Goal: Information Seeking & Learning: Learn about a topic

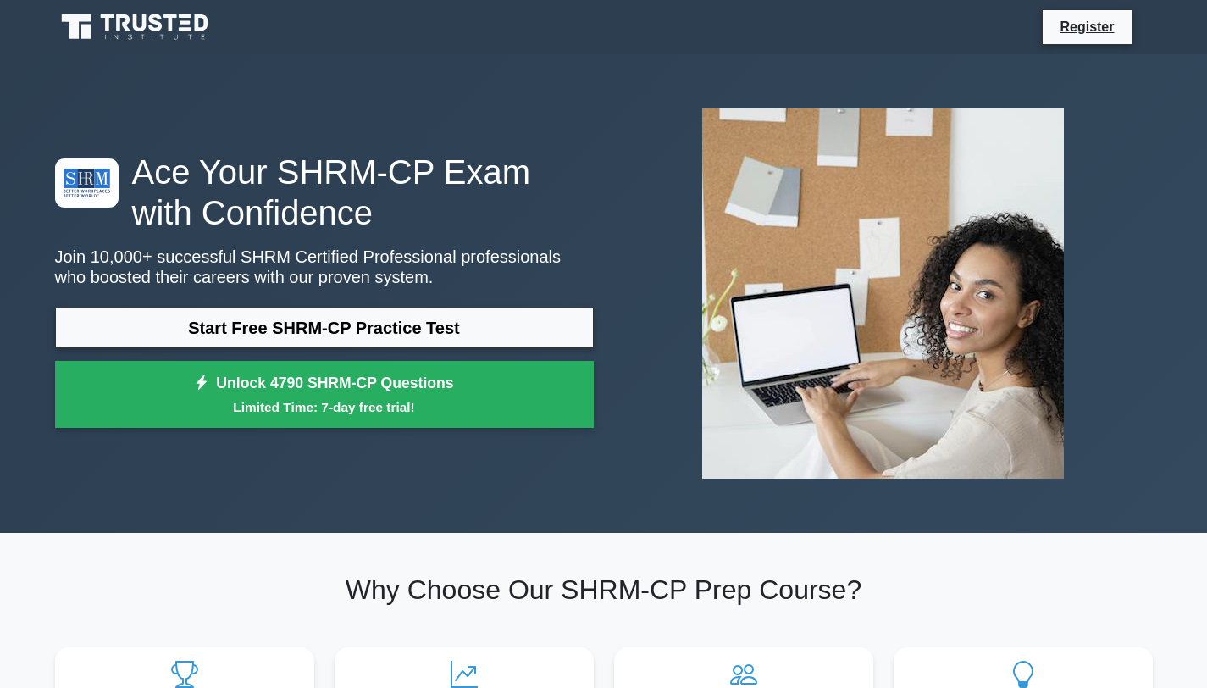
click at [235, 302] on div "Ace Your SHRM-CP Exam with Confidence Join 10,000+ successful SHRM Certified Pr…" at bounding box center [324, 294] width 559 height 285
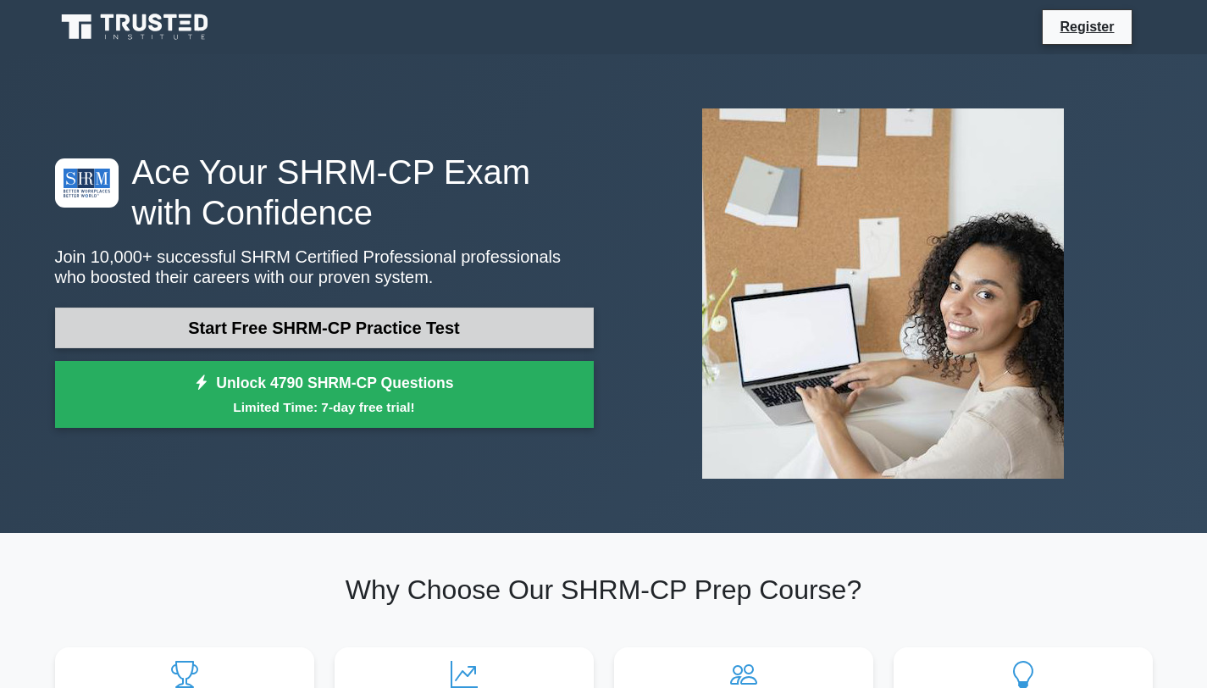
click at [235, 328] on link "Start Free SHRM-CP Practice Test" at bounding box center [324, 327] width 539 height 41
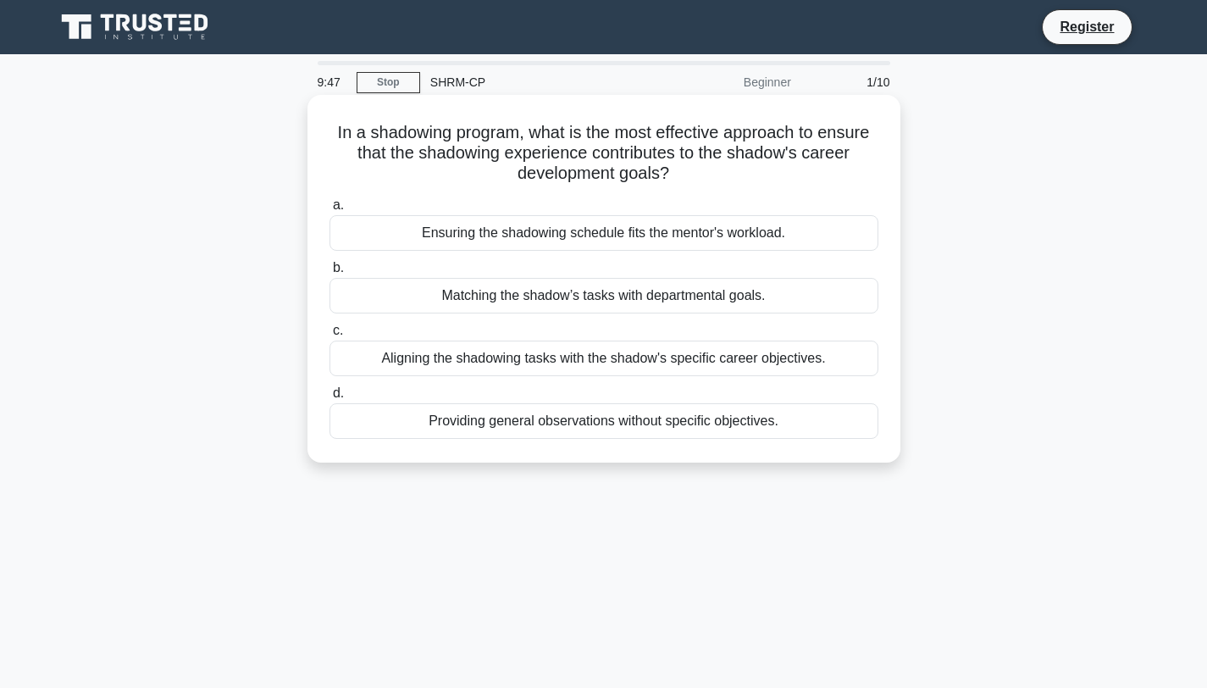
click at [381, 372] on div "Aligning the shadowing tasks with the shadow's specific career objectives." at bounding box center [604, 359] width 549 height 36
click at [330, 336] on input "c. Aligning the shadowing tasks with the shadow's specific career objectives." at bounding box center [330, 330] width 0 height 11
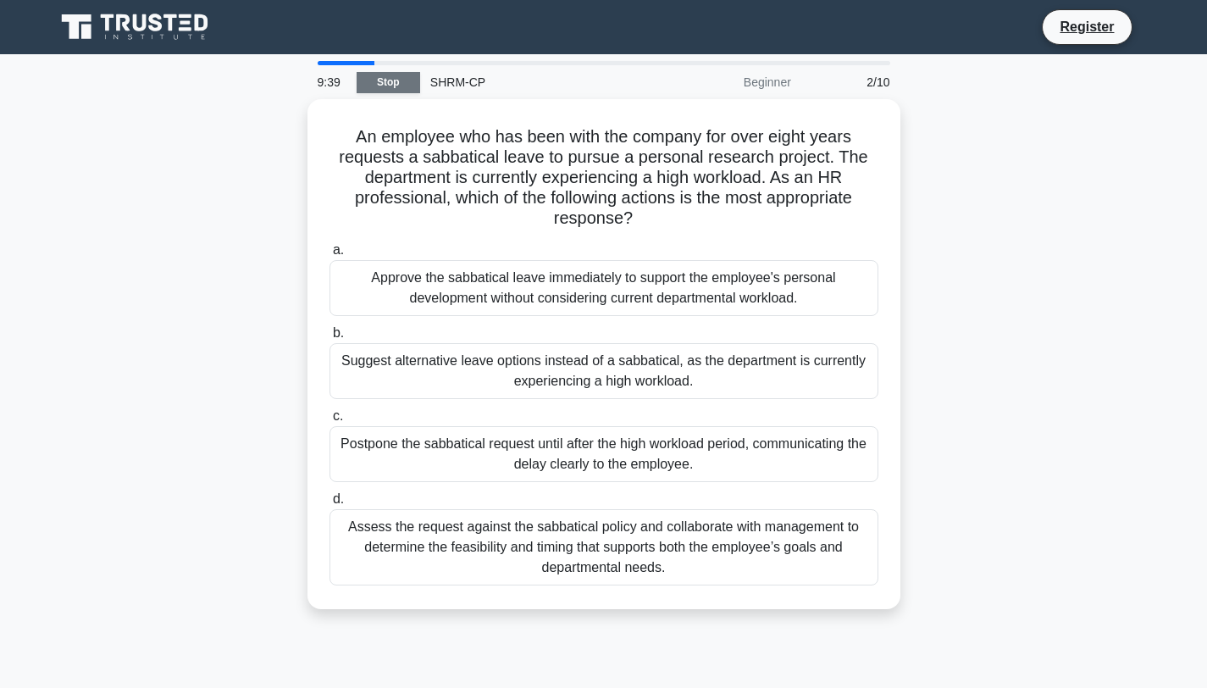
click at [403, 89] on link "Stop" at bounding box center [389, 82] width 64 height 21
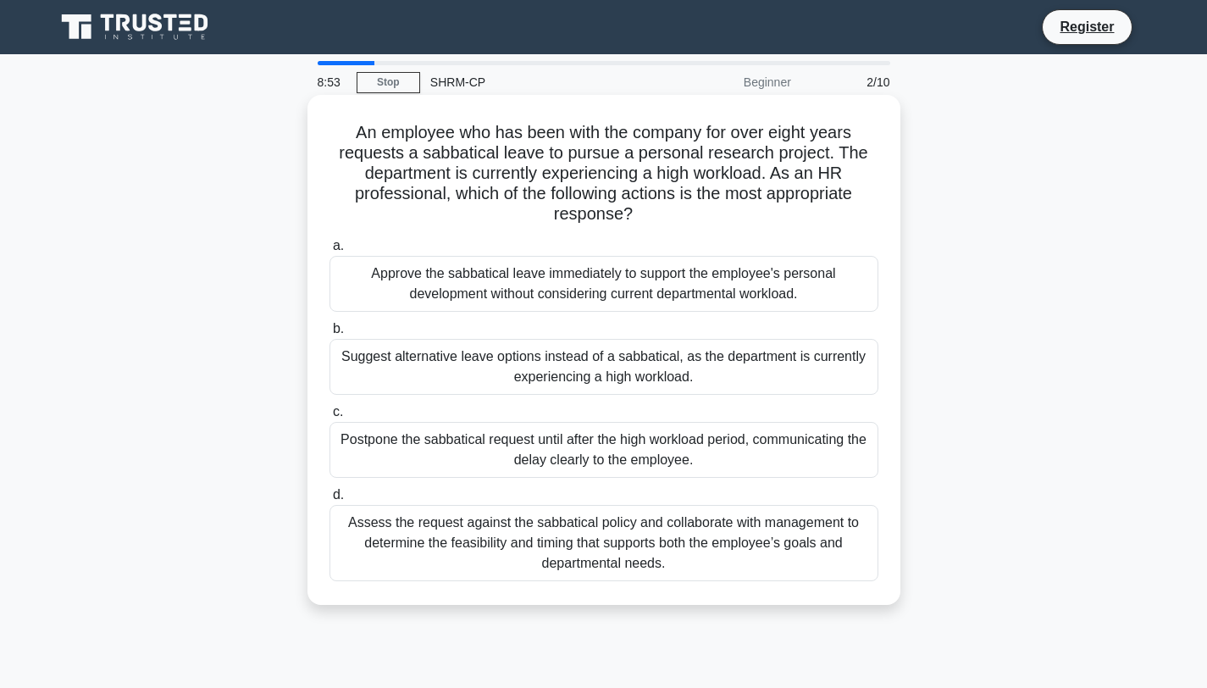
click at [615, 559] on div "Assess the request against the sabbatical policy and collaborate with managemen…" at bounding box center [604, 543] width 549 height 76
click at [330, 501] on input "d. Assess the request against the sabbatical policy and collaborate with manage…" at bounding box center [330, 495] width 0 height 11
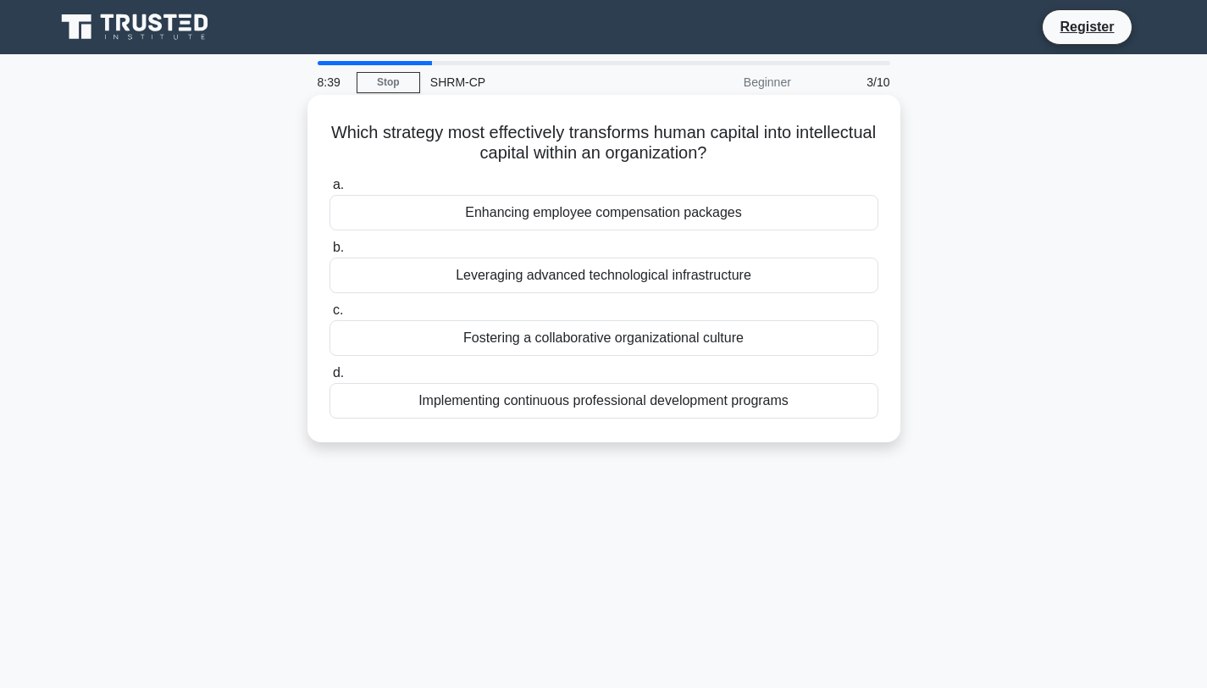
click at [399, 396] on div "Implementing continuous professional development programs" at bounding box center [604, 401] width 549 height 36
click at [330, 379] on input "d. Implementing continuous professional development programs" at bounding box center [330, 373] width 0 height 11
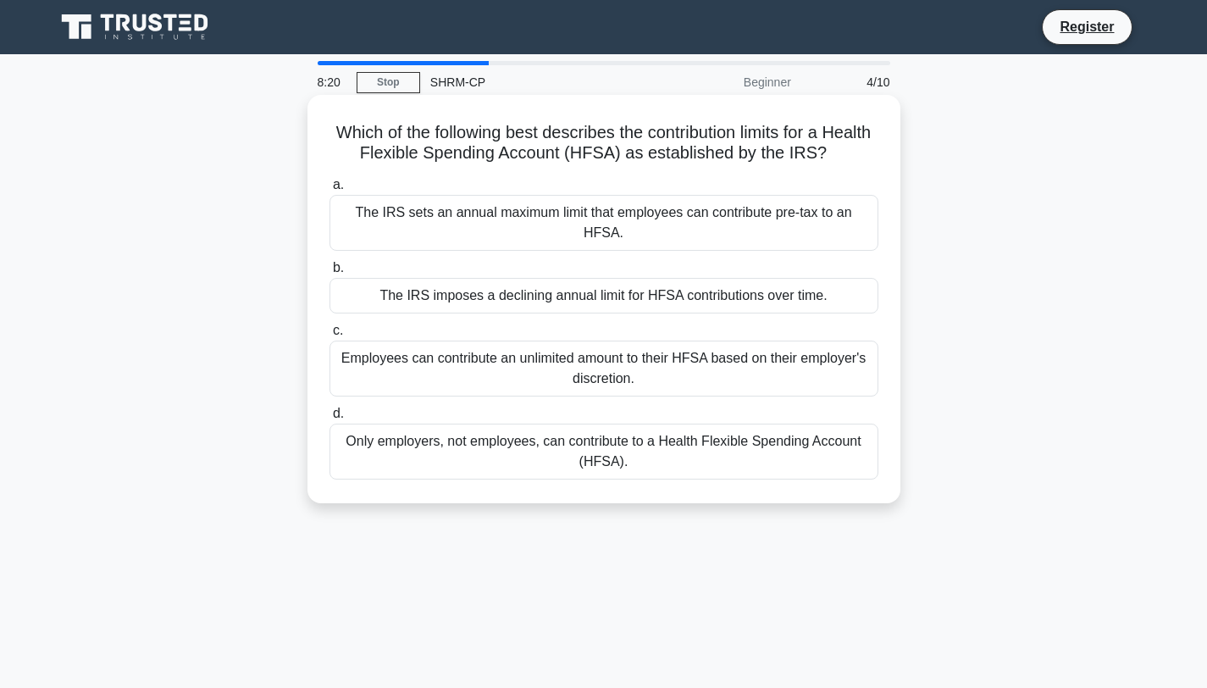
click at [740, 208] on div "The IRS sets an annual maximum limit that employees can contribute pre-tax to a…" at bounding box center [604, 223] width 549 height 56
click at [330, 191] on input "a. The IRS sets an annual maximum limit that employees can contribute pre-tax t…" at bounding box center [330, 185] width 0 height 11
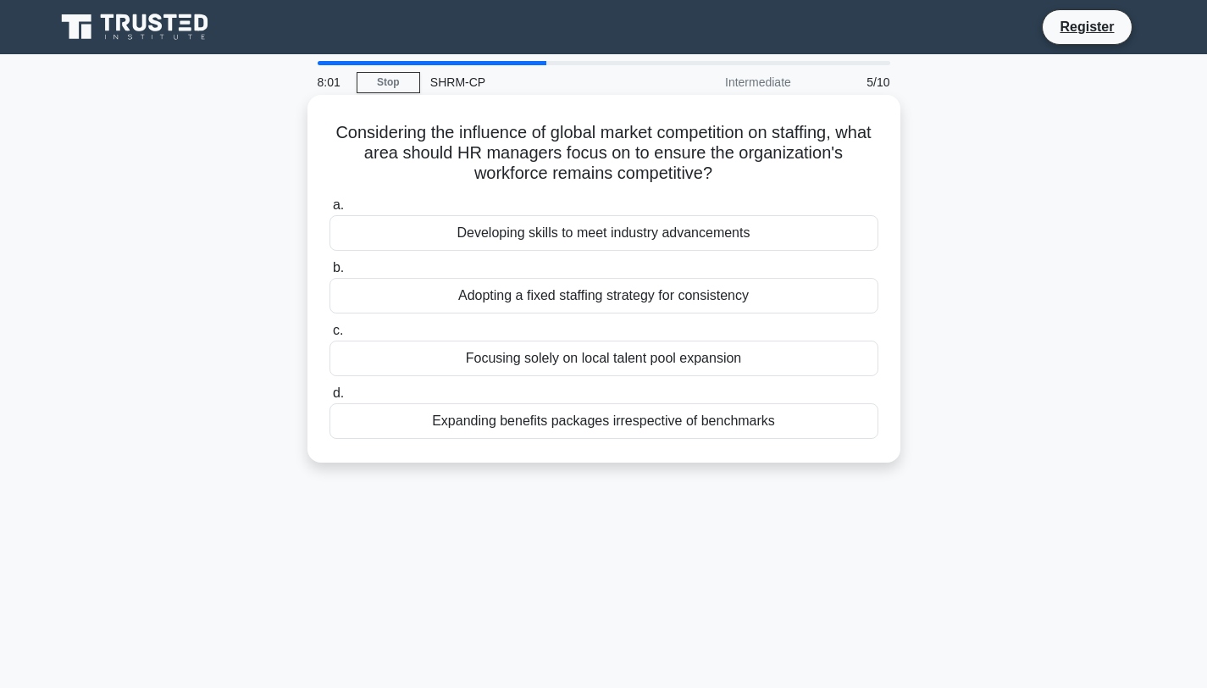
click at [701, 242] on div "Developing skills to meet industry advancements" at bounding box center [604, 233] width 549 height 36
click at [330, 211] on input "a. Developing skills to meet industry advancements" at bounding box center [330, 205] width 0 height 11
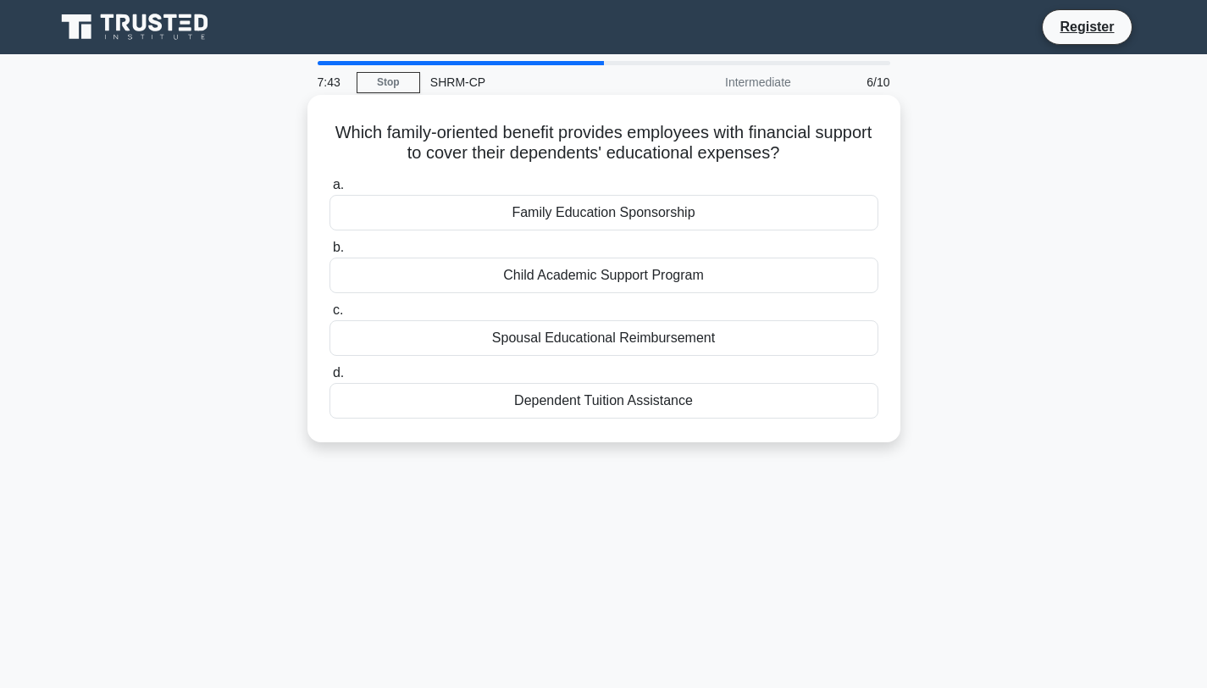
click at [492, 398] on div "Dependent Tuition Assistance" at bounding box center [604, 401] width 549 height 36
click at [330, 379] on input "d. Dependent Tuition Assistance" at bounding box center [330, 373] width 0 height 11
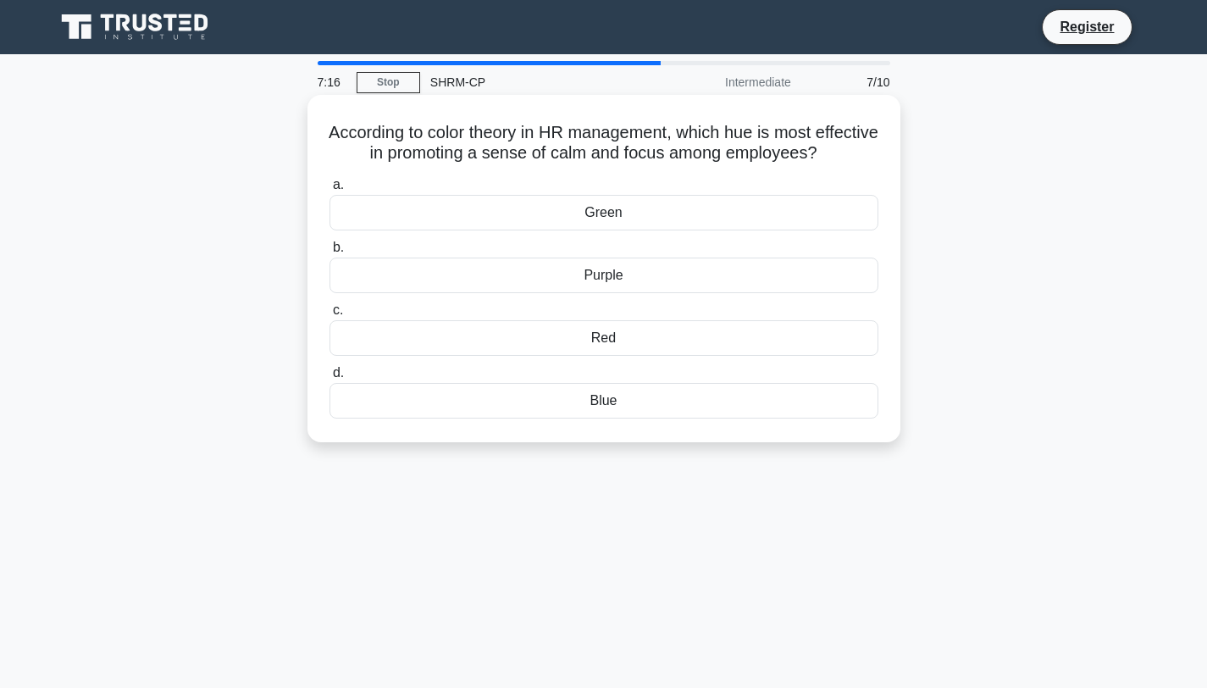
click at [600, 407] on div "Blue" at bounding box center [604, 401] width 549 height 36
click at [330, 379] on input "d. Blue" at bounding box center [330, 373] width 0 height 11
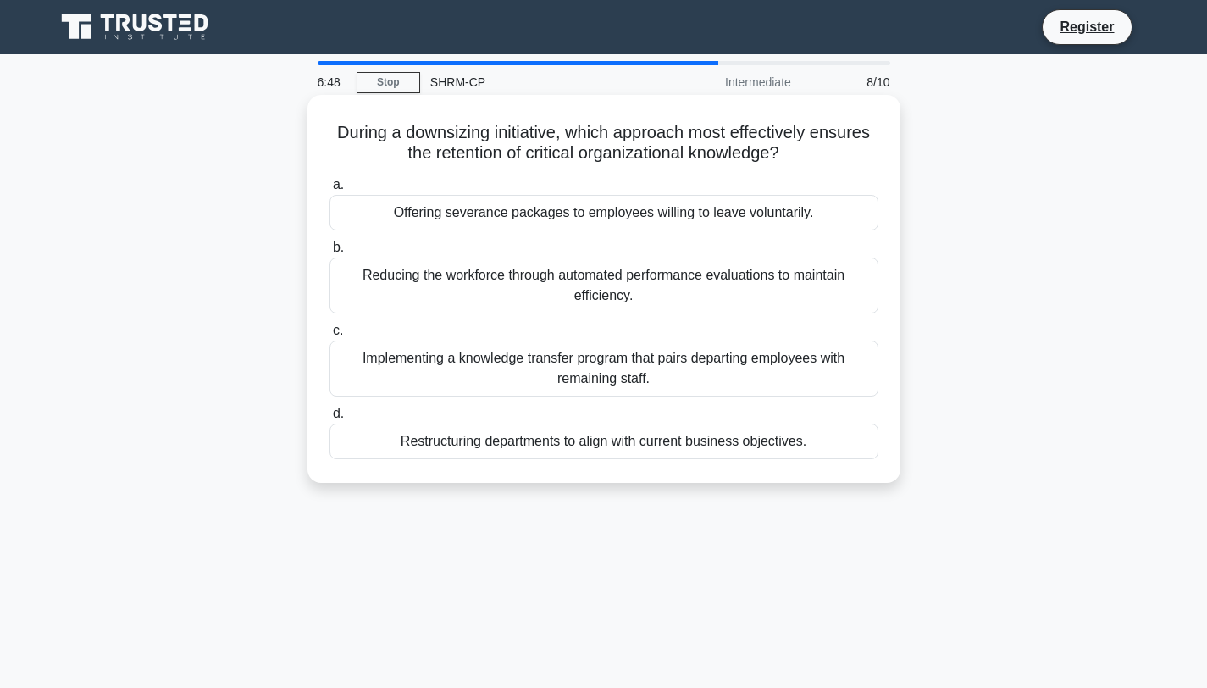
click at [594, 440] on div "Restructuring departments to align with current business objectives." at bounding box center [604, 442] width 549 height 36
click at [330, 419] on input "d. Restructuring departments to align with current business objectives." at bounding box center [330, 413] width 0 height 11
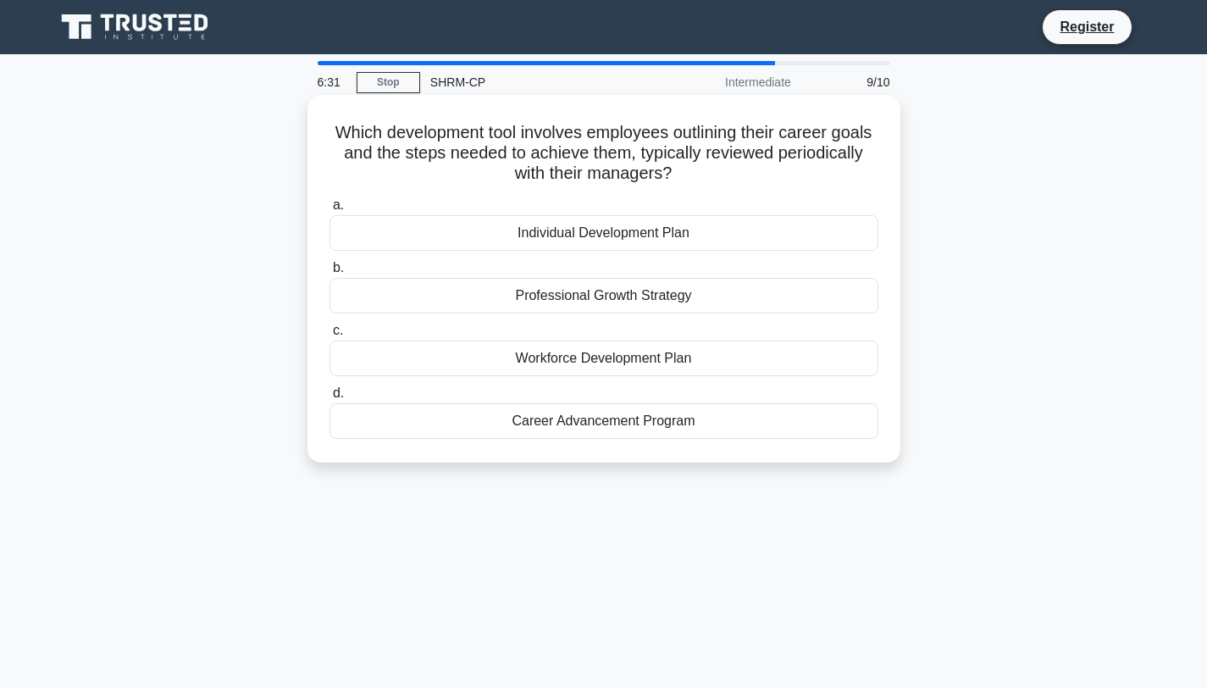
click at [634, 426] on div "Career Advancement Program" at bounding box center [604, 421] width 549 height 36
click at [330, 399] on input "d. Career Advancement Program" at bounding box center [330, 393] width 0 height 11
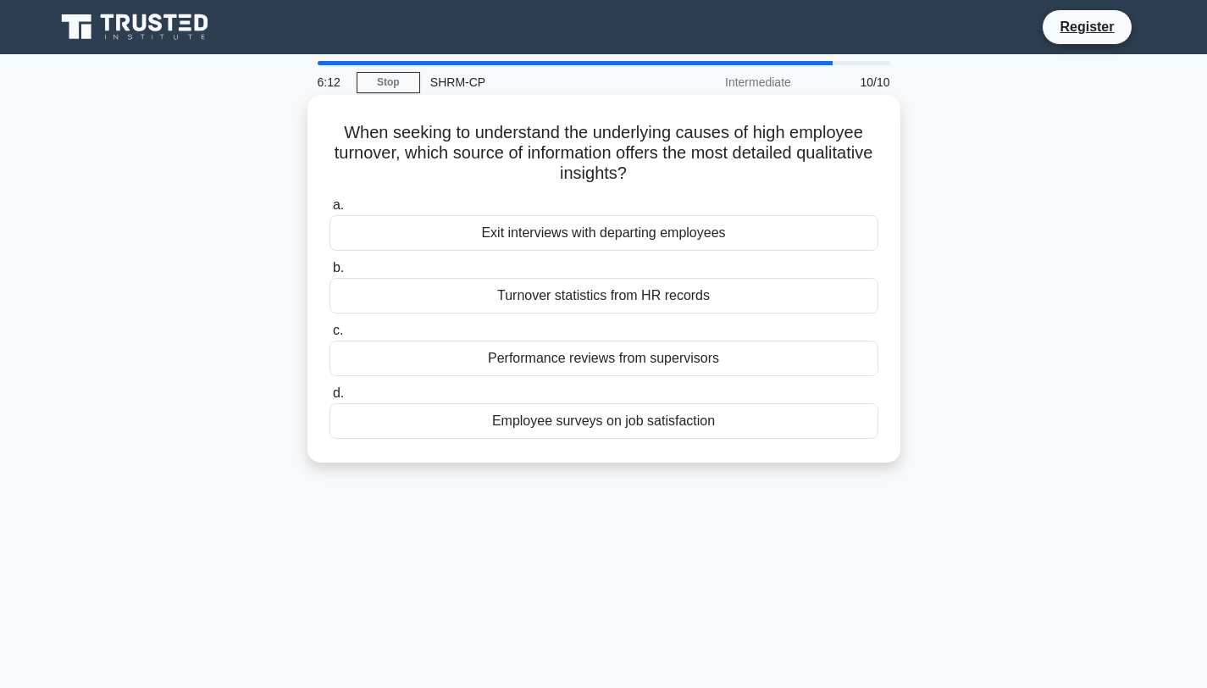
click at [635, 418] on div "Employee surveys on job satisfaction" at bounding box center [604, 421] width 549 height 36
click at [330, 399] on input "d. Employee surveys on job satisfaction" at bounding box center [330, 393] width 0 height 11
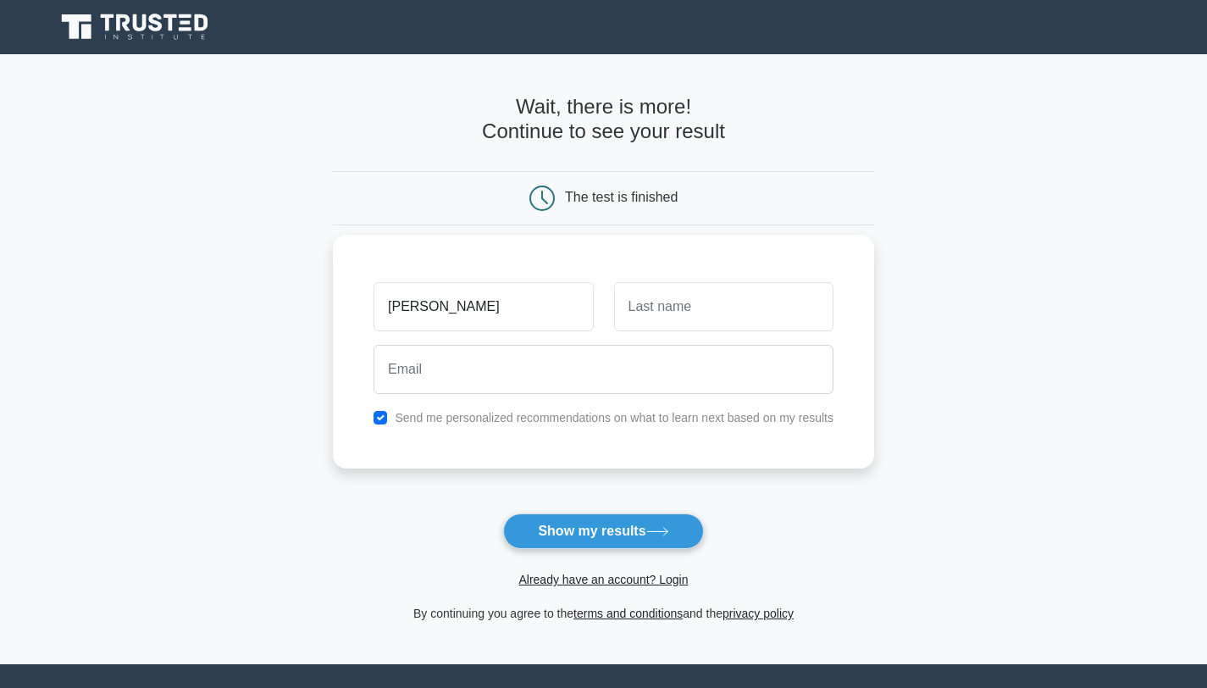
type input "[PERSON_NAME]"
click at [713, 304] on input "text" at bounding box center [723, 306] width 219 height 49
type input "[PERSON_NAME]"
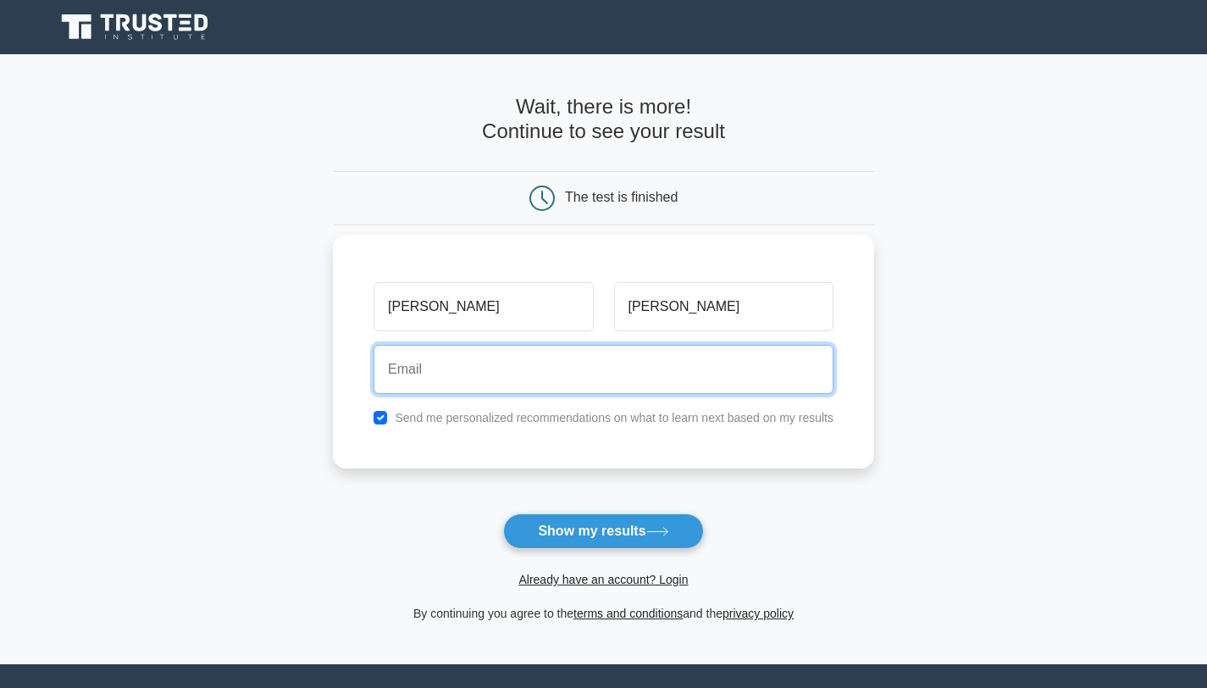
click at [670, 366] on input "email" at bounding box center [604, 369] width 460 height 49
type input "annaunited12@icloud.com"
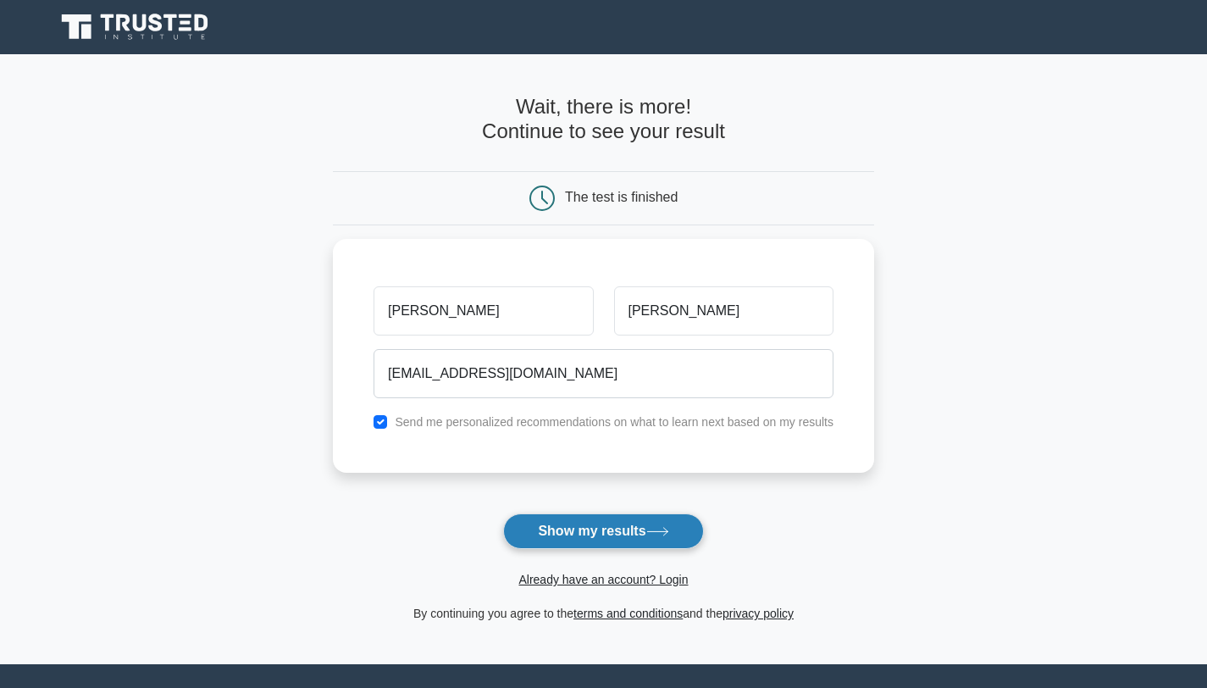
click at [626, 530] on button "Show my results" at bounding box center [603, 531] width 200 height 36
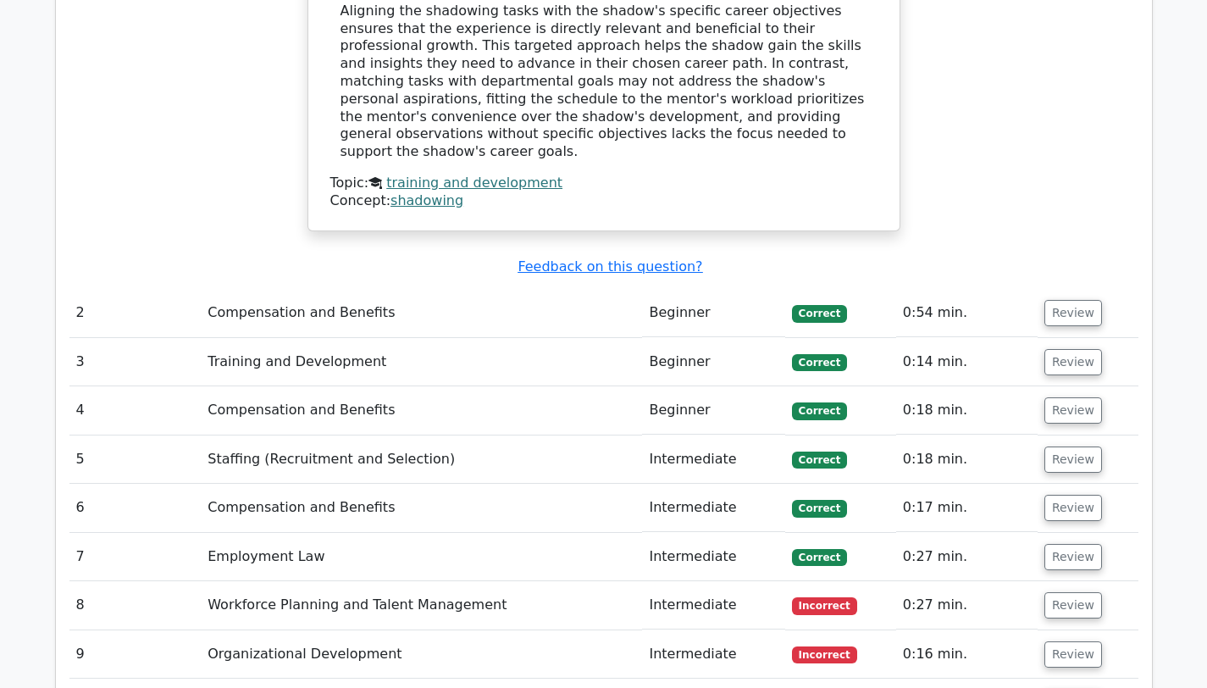
scroll to position [1892, 0]
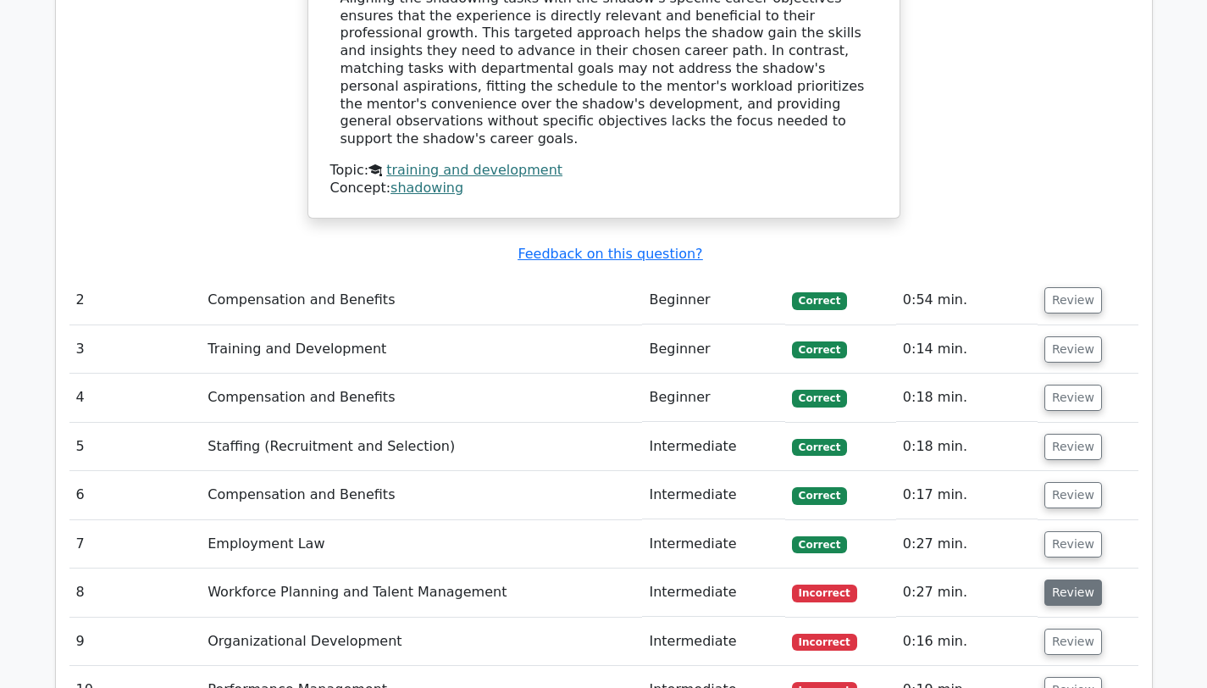
click at [1065, 579] on button "Review" at bounding box center [1073, 592] width 58 height 26
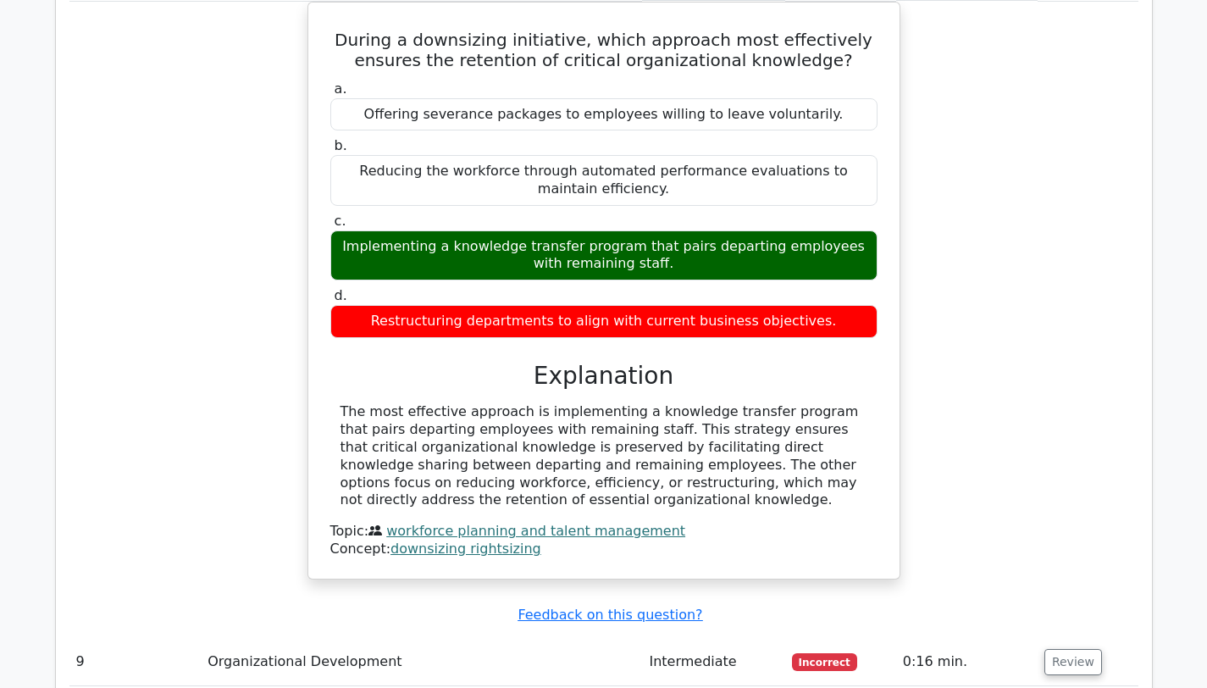
scroll to position [2547, 0]
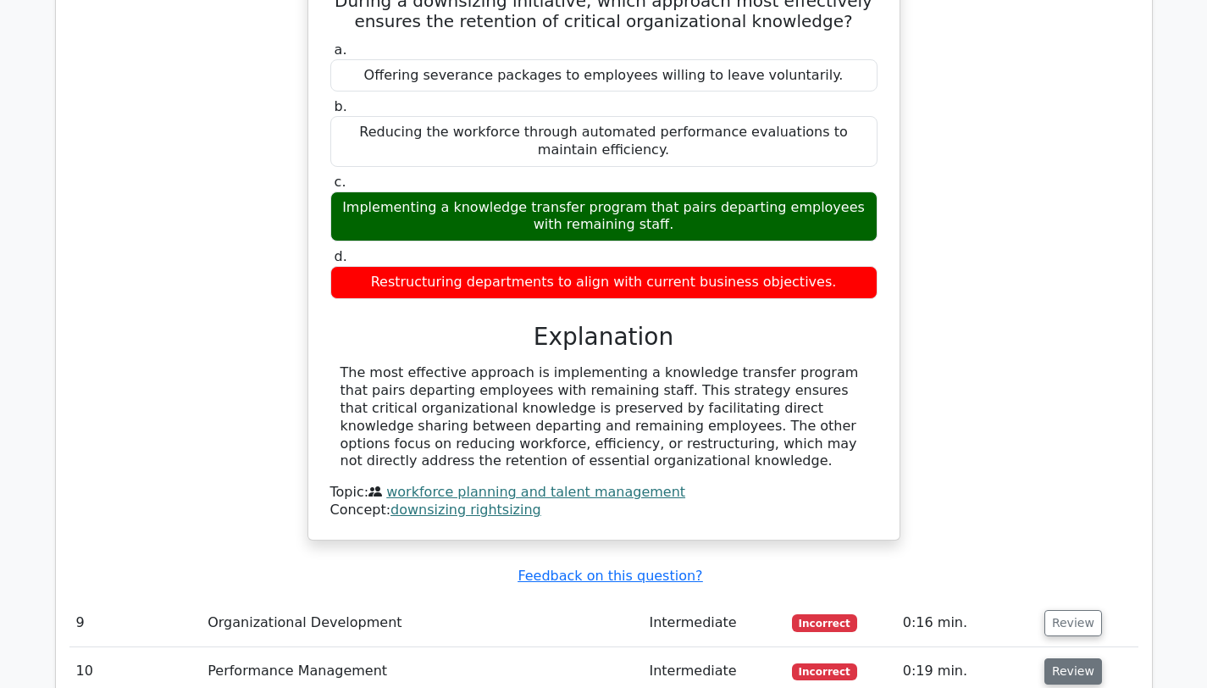
click at [1069, 658] on button "Review" at bounding box center [1073, 671] width 58 height 26
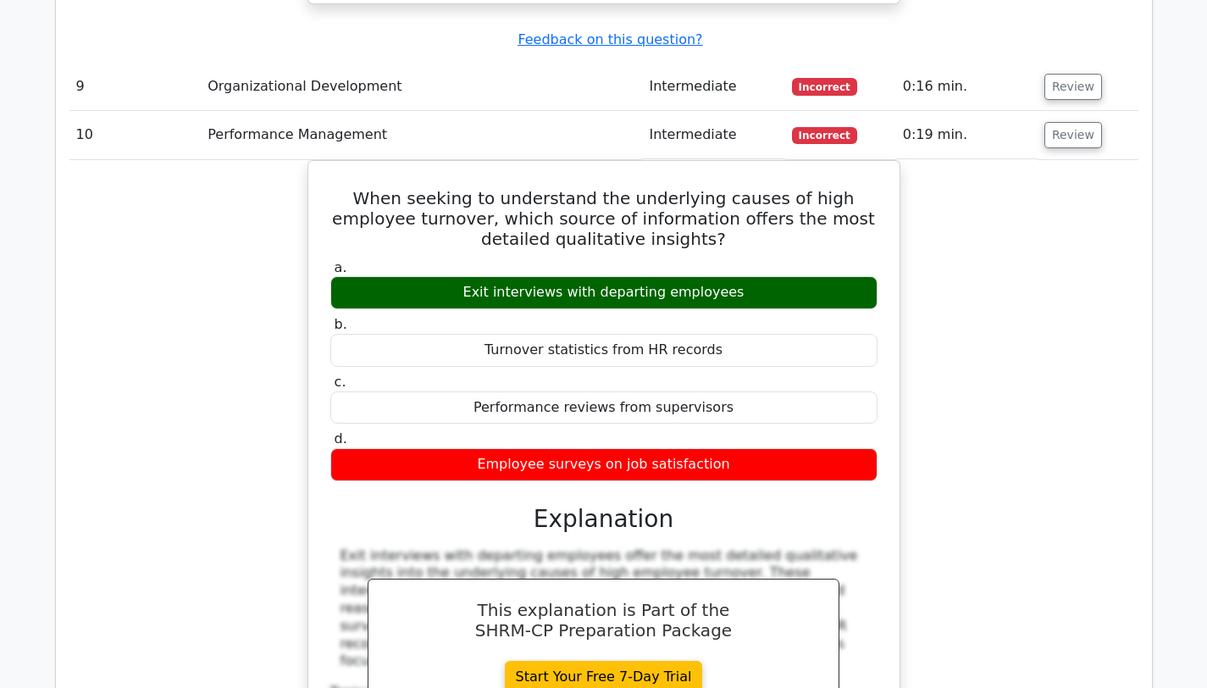
scroll to position [3028, 0]
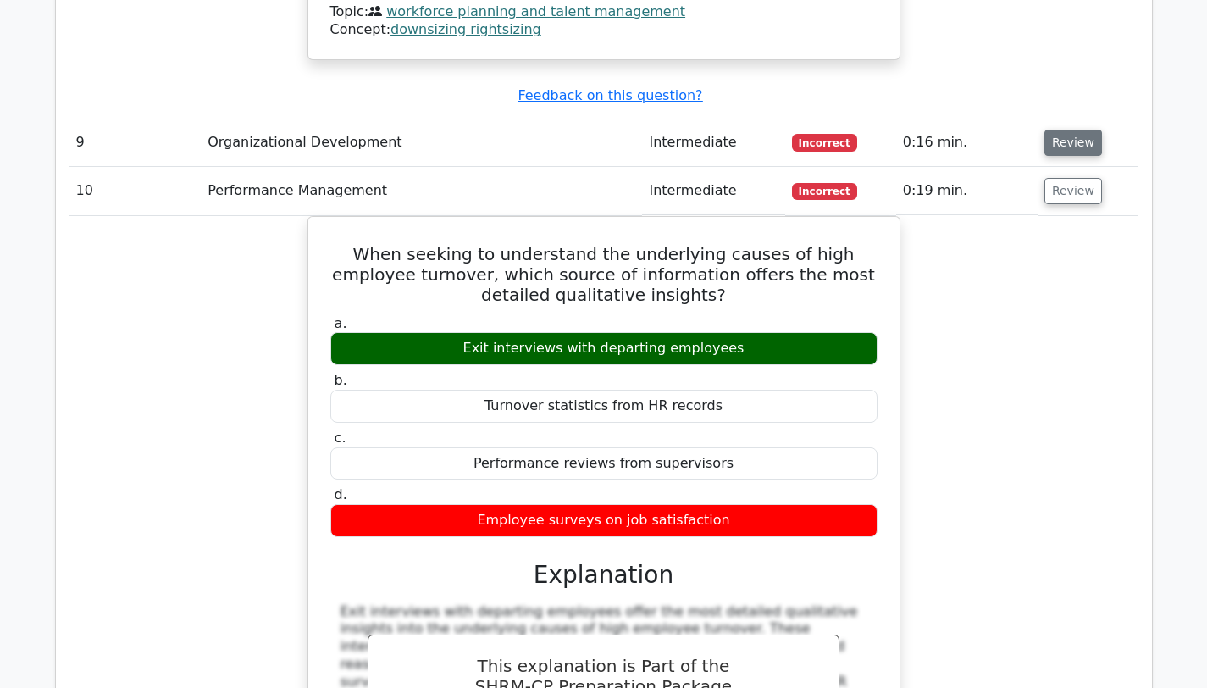
click at [1070, 130] on button "Review" at bounding box center [1073, 143] width 58 height 26
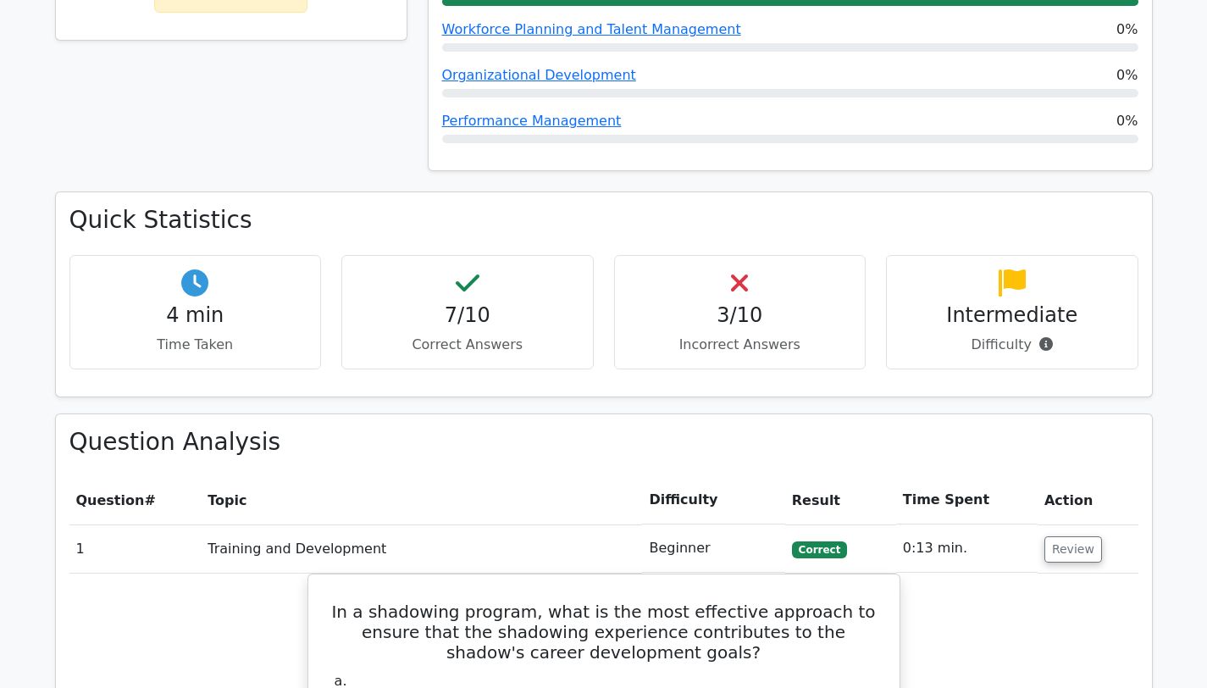
scroll to position [0, 0]
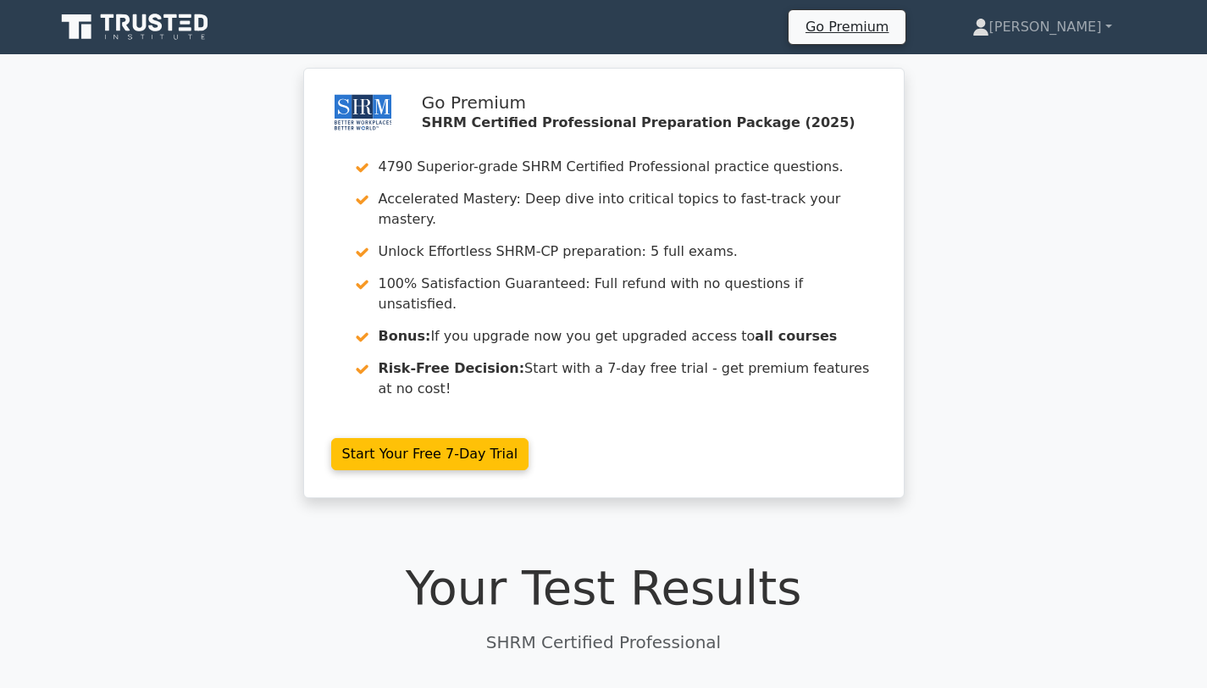
click at [203, 30] on icon at bounding box center [136, 27] width 163 height 32
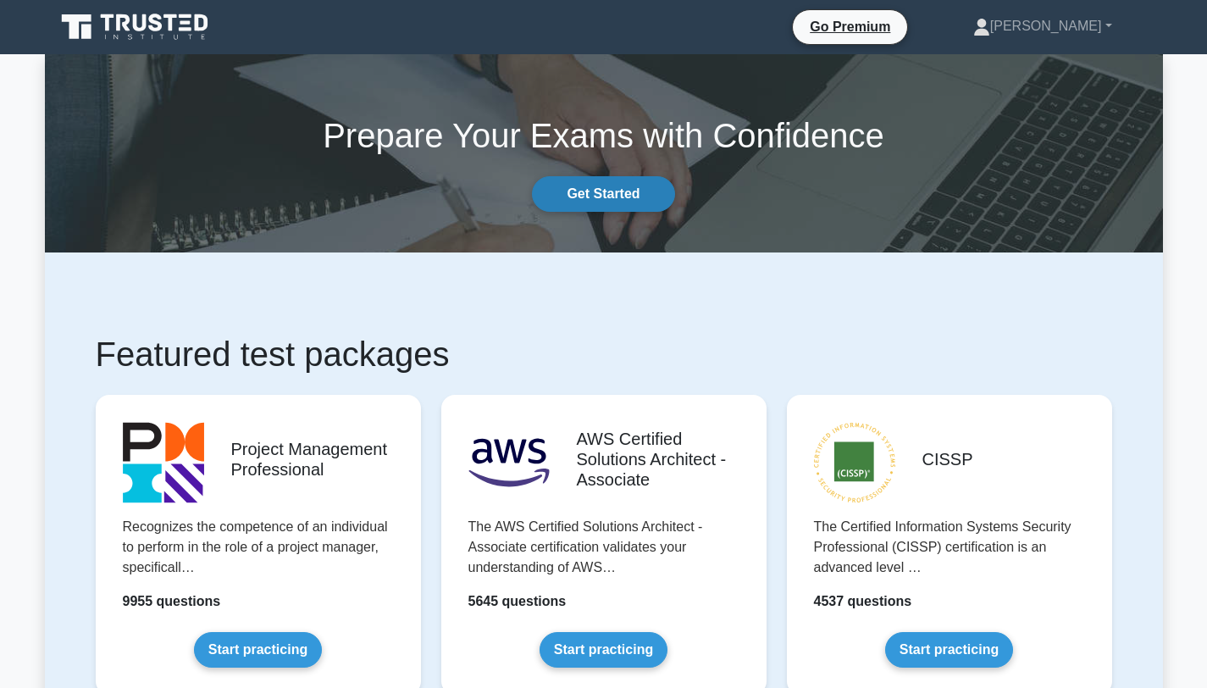
click at [599, 205] on link "Get Started" at bounding box center [603, 194] width 142 height 36
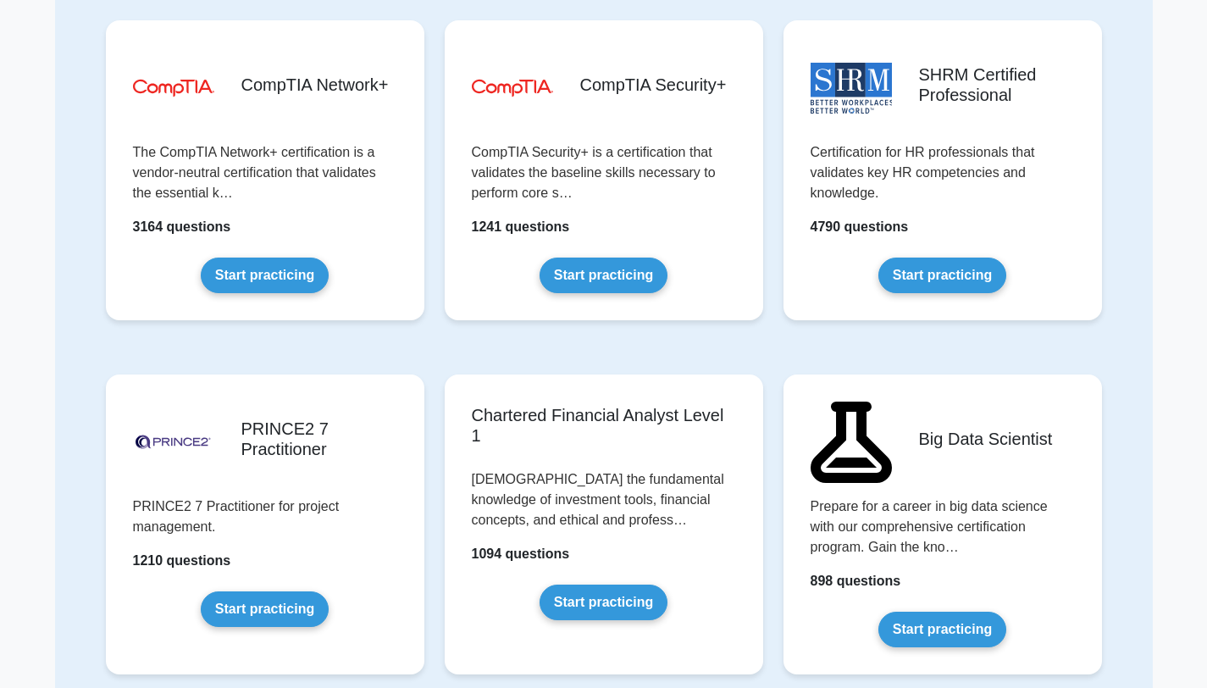
scroll to position [2801, 0]
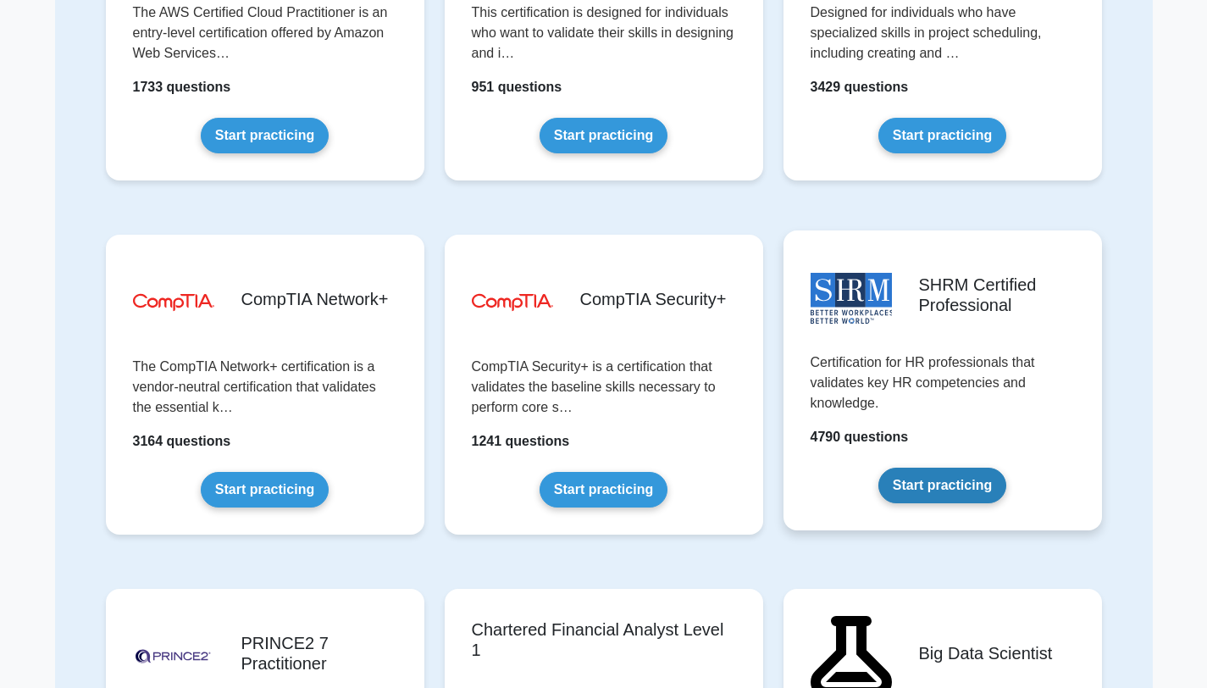
click at [890, 468] on link "Start practicing" at bounding box center [942, 486] width 128 height 36
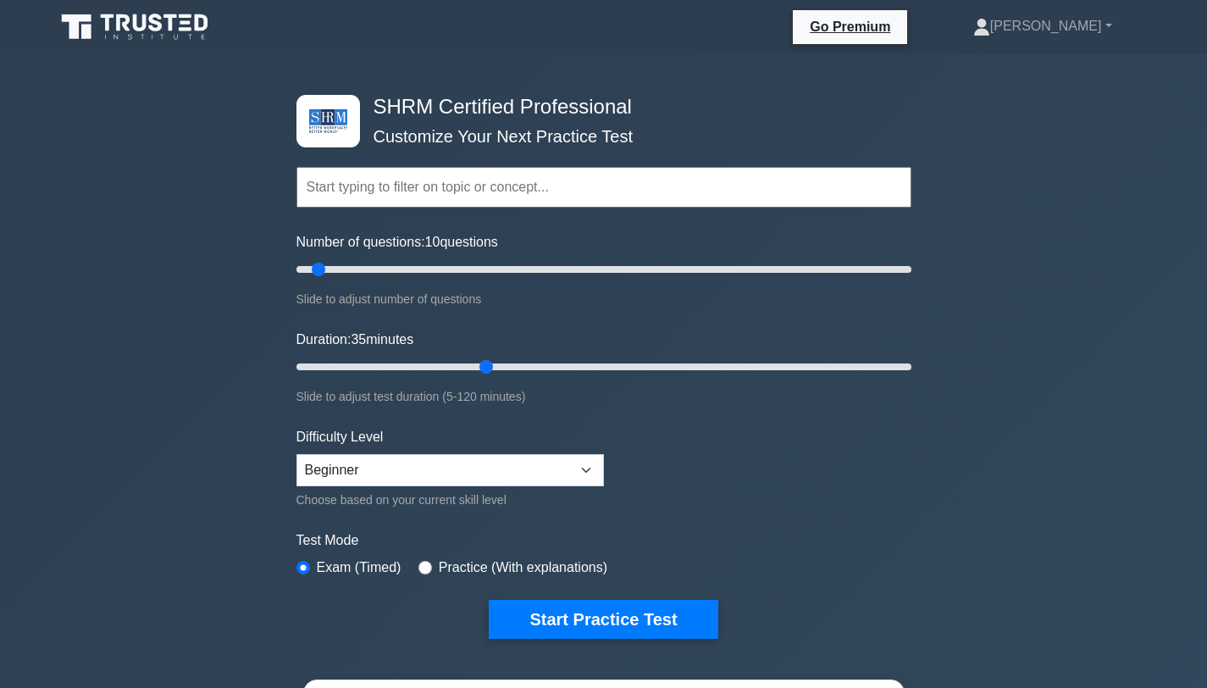
drag, startPoint x: 335, startPoint y: 373, endPoint x: 495, endPoint y: 378, distance: 159.3
type input "40"
click at [495, 377] on input "Duration: 35 minutes" at bounding box center [603, 367] width 615 height 20
click at [390, 463] on select "Beginner Intermediate Expert" at bounding box center [449, 470] width 307 height 32
click at [296, 454] on select "Beginner Intermediate Expert" at bounding box center [449, 470] width 307 height 32
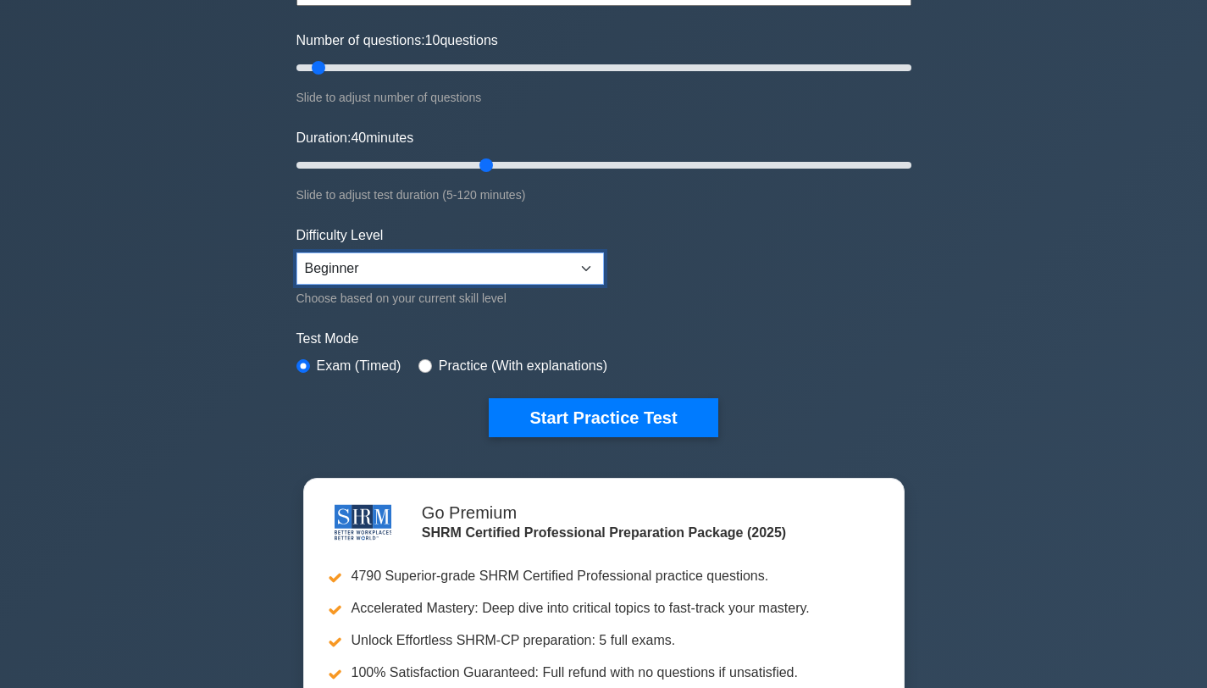
scroll to position [324, 0]
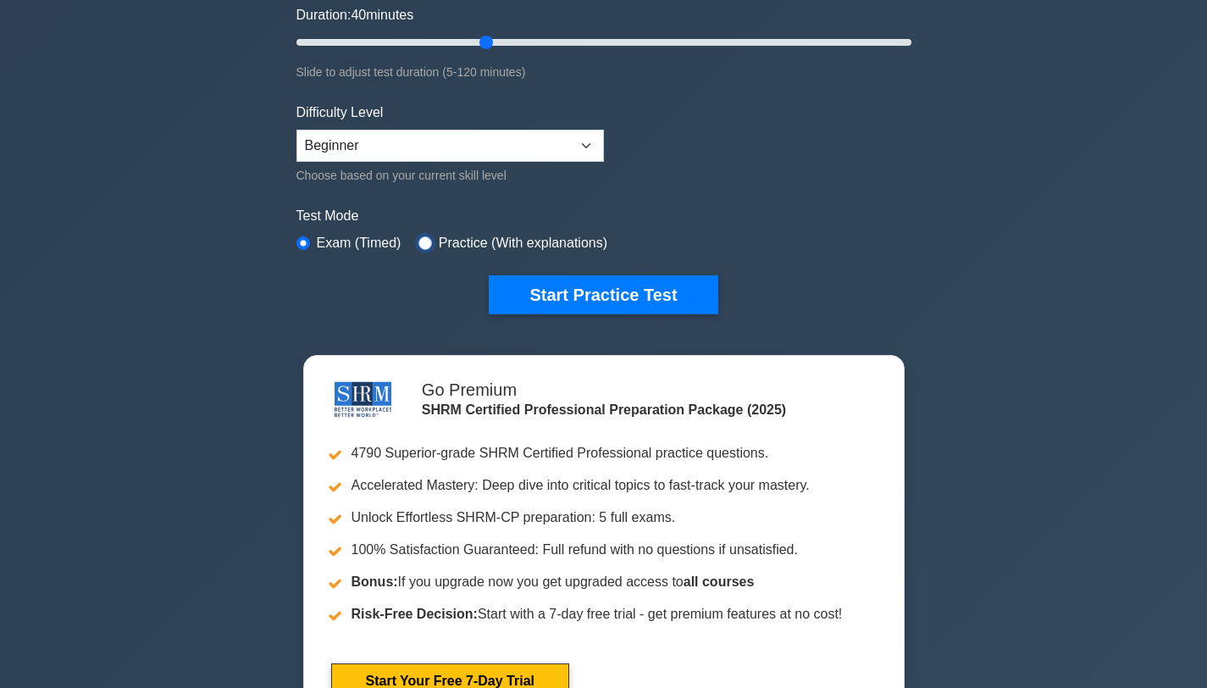
click at [425, 243] on input "radio" at bounding box center [425, 243] width 14 height 14
radio input "true"
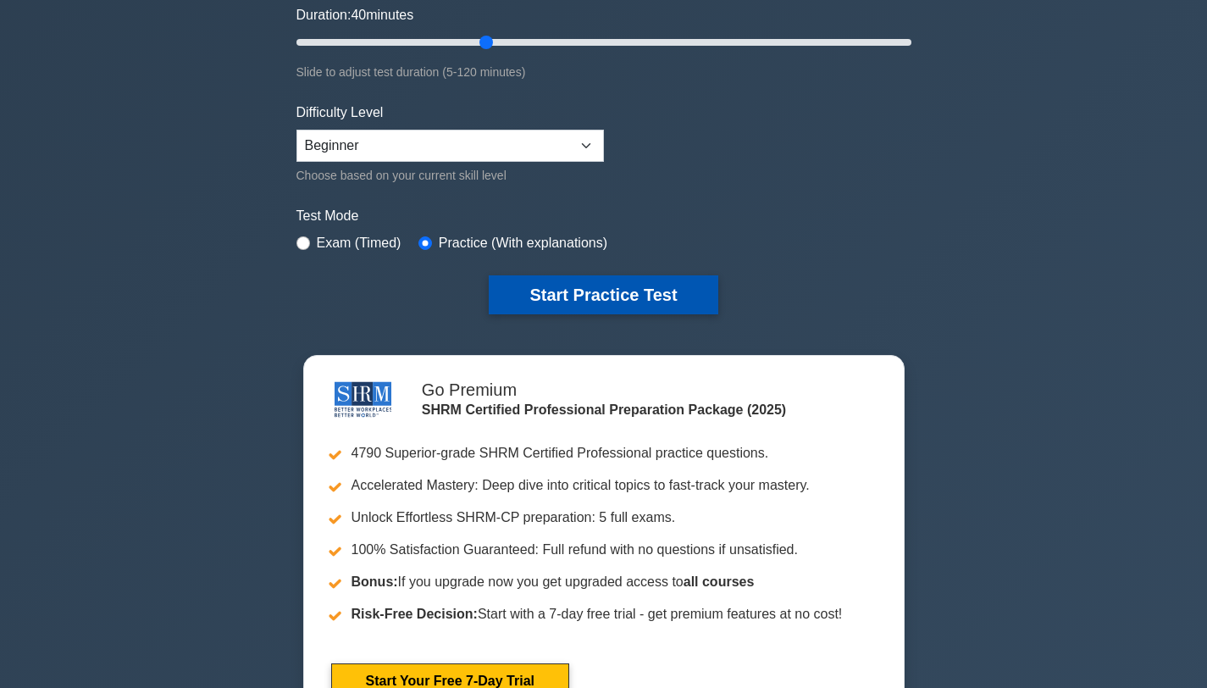
click at [526, 287] on button "Start Practice Test" at bounding box center [603, 294] width 229 height 39
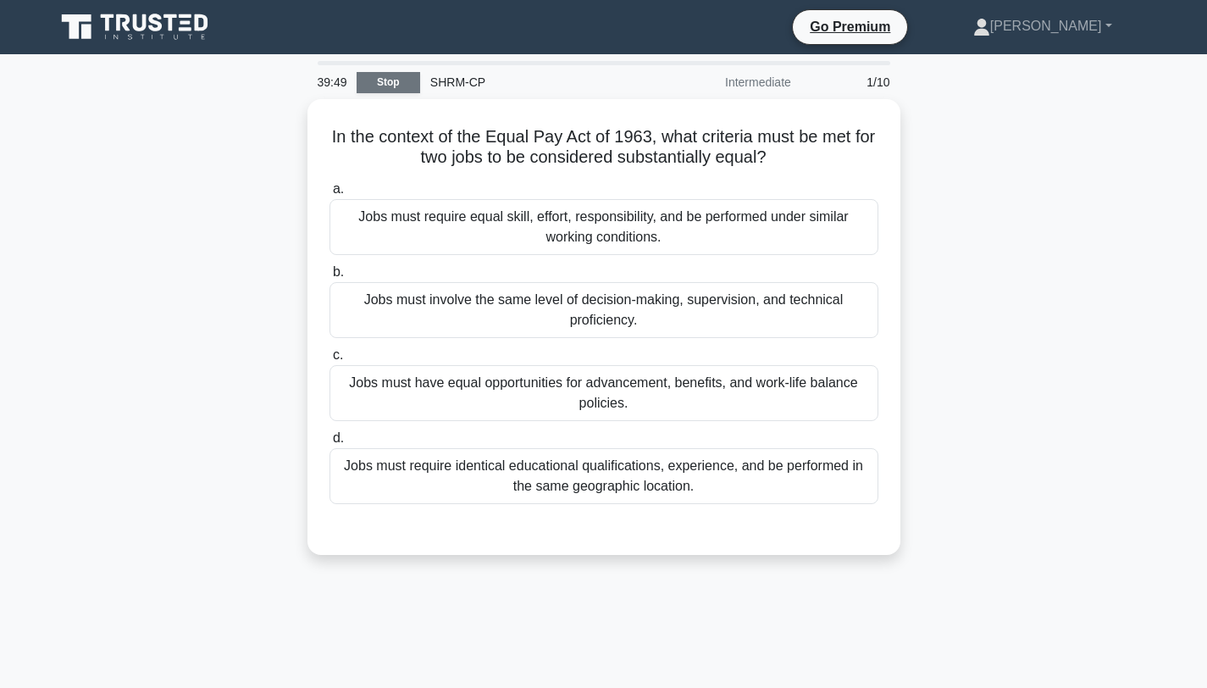
click at [406, 89] on link "Stop" at bounding box center [389, 82] width 64 height 21
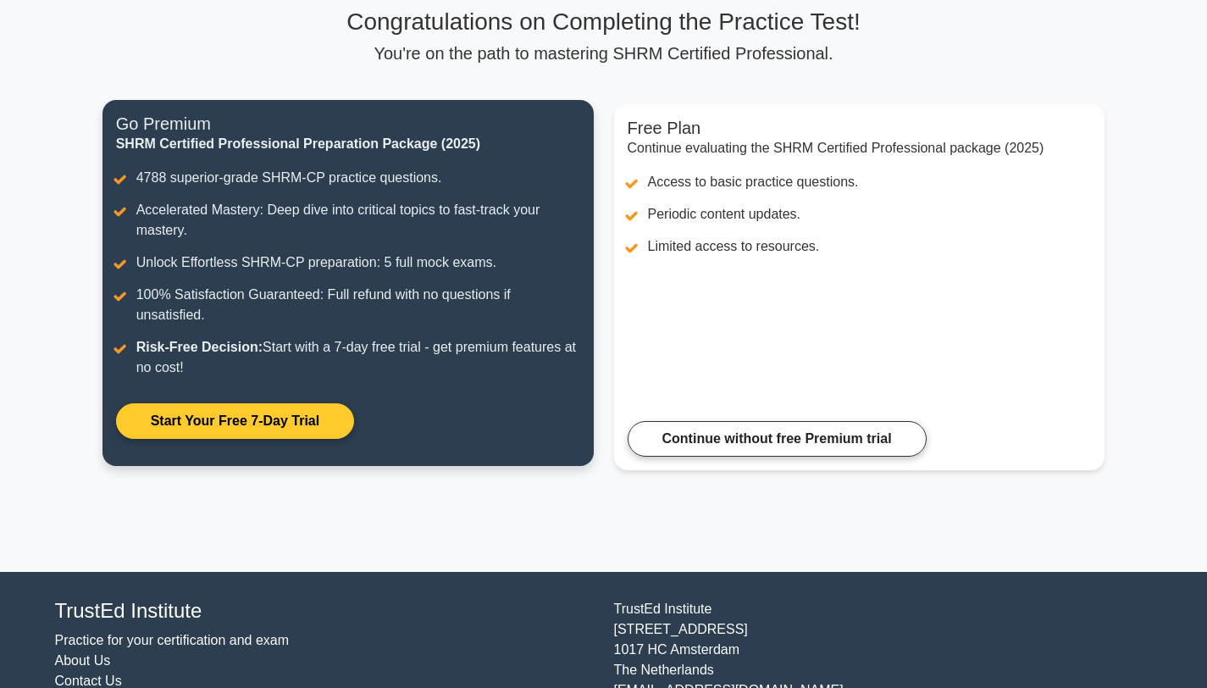
scroll to position [199, 0]
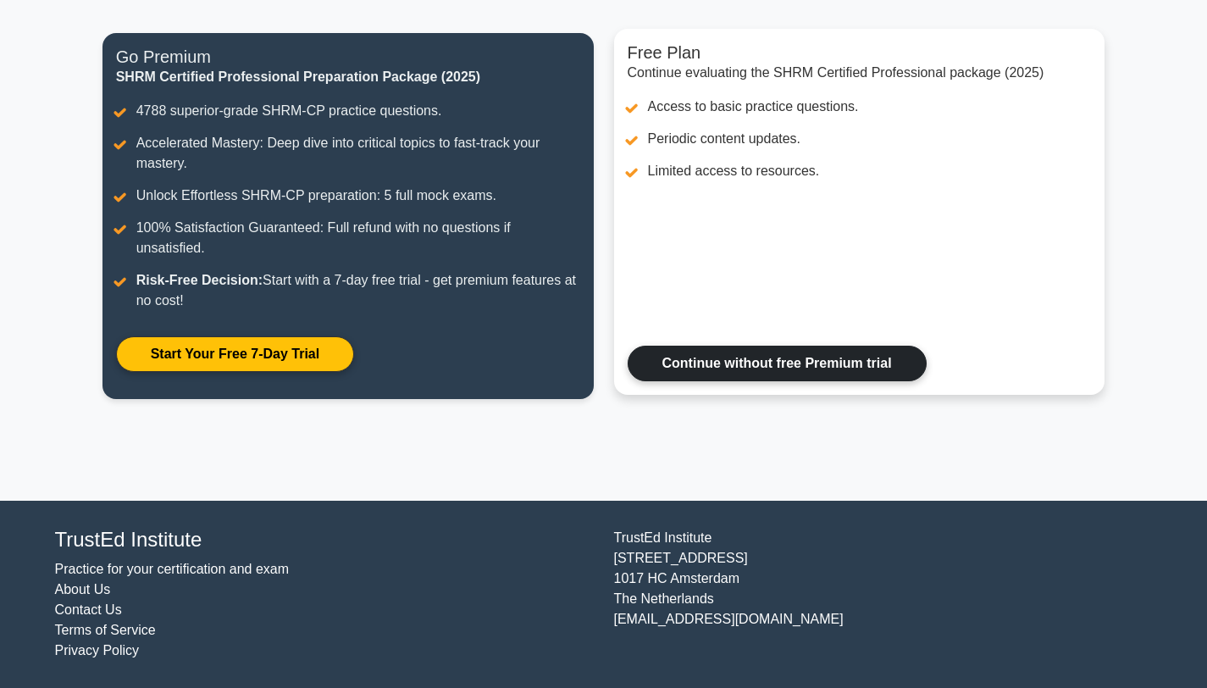
click at [706, 378] on link "Continue without free Premium trial" at bounding box center [777, 364] width 299 height 36
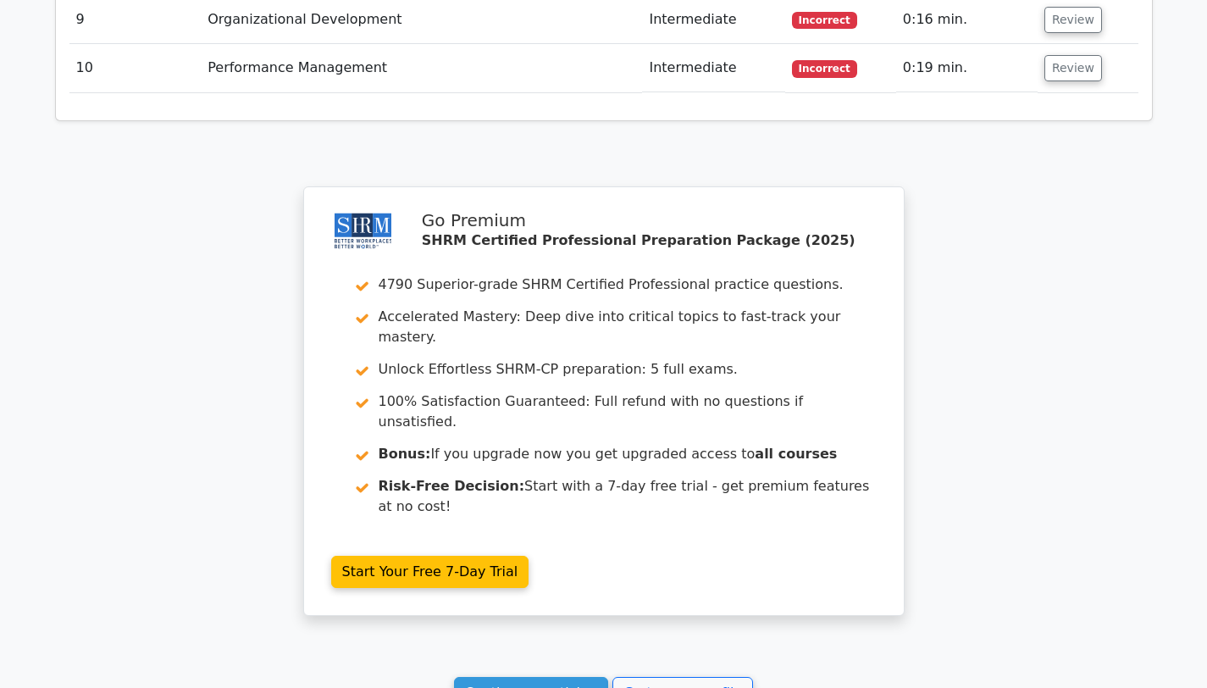
scroll to position [2690, 0]
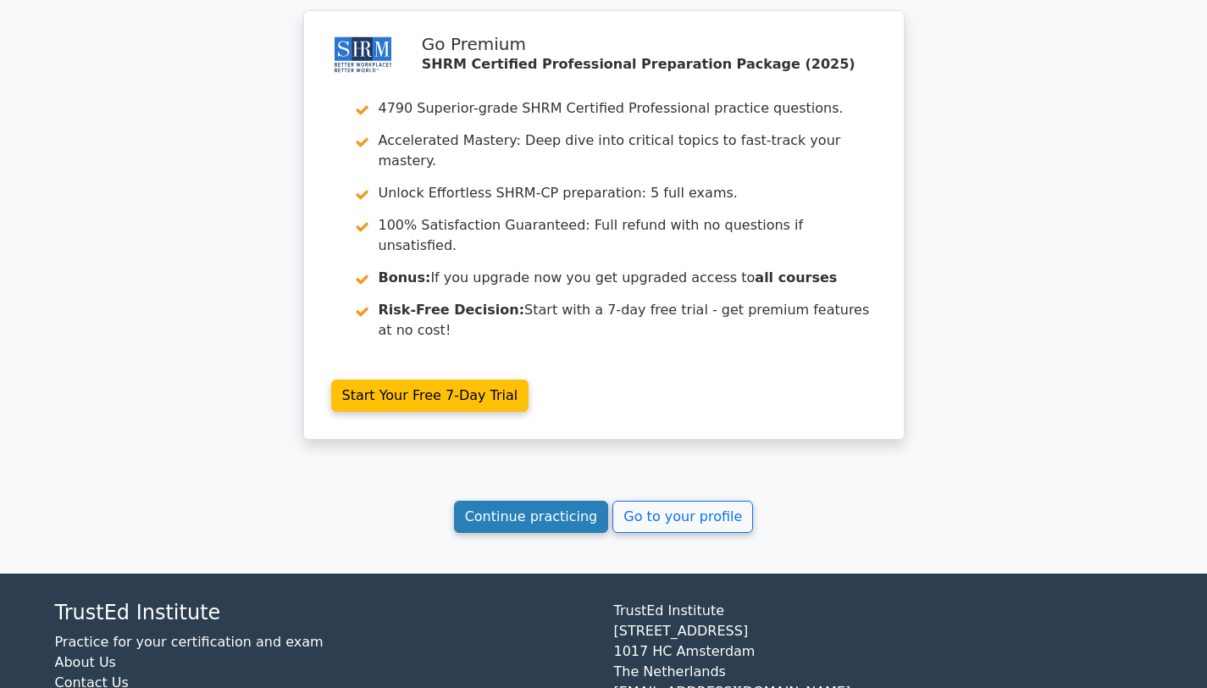
click at [553, 501] on link "Continue practicing" at bounding box center [531, 517] width 155 height 32
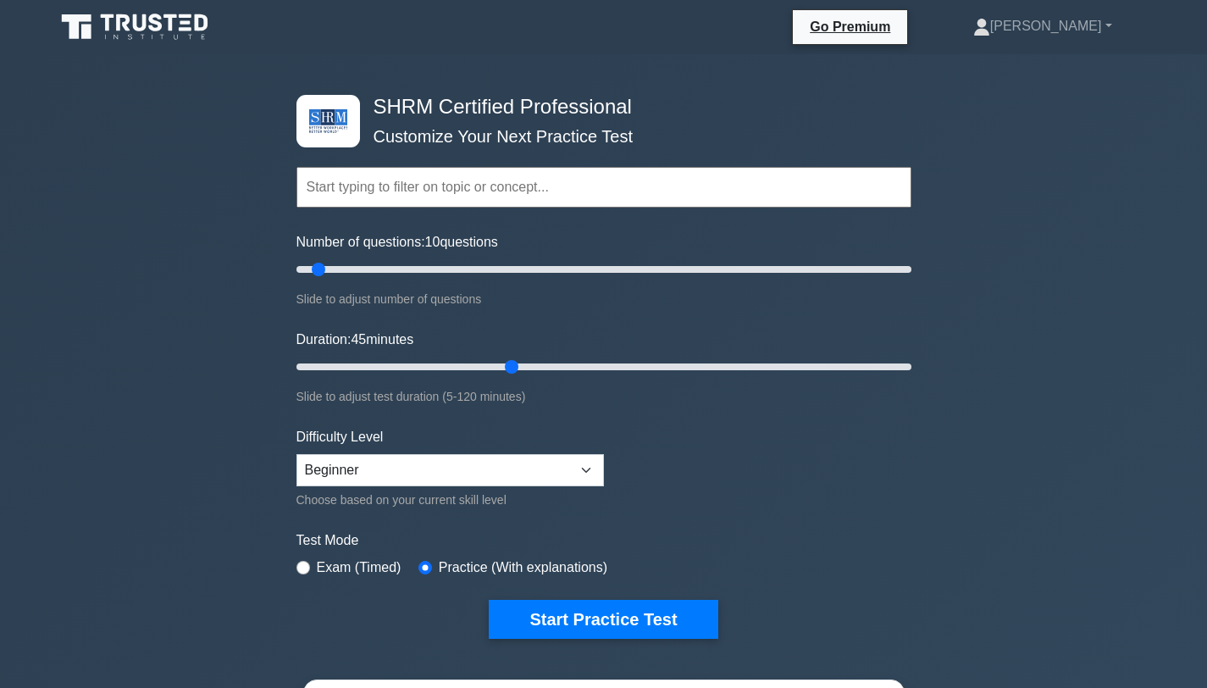
type input "45"
drag, startPoint x: 334, startPoint y: 365, endPoint x: 511, endPoint y: 373, distance: 177.2
click at [507, 374] on input "Duration: 45 minutes" at bounding box center [603, 367] width 615 height 20
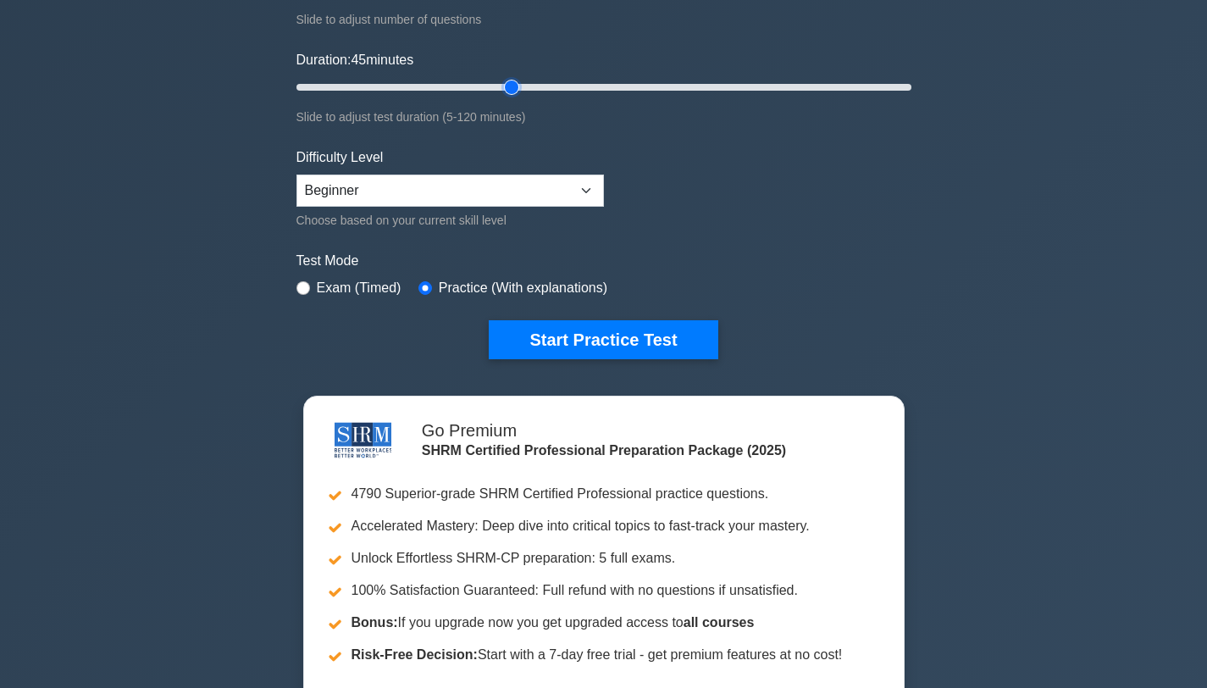
scroll to position [315, 0]
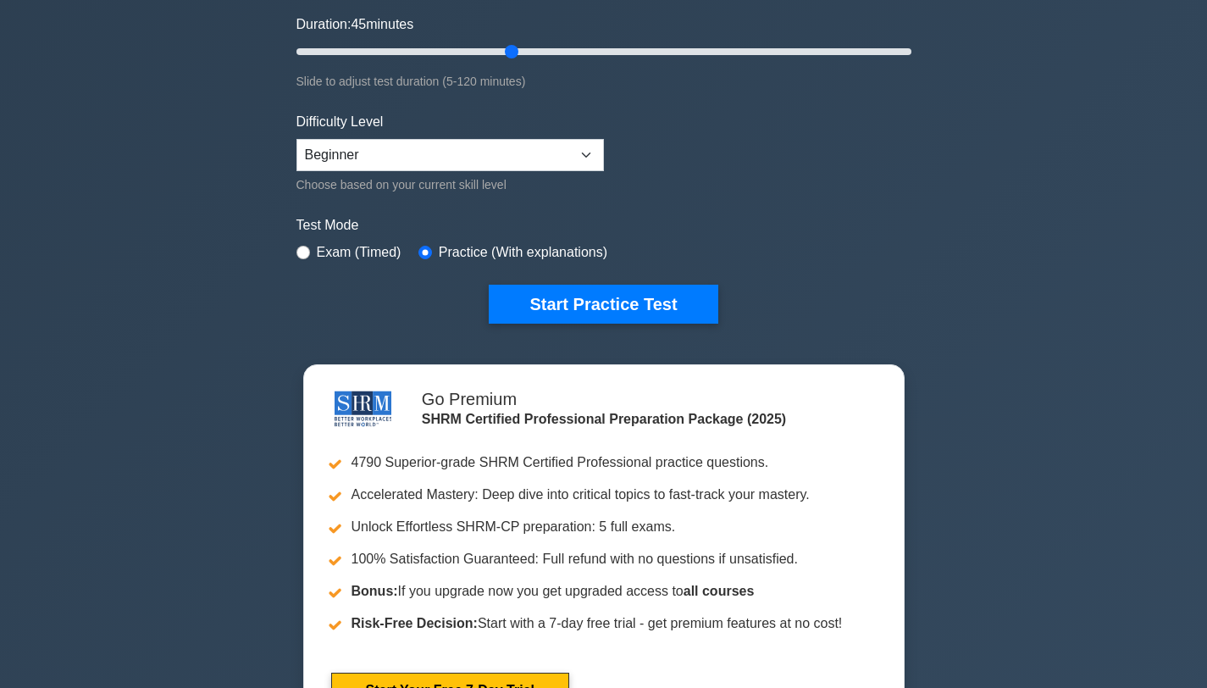
click at [558, 328] on div "SHRM Certified Professional Customize Your Next Practice Test Topics Change Man…" at bounding box center [603, 51] width 635 height 625
click at [558, 319] on button "Start Practice Test" at bounding box center [603, 304] width 229 height 39
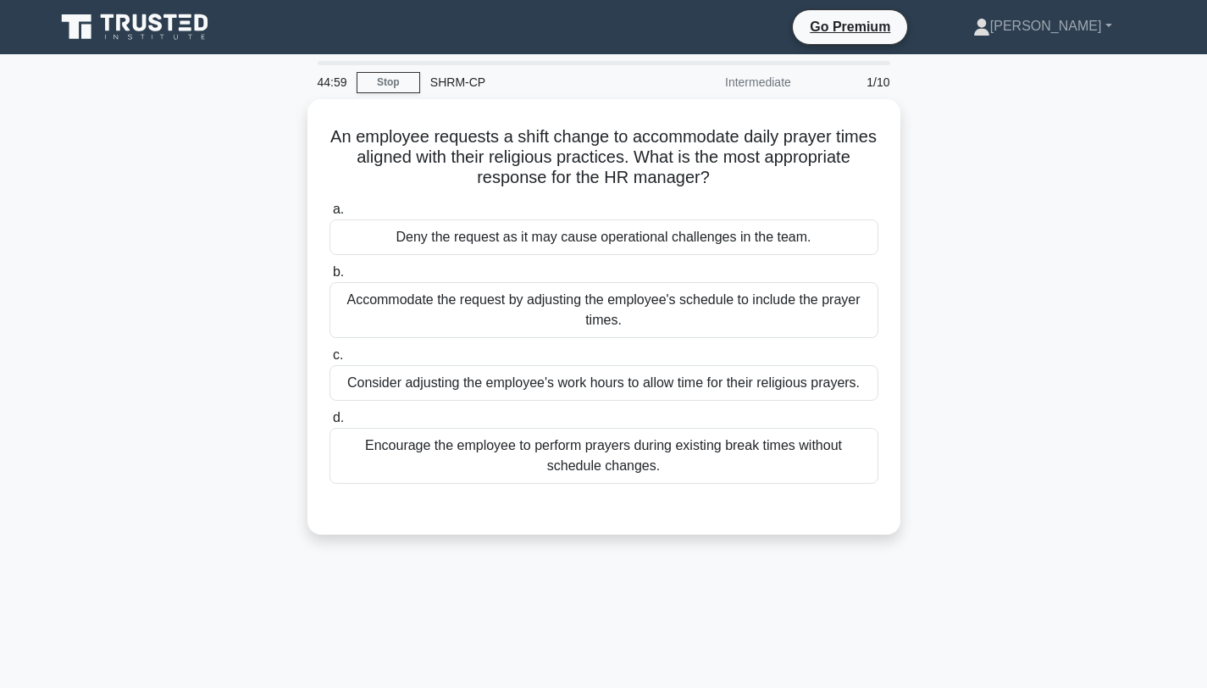
scroll to position [25, 0]
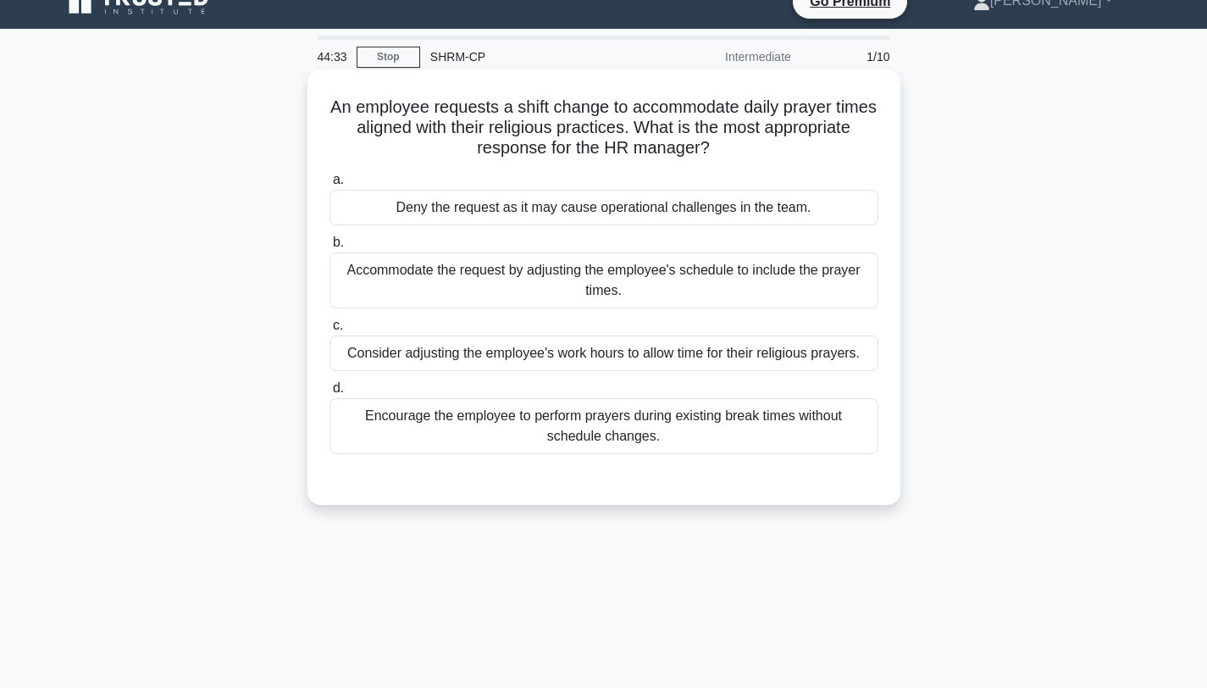
click at [729, 354] on div "Consider adjusting the employee's work hours to allow time for their religious …" at bounding box center [604, 353] width 549 height 36
click at [330, 331] on input "c. Consider adjusting the employee's work hours to allow time for their religio…" at bounding box center [330, 325] width 0 height 11
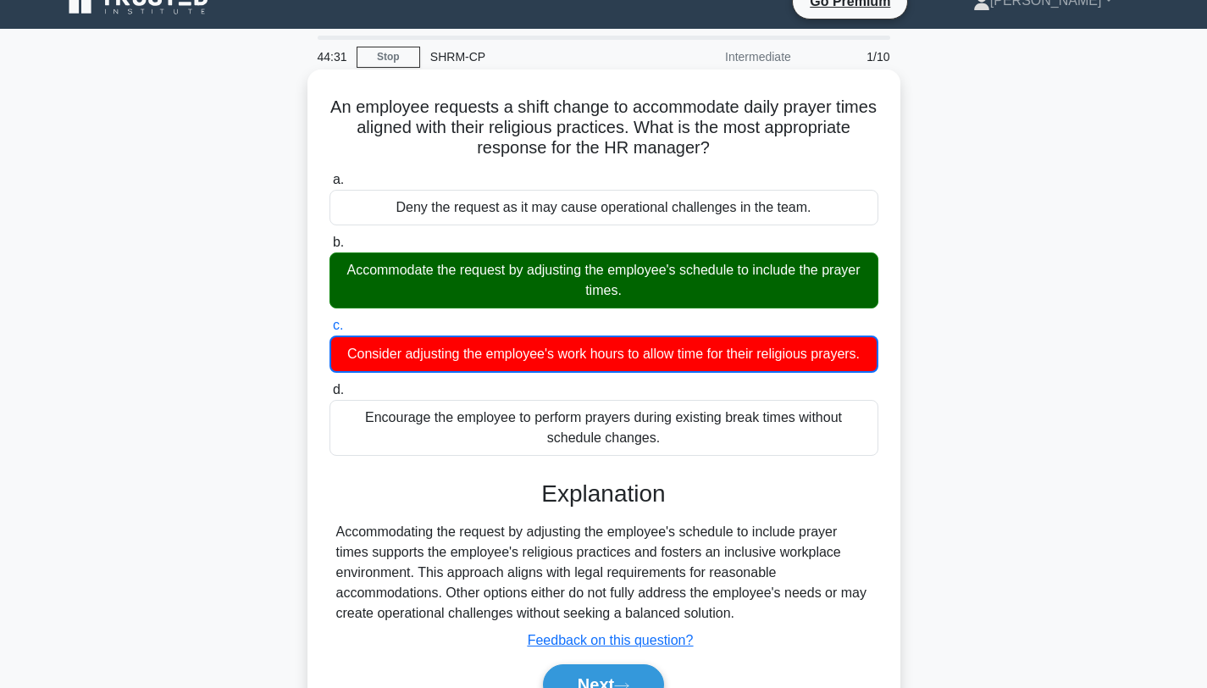
click at [592, 288] on div "Accommodate the request by adjusting the employee's schedule to include the pra…" at bounding box center [604, 280] width 549 height 56
click at [330, 248] on input "b. Accommodate the request by adjusting the employee's schedule to include the …" at bounding box center [330, 242] width 0 height 11
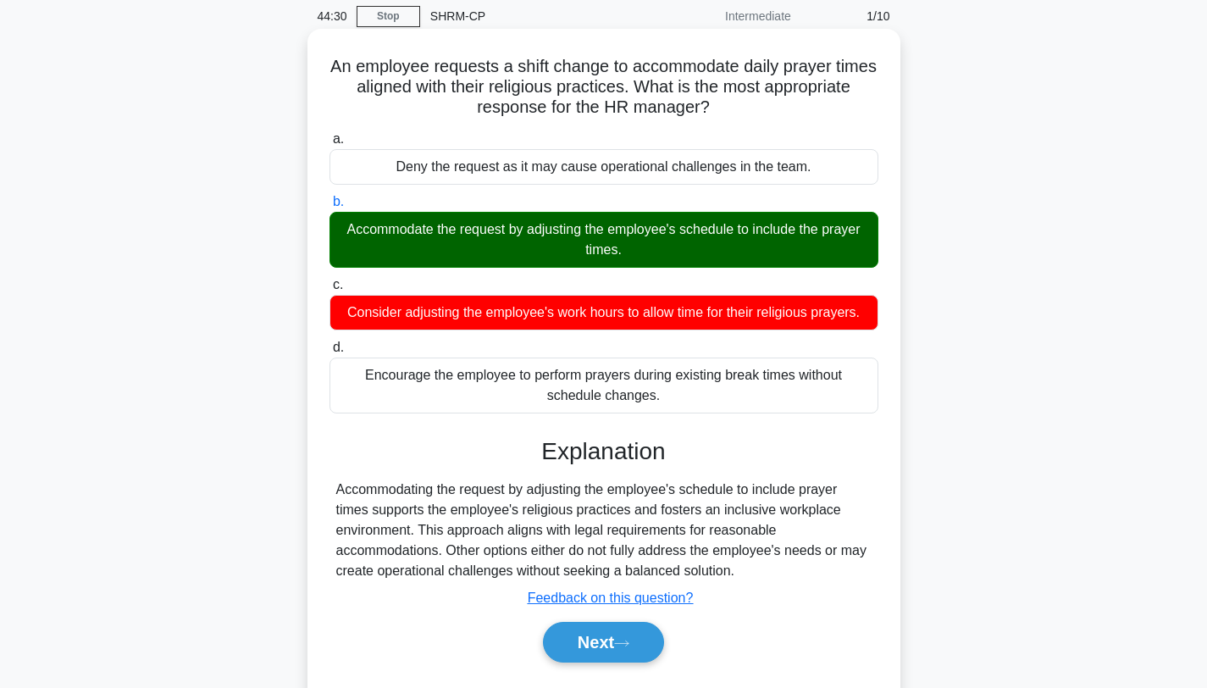
scroll to position [79, 0]
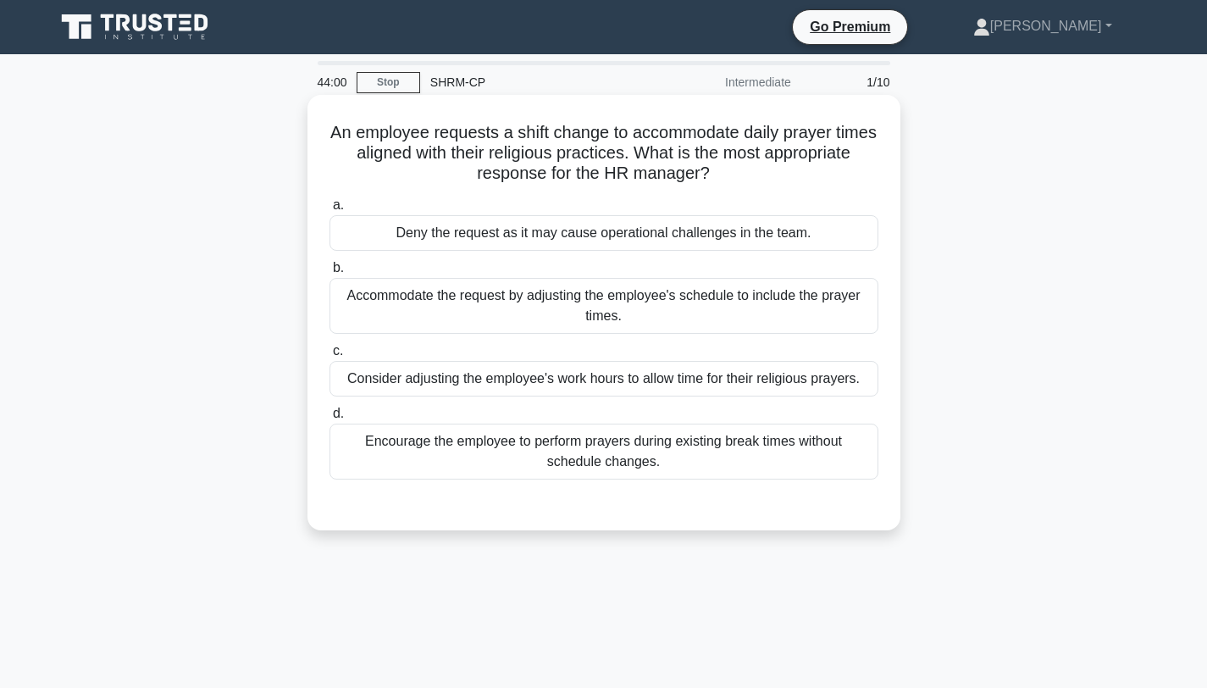
click at [582, 320] on div "Accommodate the request by adjusting the employee's schedule to include the pra…" at bounding box center [604, 306] width 549 height 56
click at [330, 274] on input "b. Accommodate the request by adjusting the employee's schedule to include the …" at bounding box center [330, 268] width 0 height 11
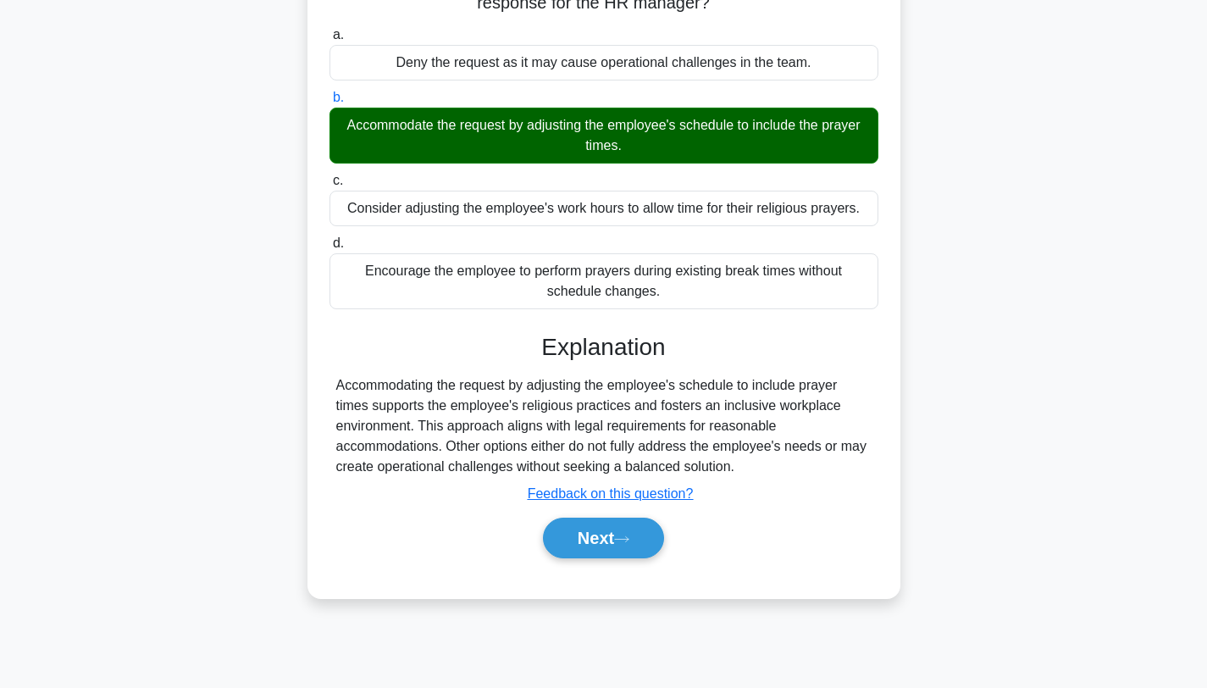
scroll to position [227, 0]
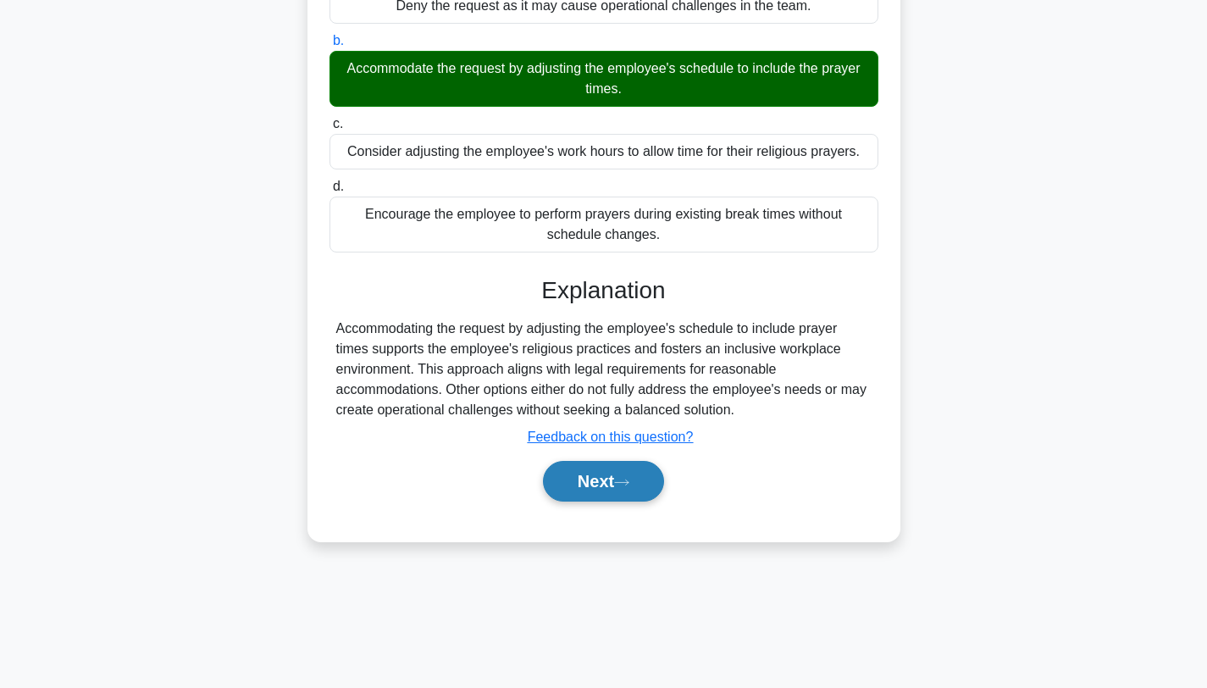
click at [590, 487] on button "Next" at bounding box center [603, 481] width 121 height 41
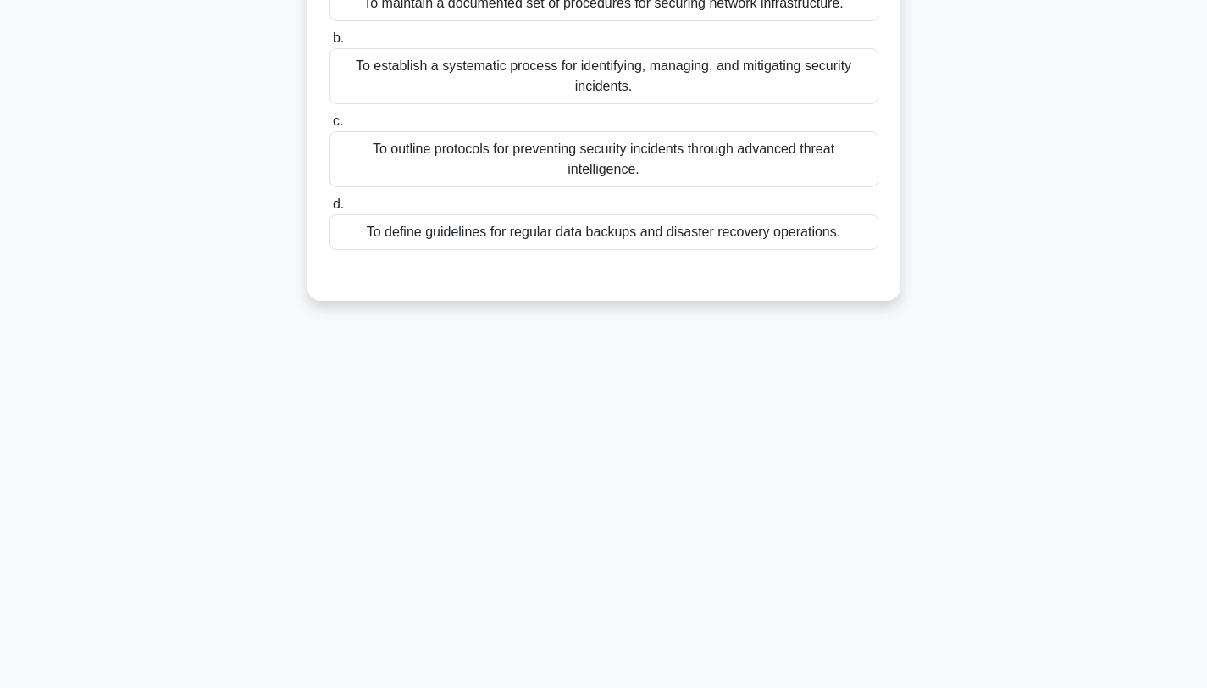
scroll to position [0, 0]
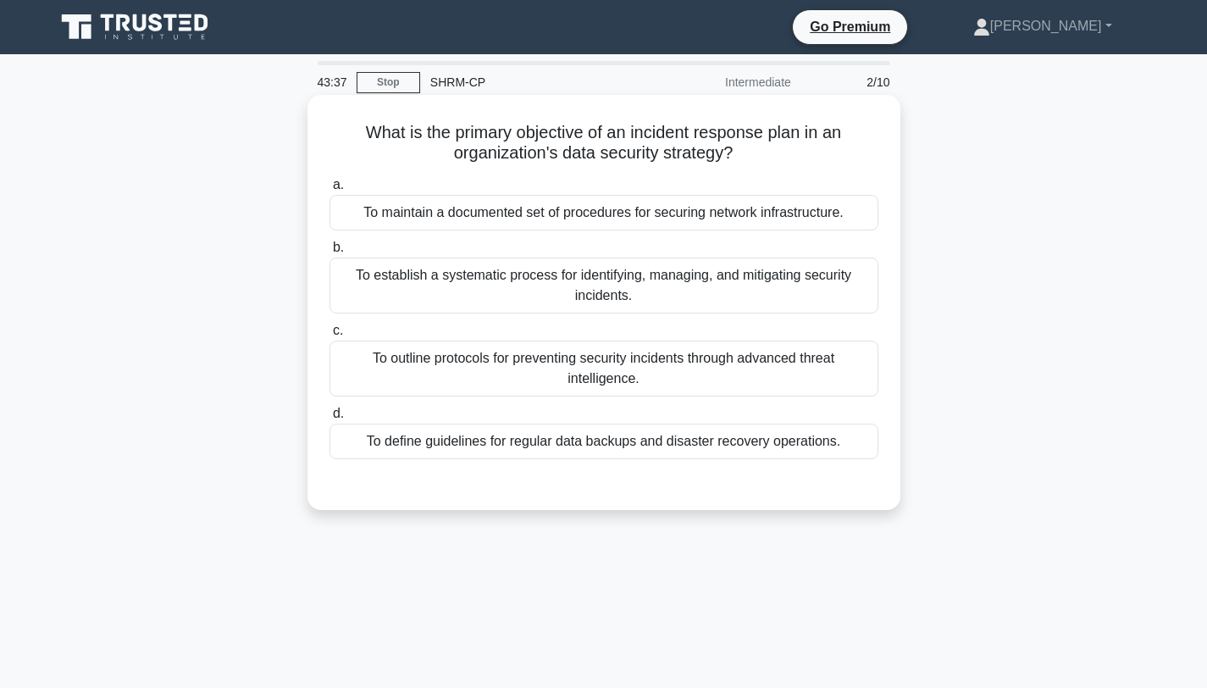
click at [648, 358] on div "To outline protocols for preventing security incidents through advanced threat …" at bounding box center [604, 369] width 549 height 56
click at [330, 336] on input "c. To outline protocols for preventing security incidents through advanced thre…" at bounding box center [330, 330] width 0 height 11
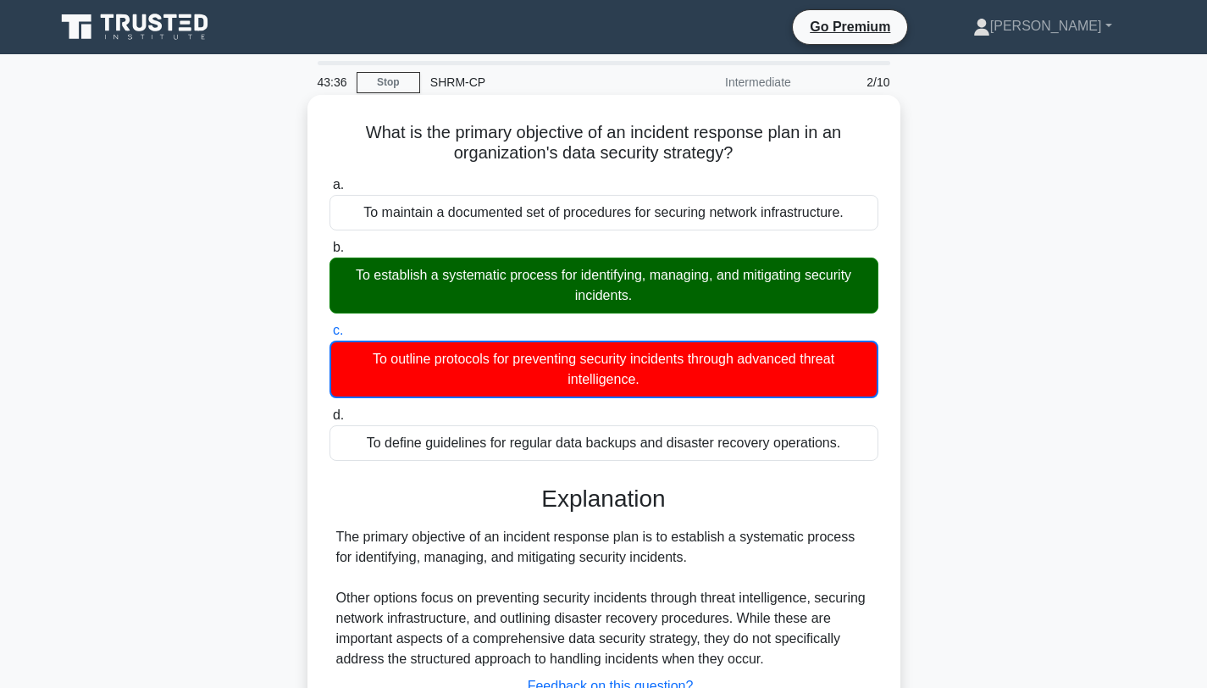
click at [651, 278] on div "To establish a systematic process for identifying, managing, and mitigating sec…" at bounding box center [604, 286] width 549 height 56
click at [330, 253] on input "b. To establish a systematic process for identifying, managing, and mitigating …" at bounding box center [330, 247] width 0 height 11
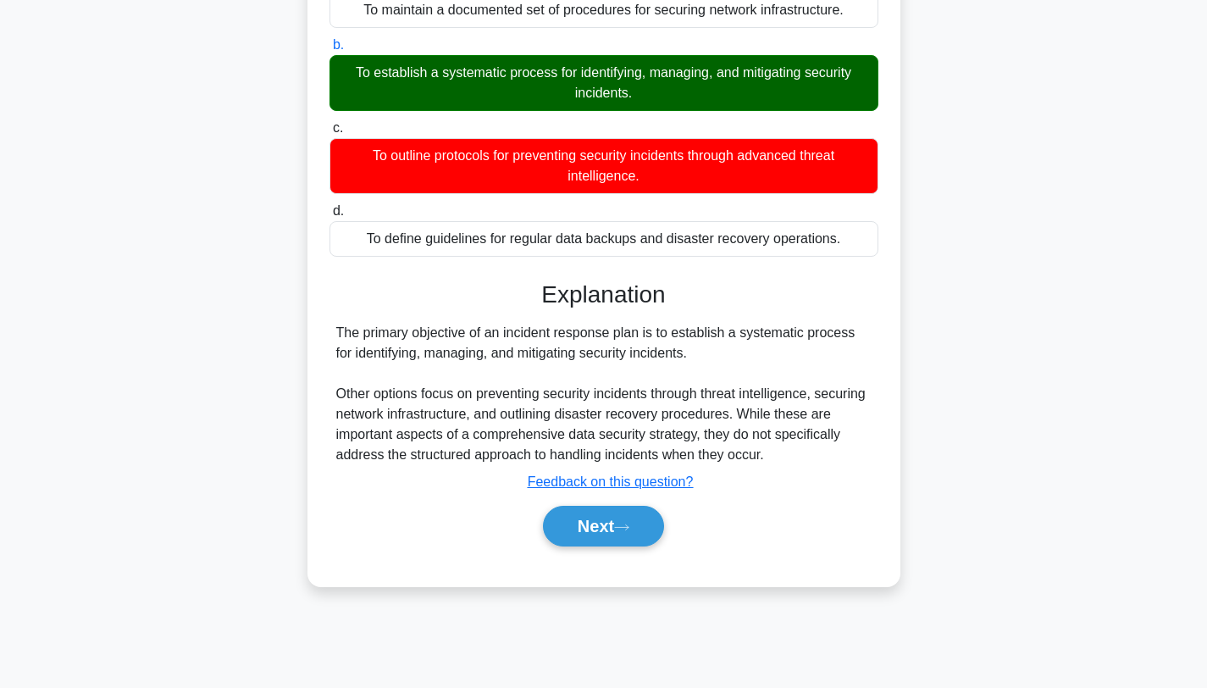
scroll to position [223, 0]
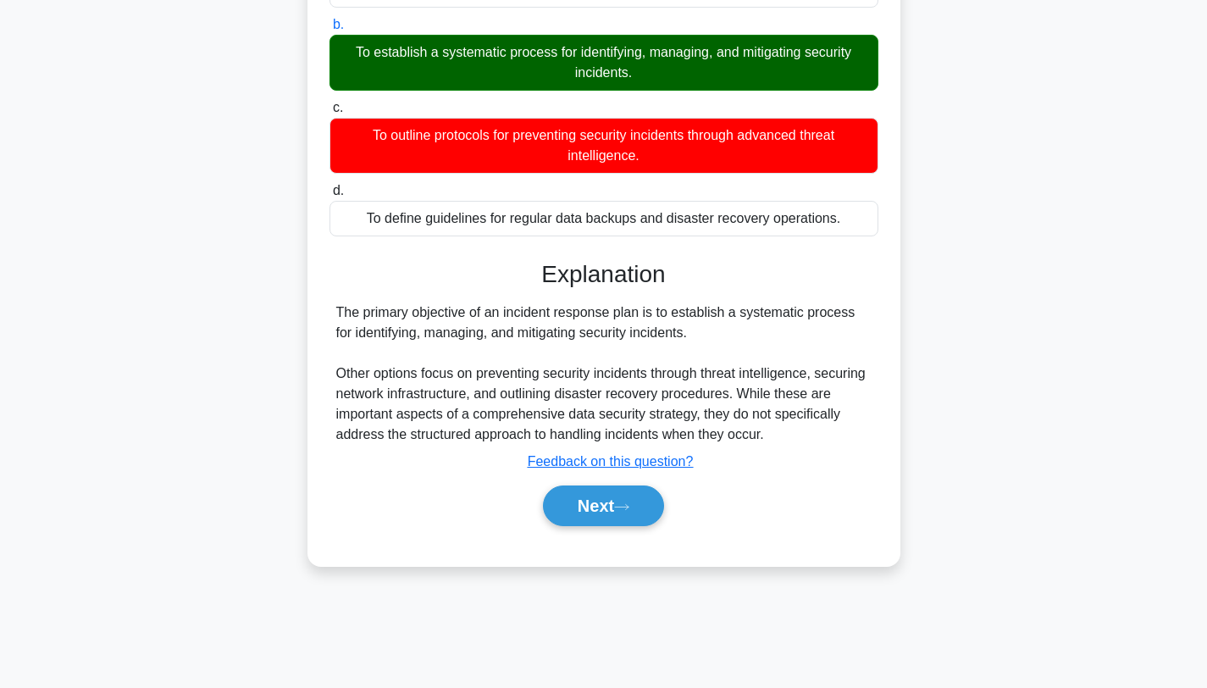
click at [613, 527] on div "Next" at bounding box center [604, 506] width 549 height 54
click at [614, 517] on button "Next" at bounding box center [603, 505] width 121 height 41
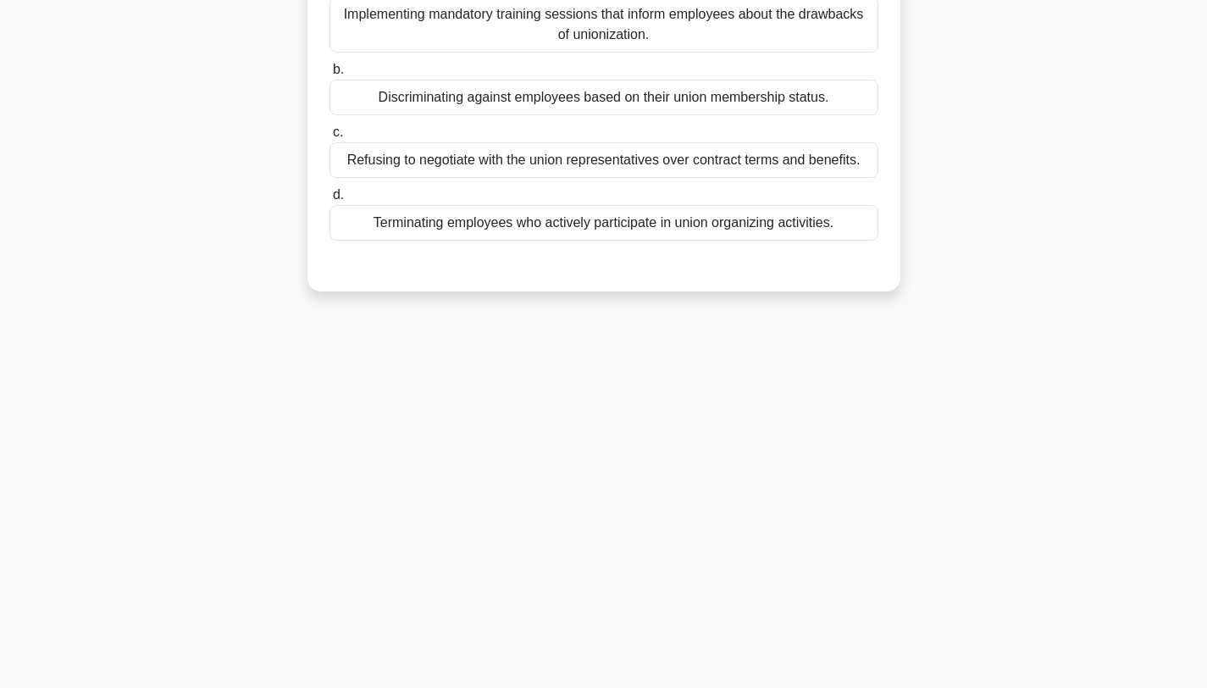
scroll to position [0, 0]
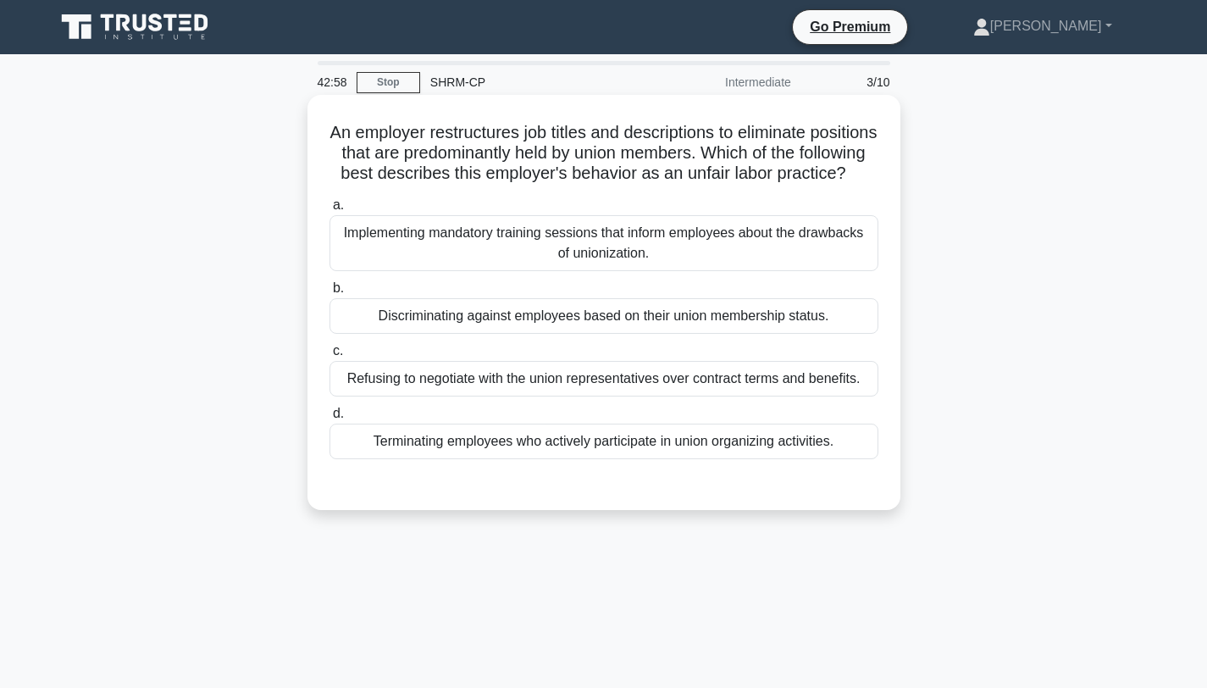
click at [618, 309] on div "Discriminating against employees based on their union membership status." at bounding box center [604, 316] width 549 height 36
click at [330, 294] on input "b. Discriminating against employees based on their union membership status." at bounding box center [330, 288] width 0 height 11
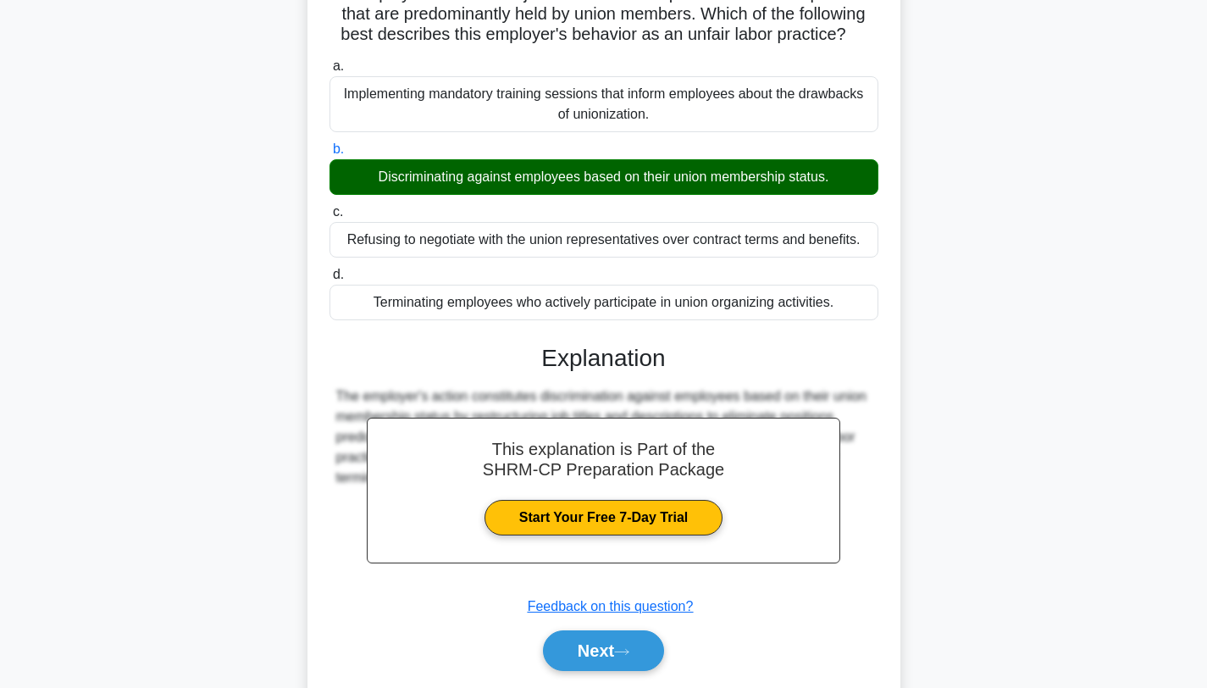
scroll to position [227, 0]
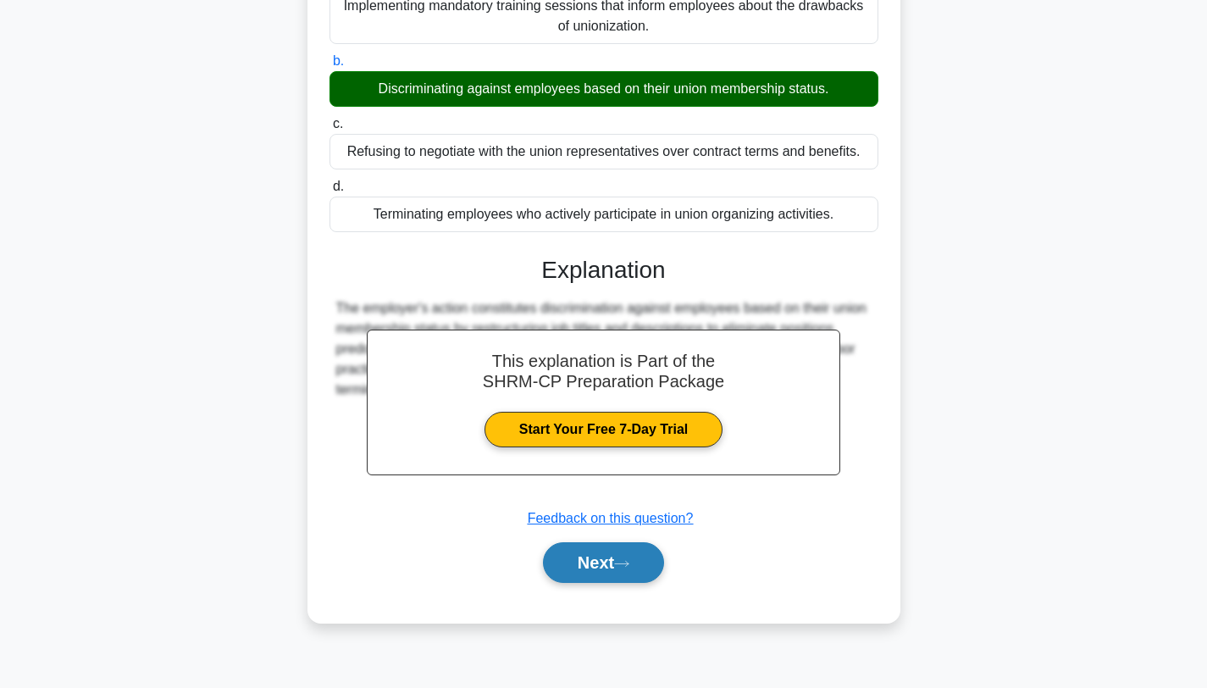
click at [603, 551] on button "Next" at bounding box center [603, 562] width 121 height 41
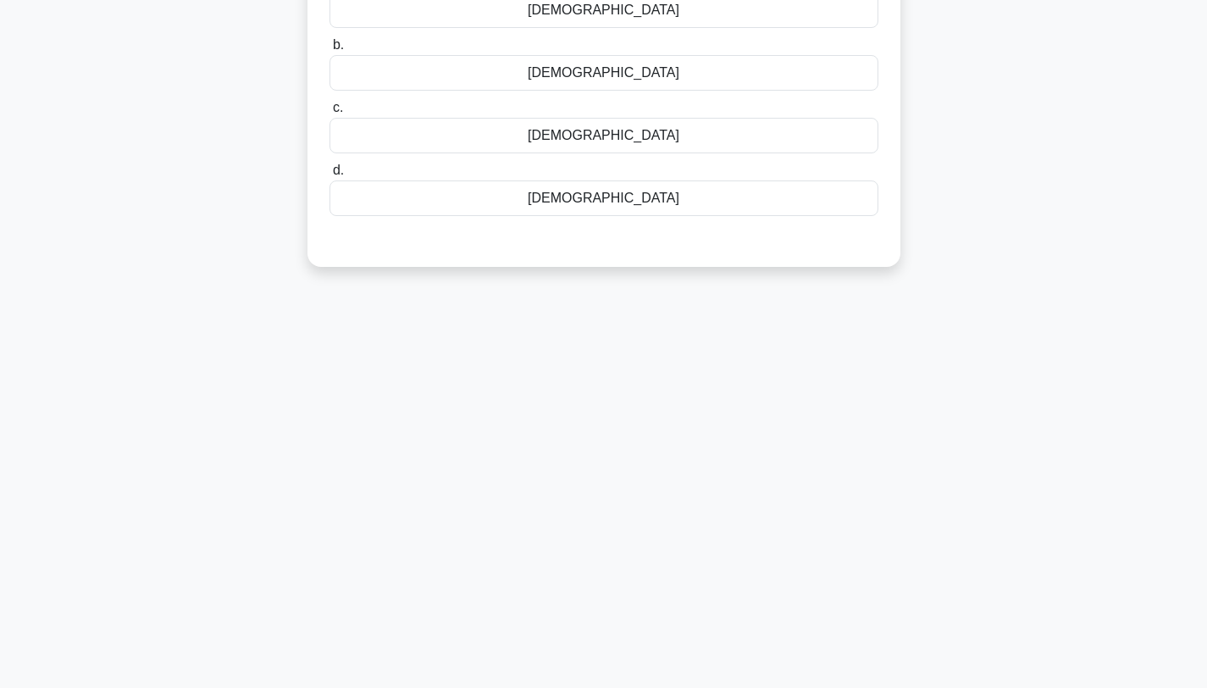
scroll to position [0, 0]
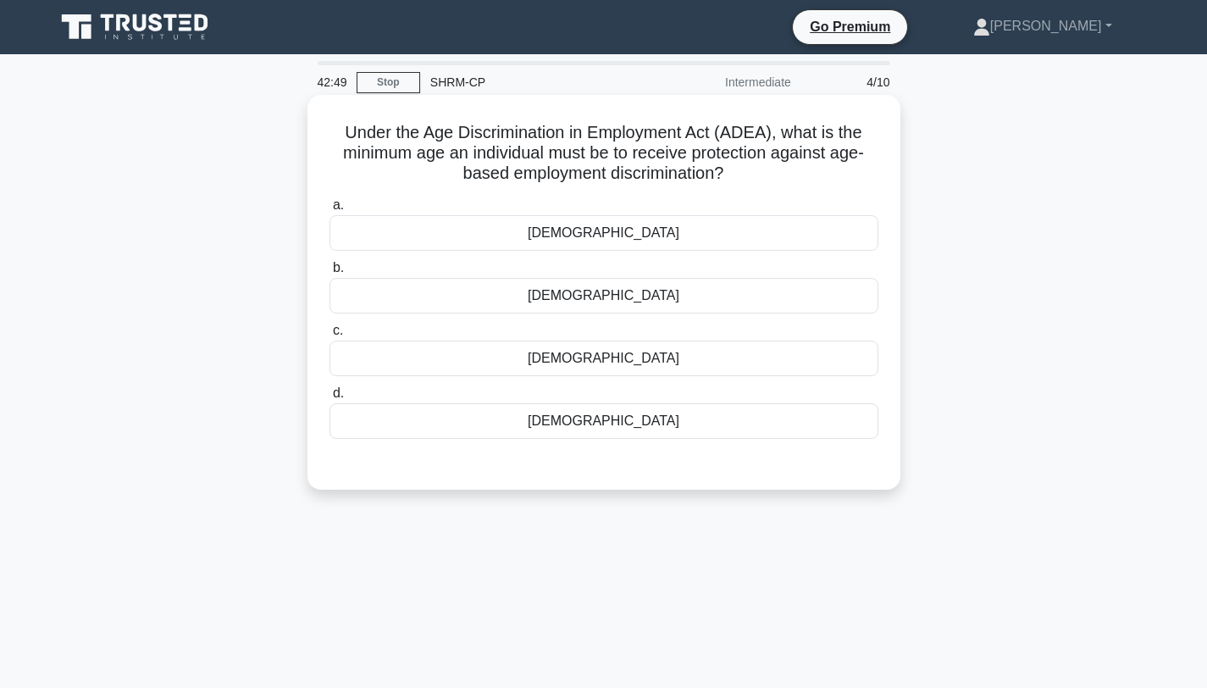
click at [605, 429] on div "50 years old" at bounding box center [604, 421] width 549 height 36
click at [330, 399] on input "d. 50 years old" at bounding box center [330, 393] width 0 height 11
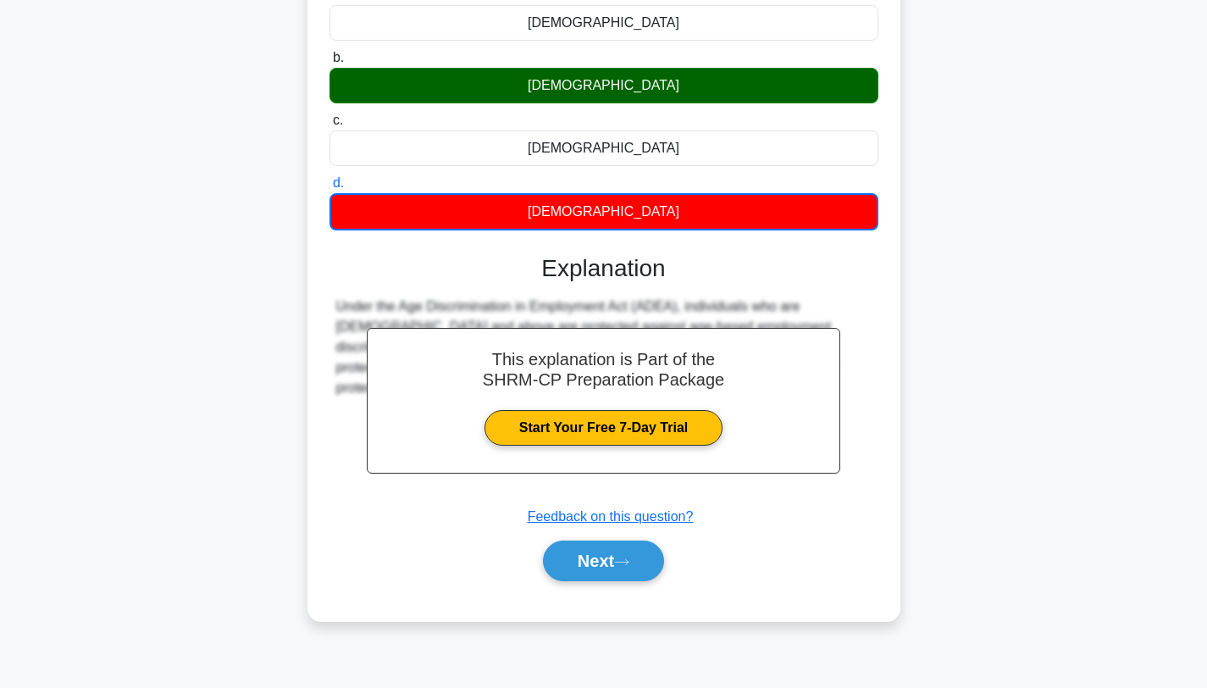
scroll to position [227, 0]
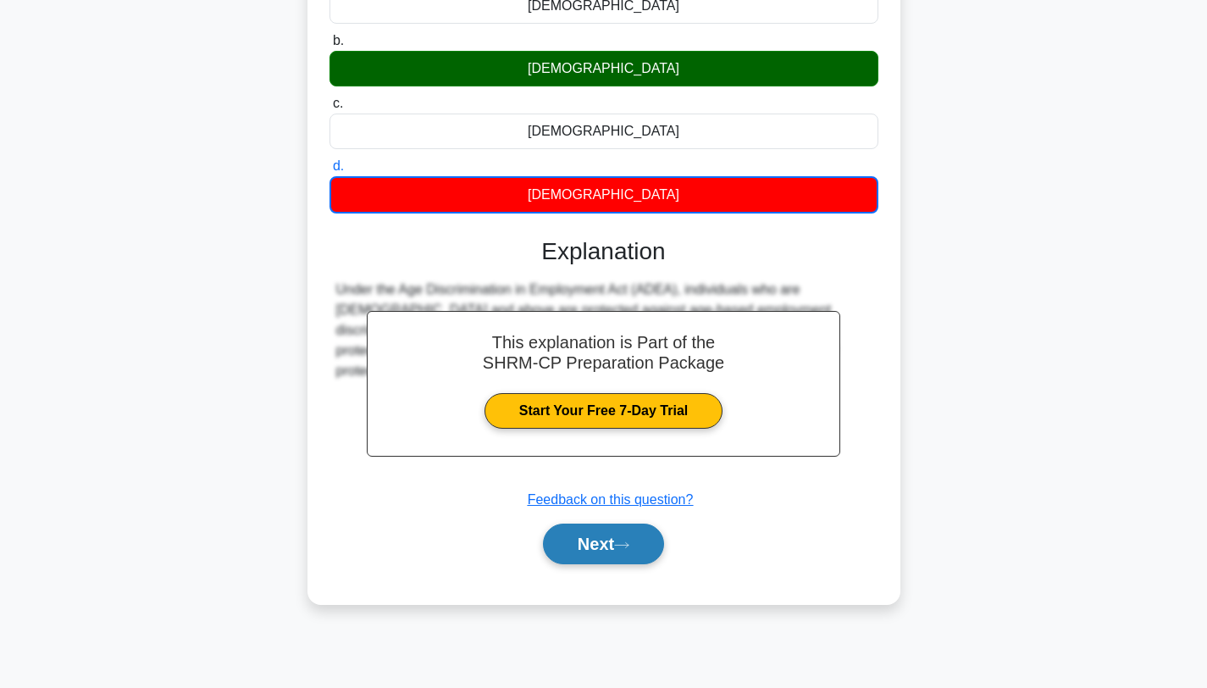
click at [629, 562] on button "Next" at bounding box center [603, 544] width 121 height 41
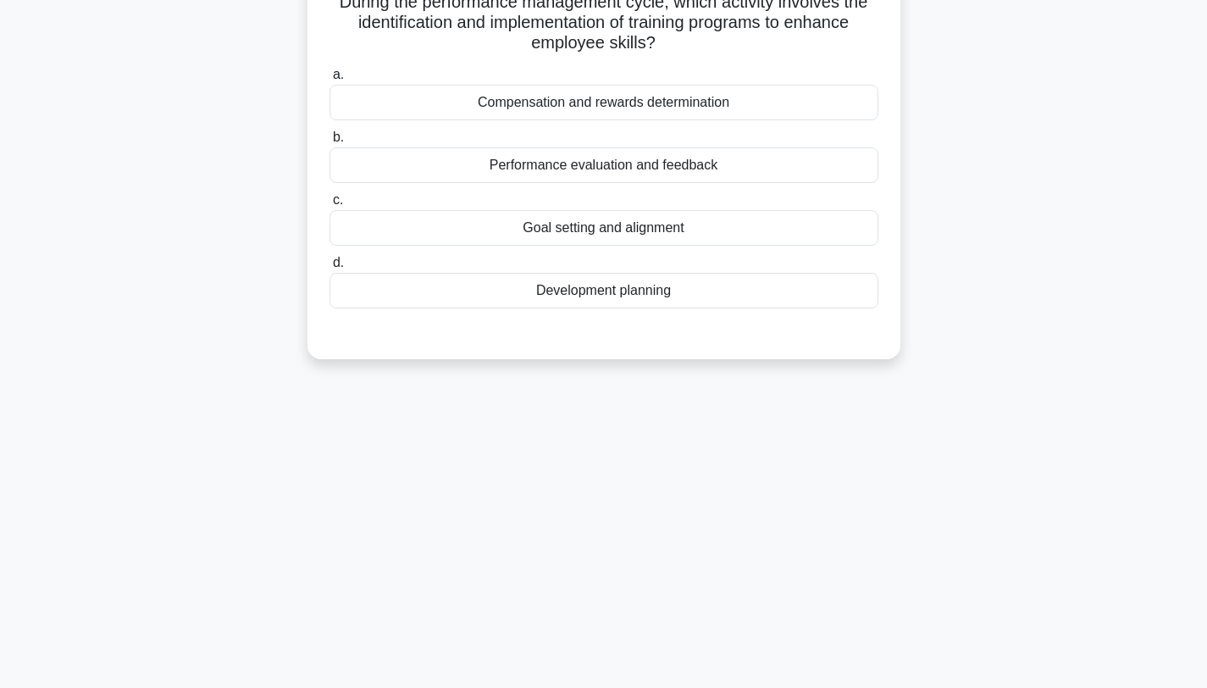
scroll to position [0, 0]
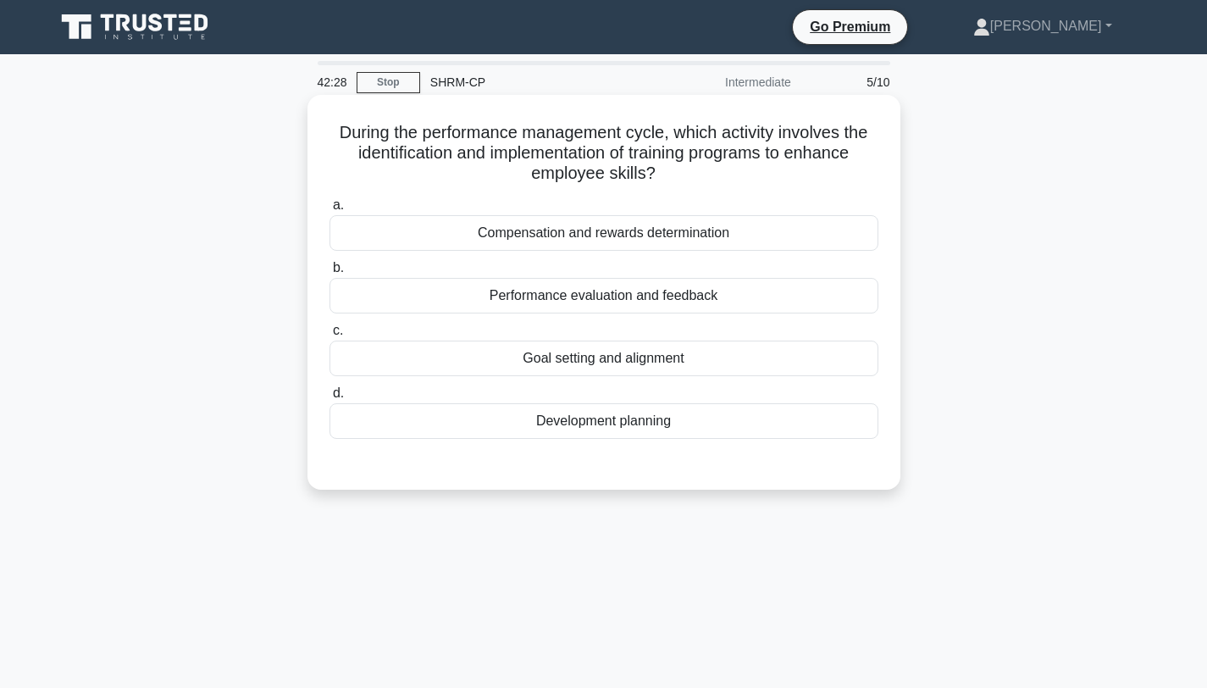
click at [673, 421] on div "Development planning" at bounding box center [604, 421] width 549 height 36
click at [330, 399] on input "d. Development planning" at bounding box center [330, 393] width 0 height 11
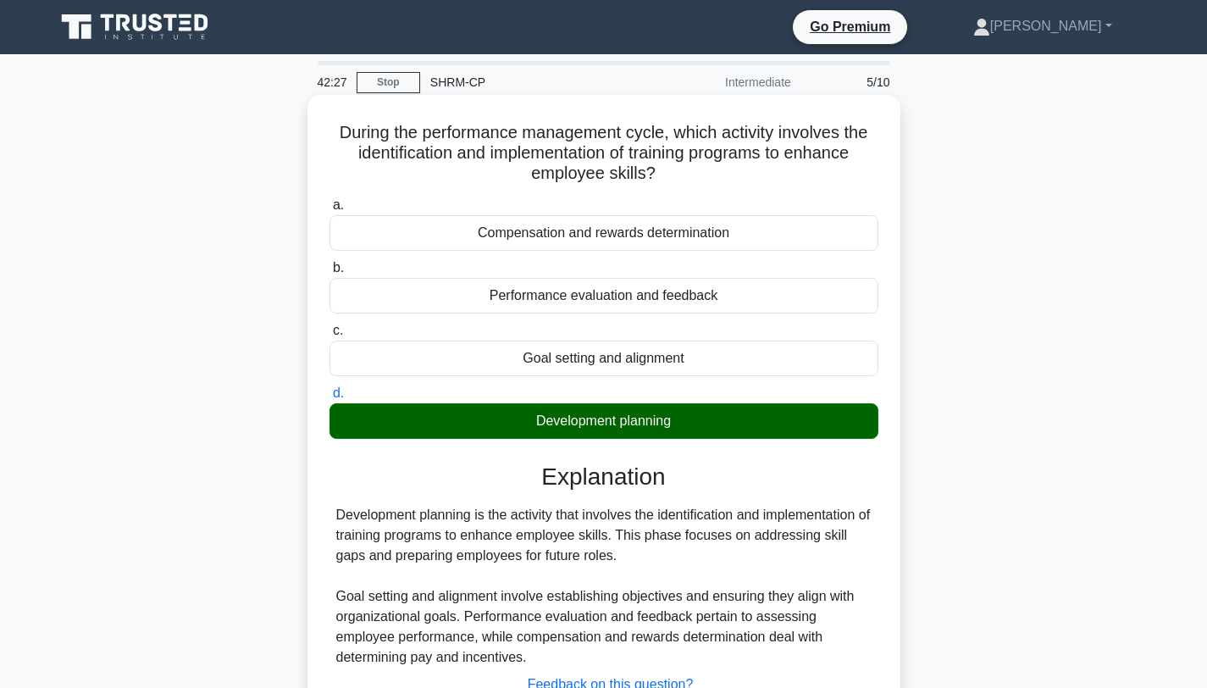
scroll to position [227, 0]
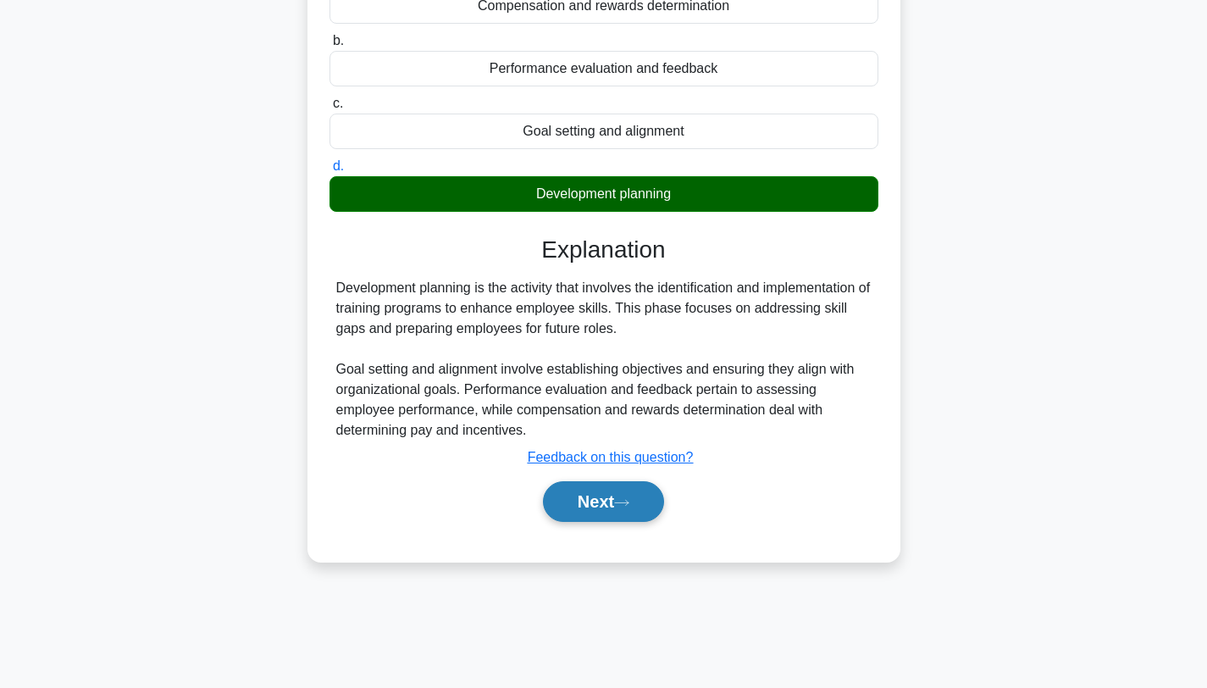
click at [608, 501] on button "Next" at bounding box center [603, 501] width 121 height 41
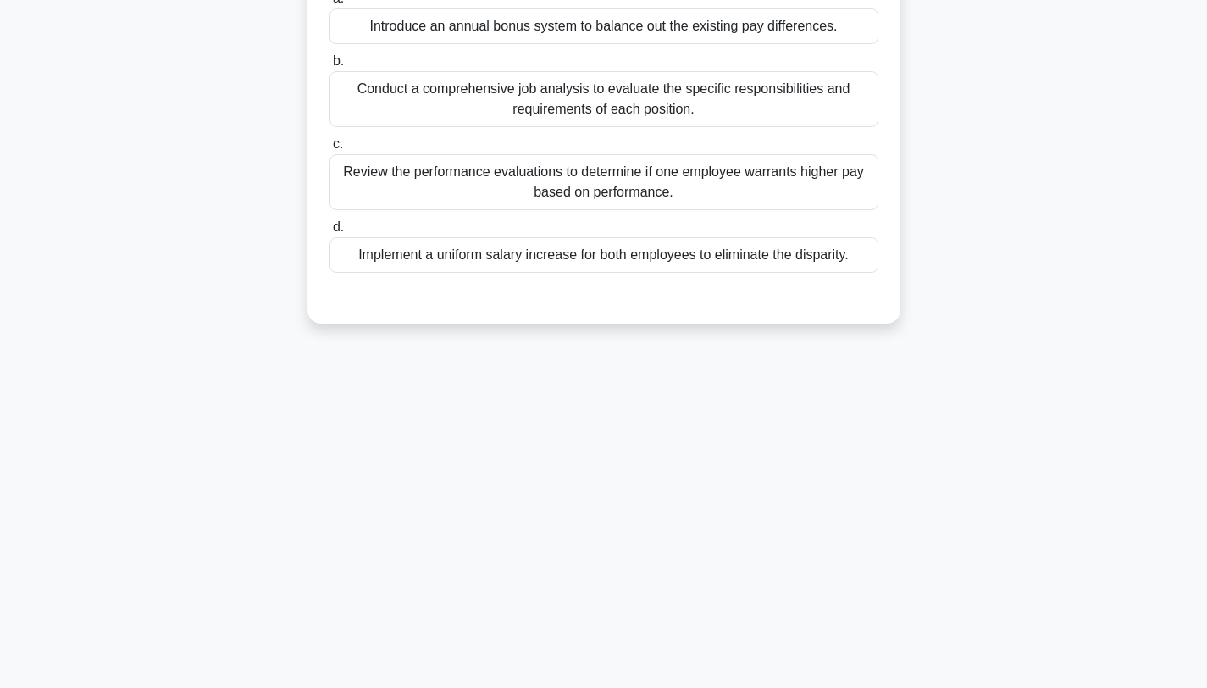
scroll to position [0, 0]
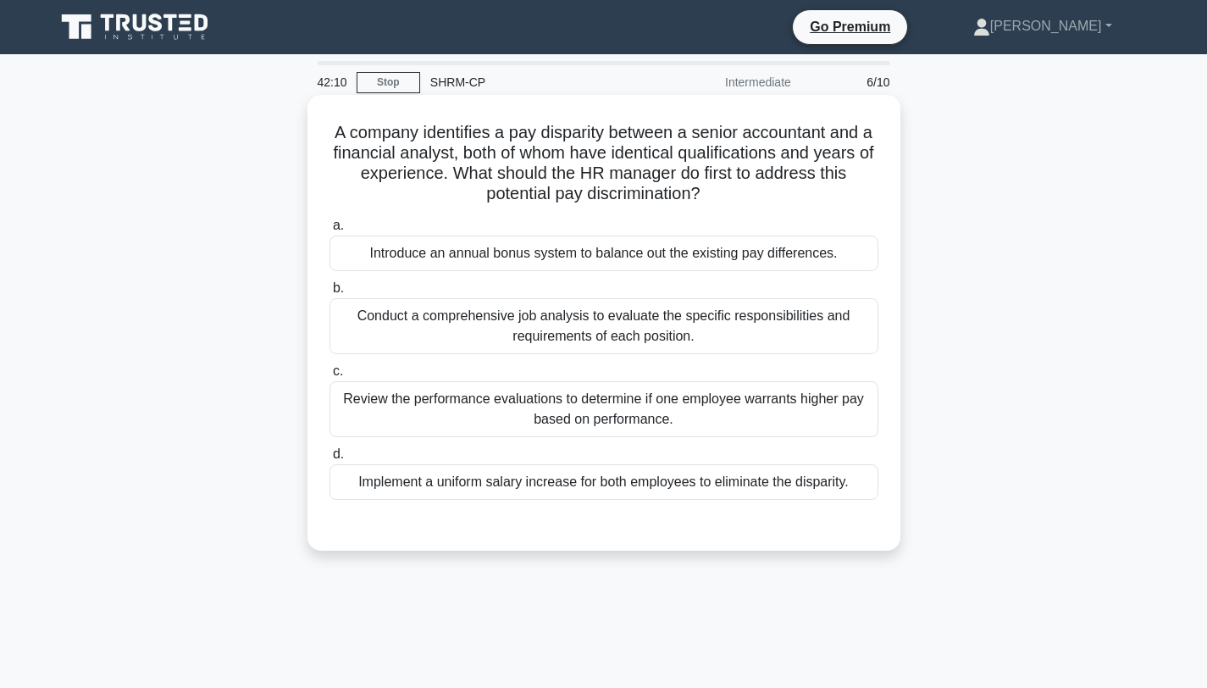
click at [713, 320] on div "Conduct a comprehensive job analysis to evaluate the specific responsibilities …" at bounding box center [604, 326] width 549 height 56
click at [330, 294] on input "b. Conduct a comprehensive job analysis to evaluate the specific responsibiliti…" at bounding box center [330, 288] width 0 height 11
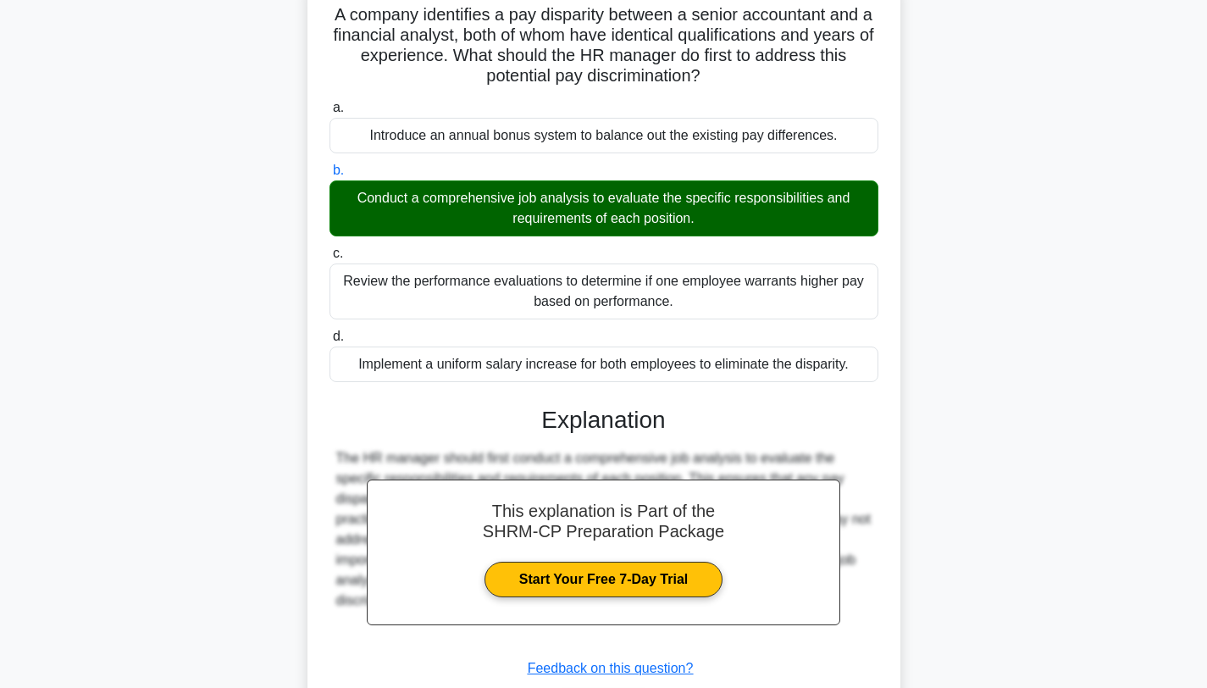
scroll to position [235, 0]
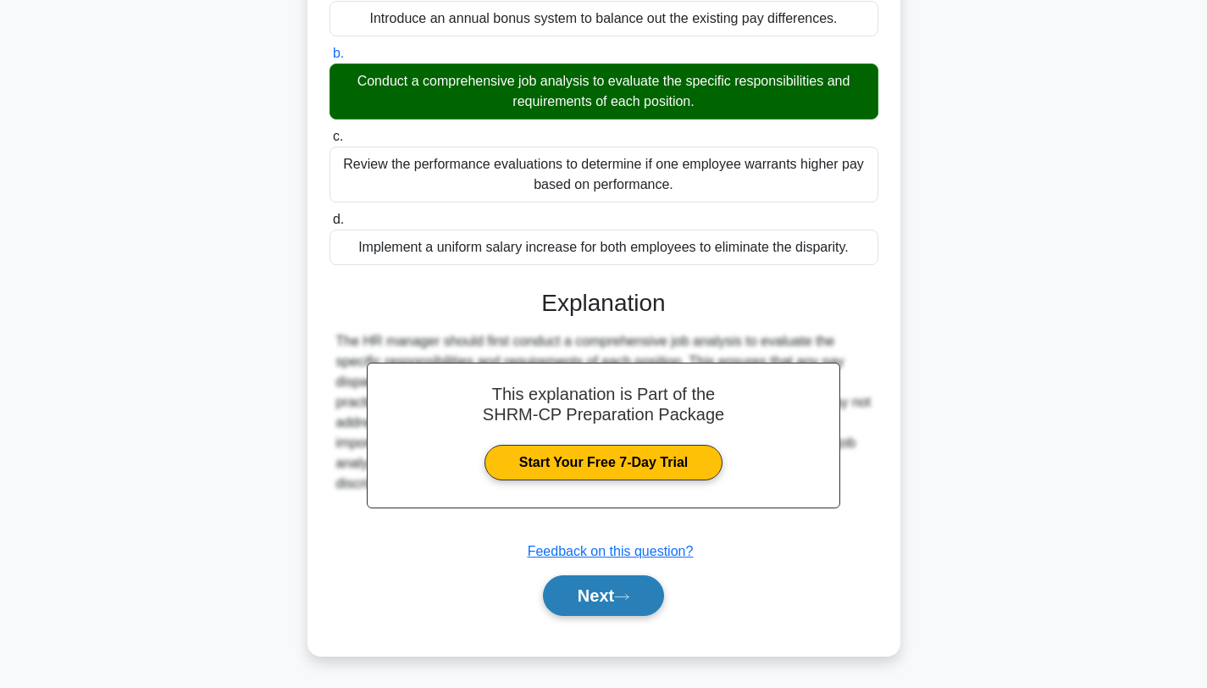
click at [623, 612] on button "Next" at bounding box center [603, 595] width 121 height 41
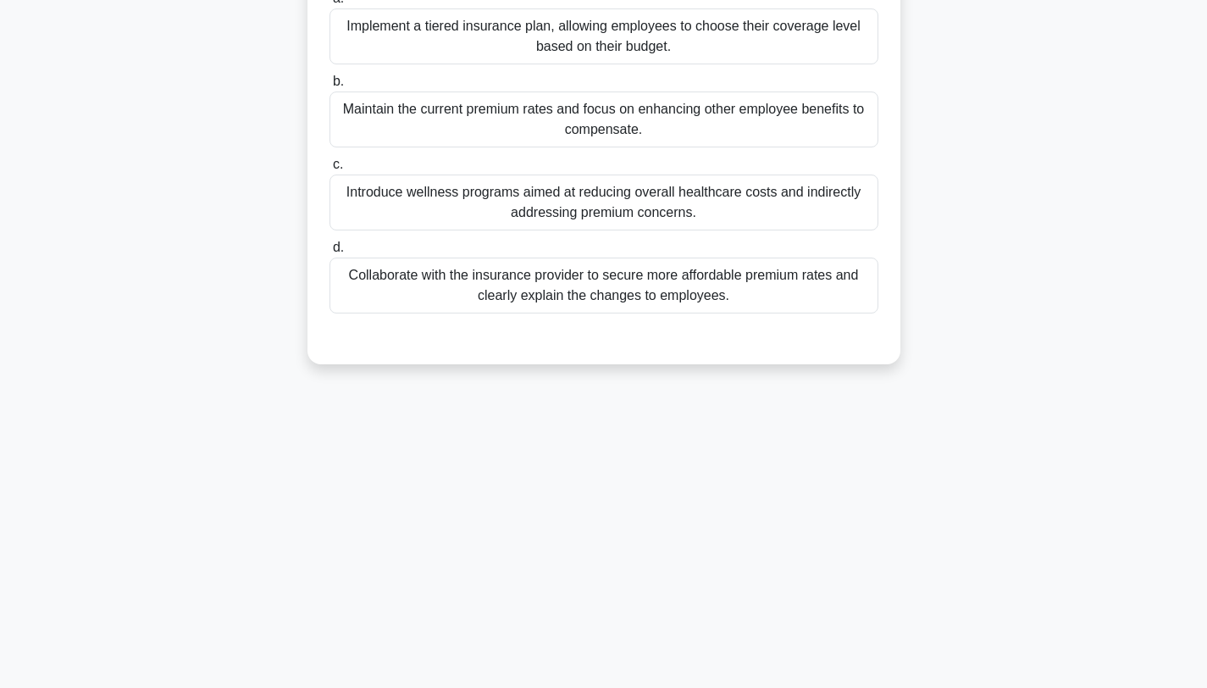
scroll to position [0, 0]
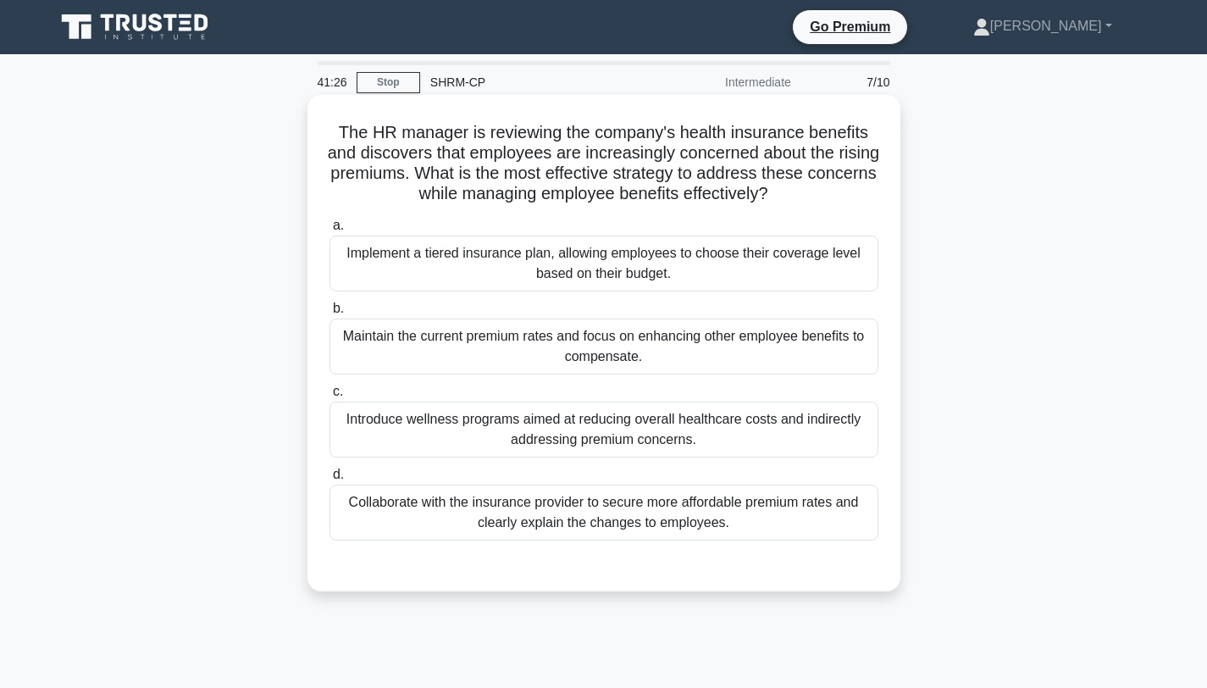
click at [690, 511] on div "Collaborate with the insurance provider to secure more affordable premium rates…" at bounding box center [604, 513] width 549 height 56
click at [330, 480] on input "d. Collaborate with the insurance provider to secure more affordable premium ra…" at bounding box center [330, 474] width 0 height 11
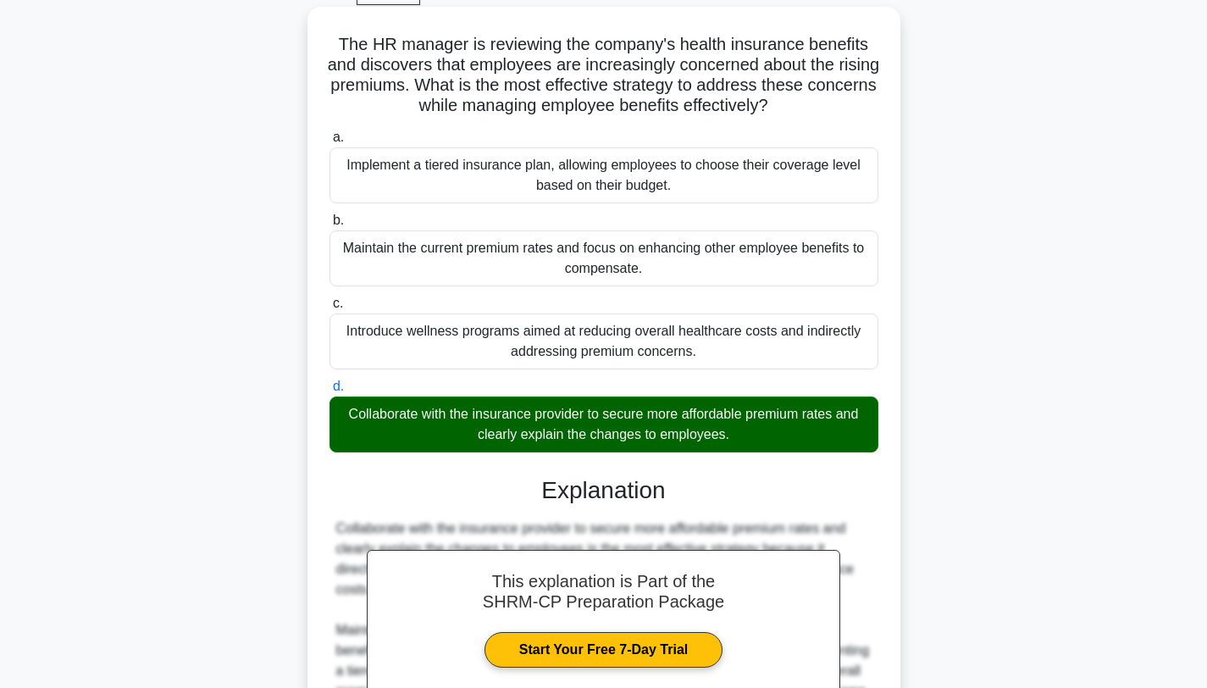
scroll to position [296, 0]
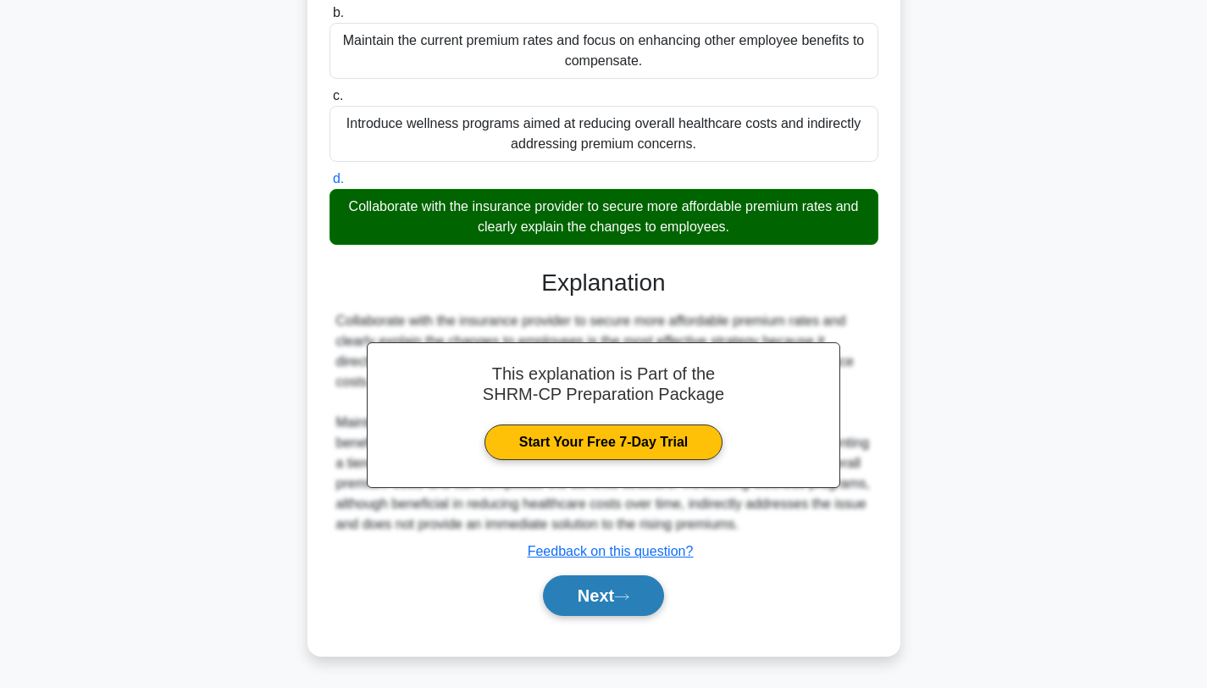
click at [651, 596] on button "Next" at bounding box center [603, 595] width 121 height 41
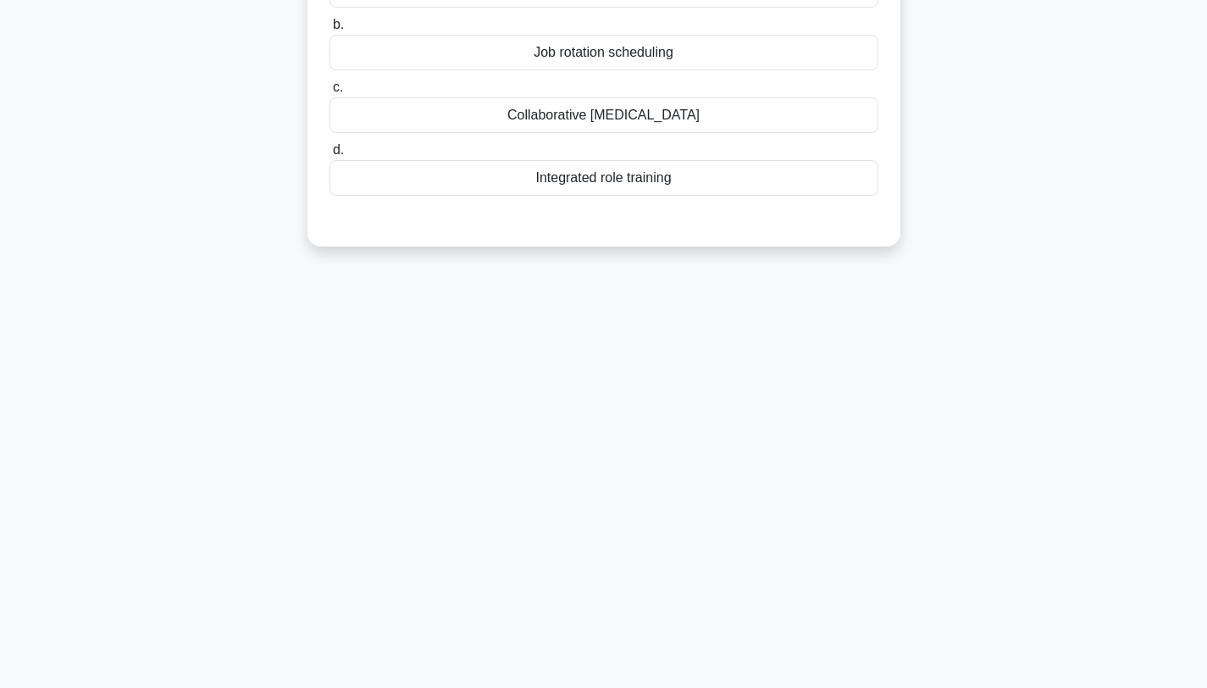
scroll to position [0, 0]
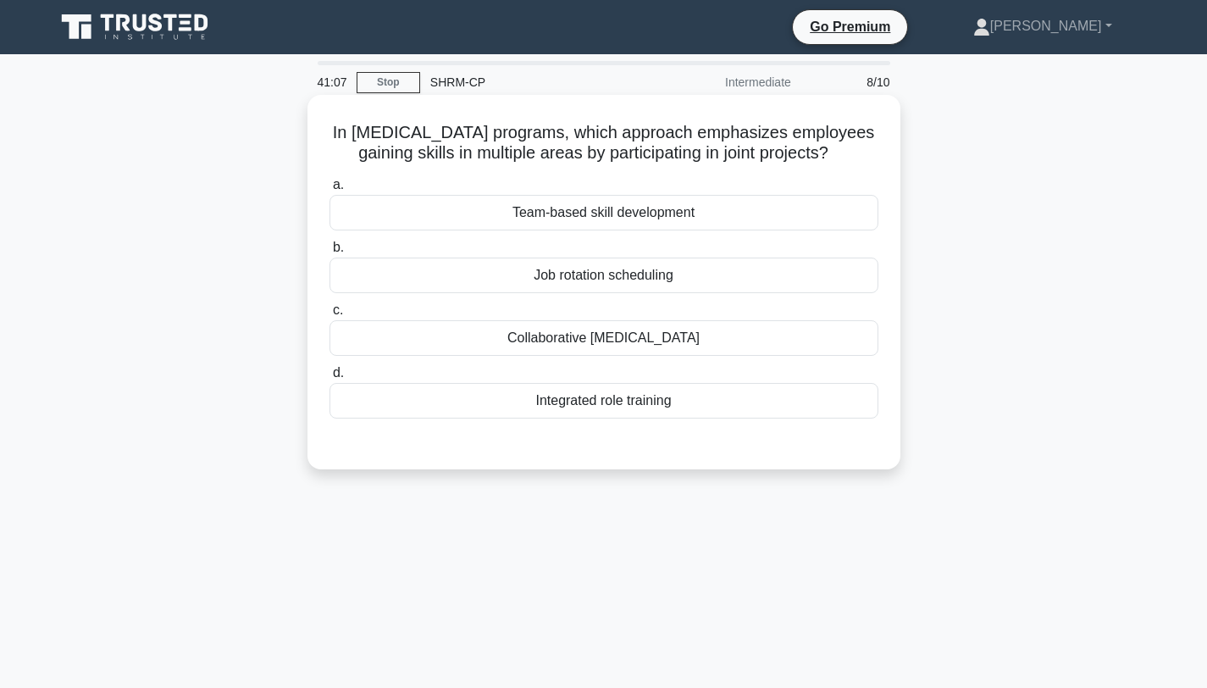
click at [579, 217] on div "Team-based skill development" at bounding box center [604, 213] width 549 height 36
click at [330, 191] on input "a. Team-based skill development" at bounding box center [330, 185] width 0 height 11
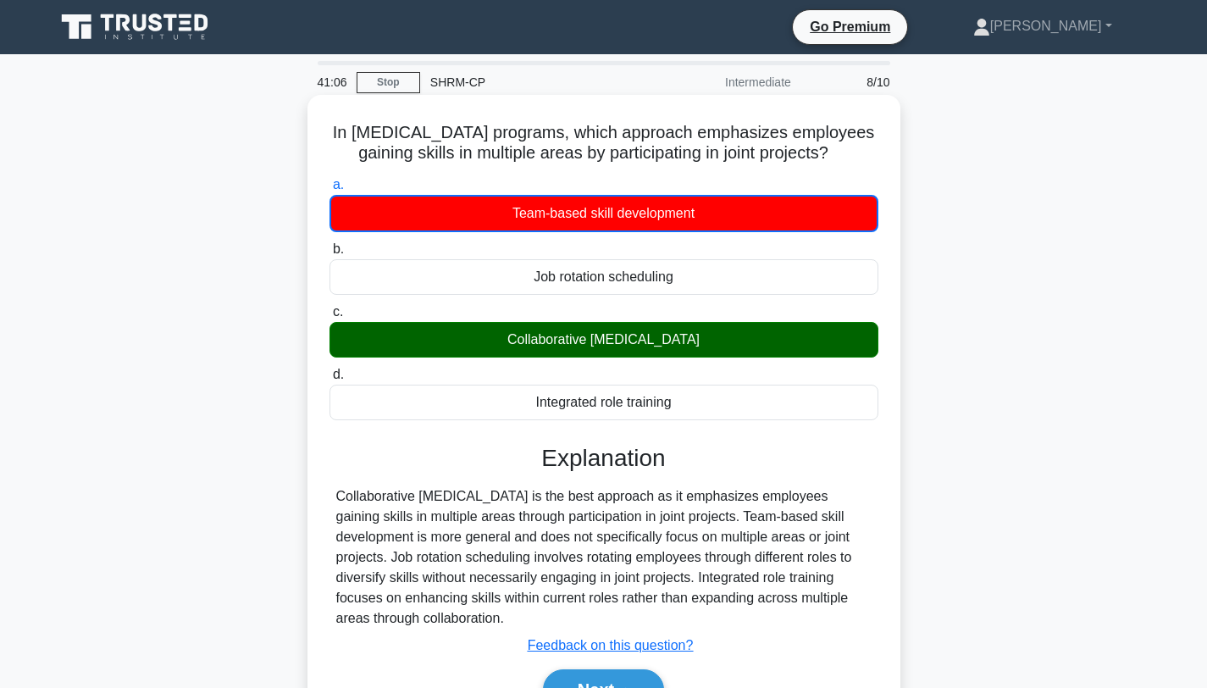
click at [548, 341] on div "Collaborative cross-training" at bounding box center [604, 340] width 549 height 36
click at [330, 318] on input "c. Collaborative cross-training" at bounding box center [330, 312] width 0 height 11
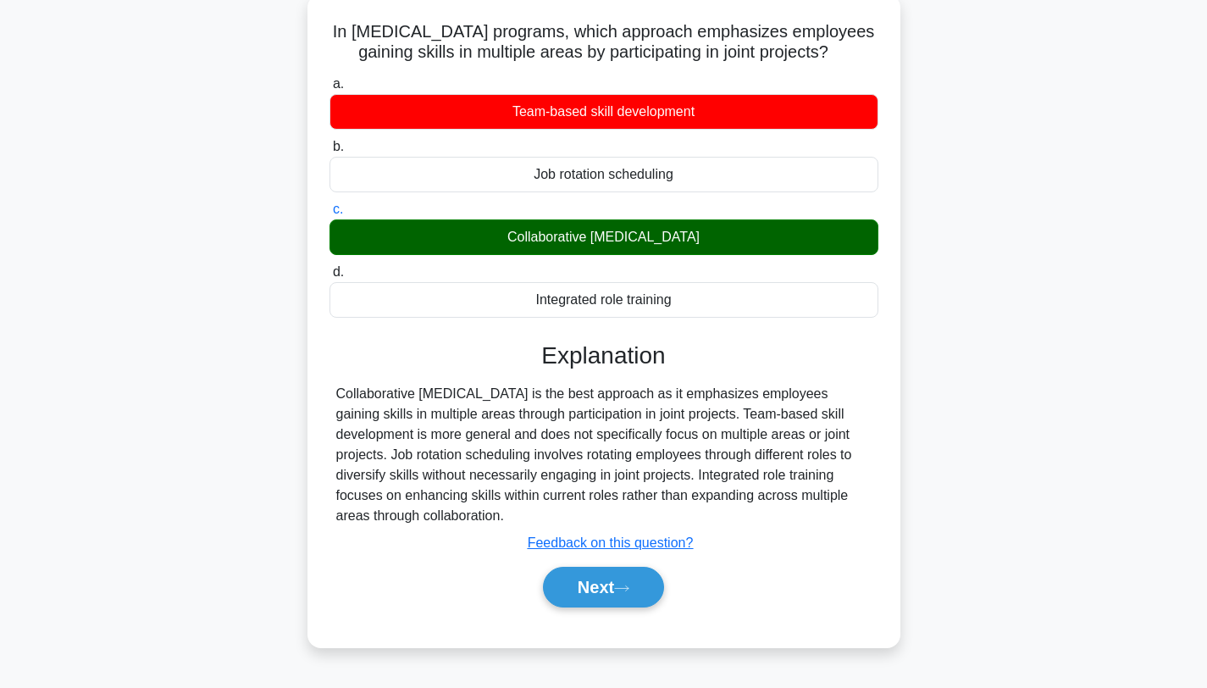
scroll to position [227, 0]
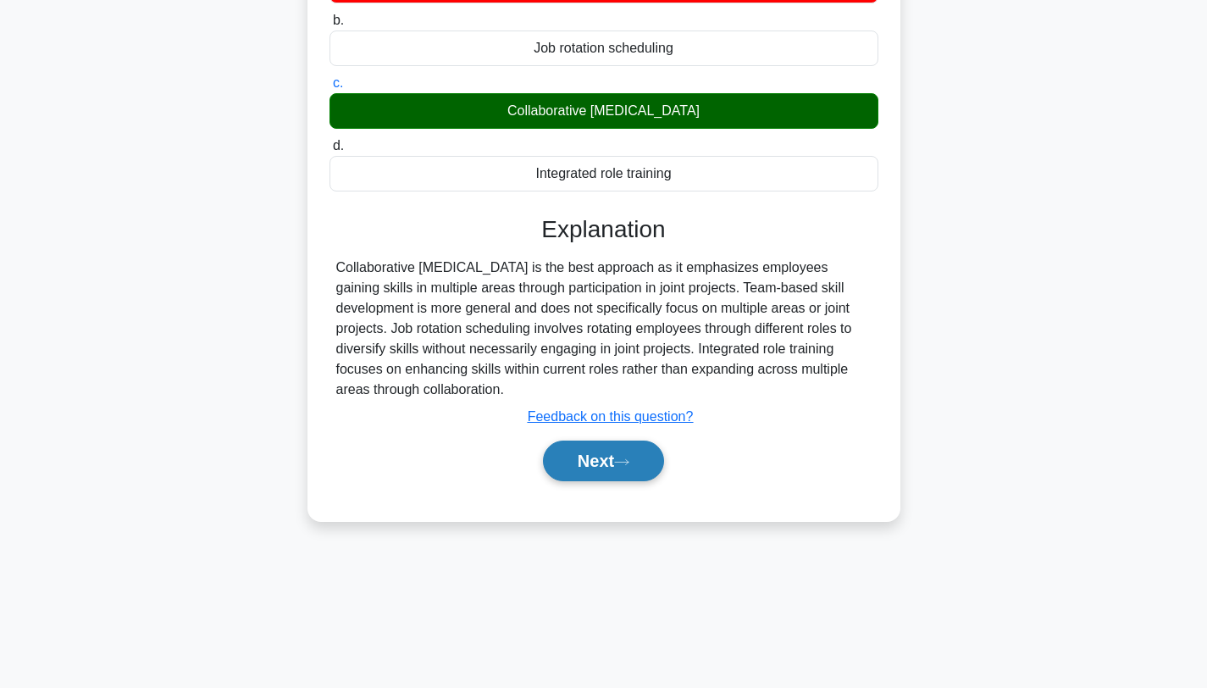
click at [567, 452] on button "Next" at bounding box center [603, 460] width 121 height 41
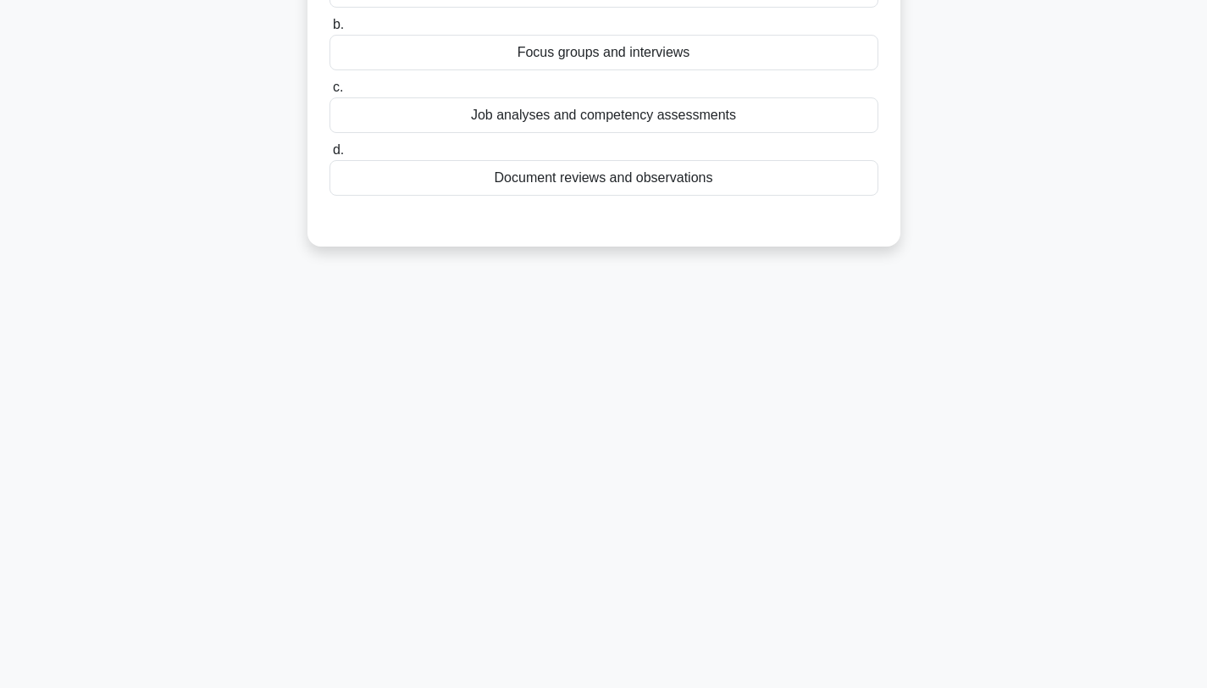
scroll to position [0, 0]
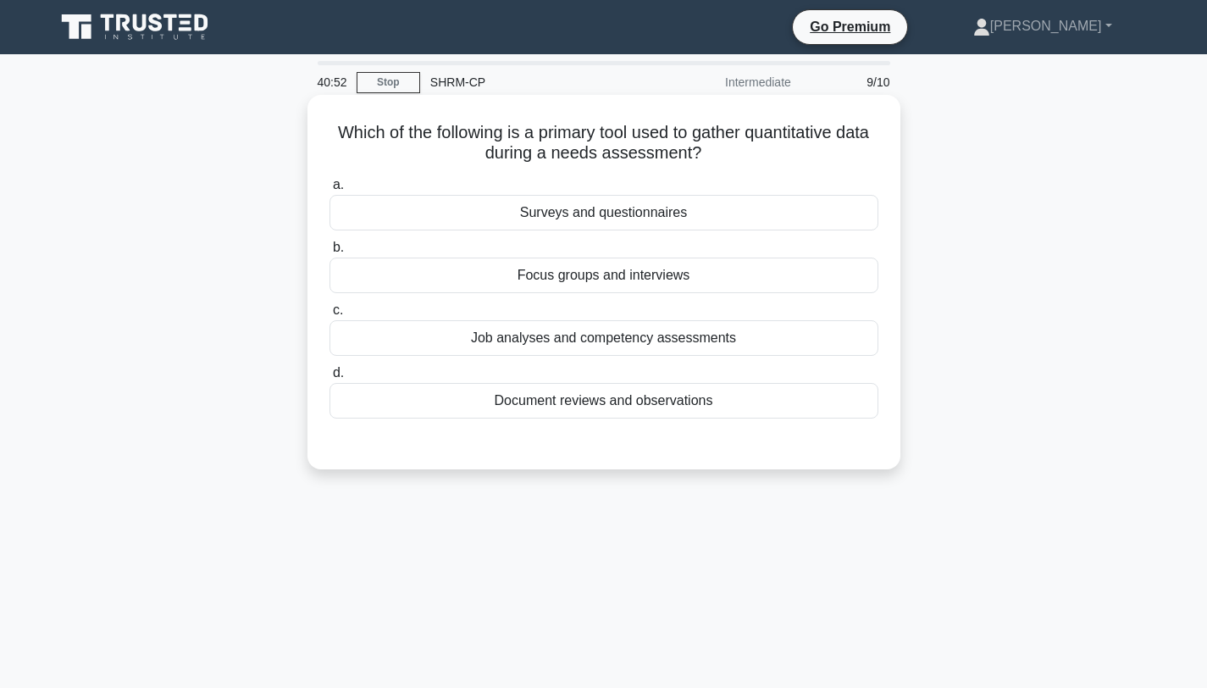
click at [648, 207] on div "Surveys and questionnaires" at bounding box center [604, 213] width 549 height 36
click at [330, 191] on input "a. Surveys and questionnaires" at bounding box center [330, 185] width 0 height 11
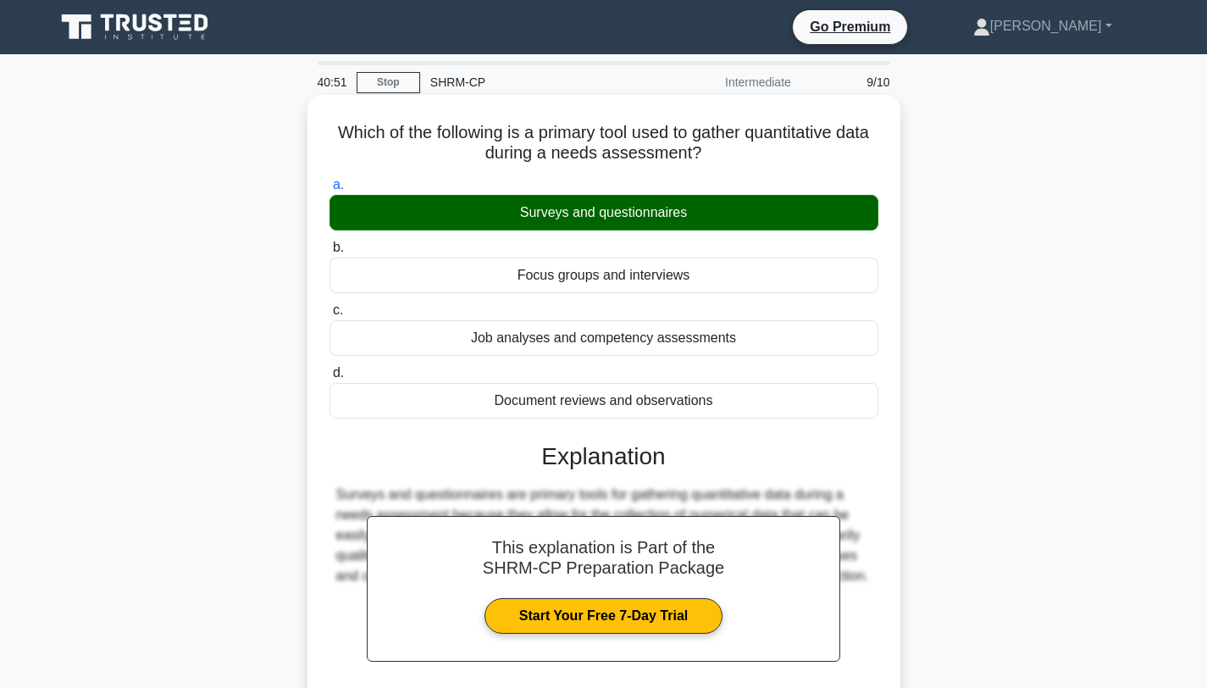
scroll to position [227, 0]
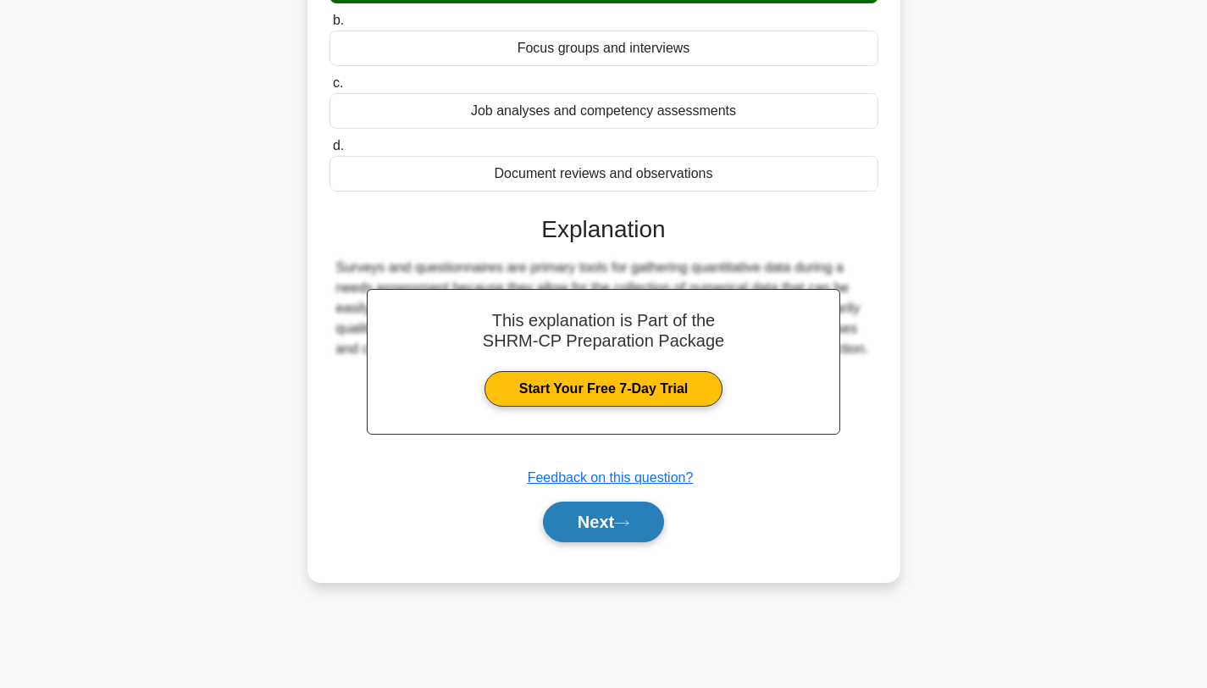
click at [597, 533] on button "Next" at bounding box center [603, 521] width 121 height 41
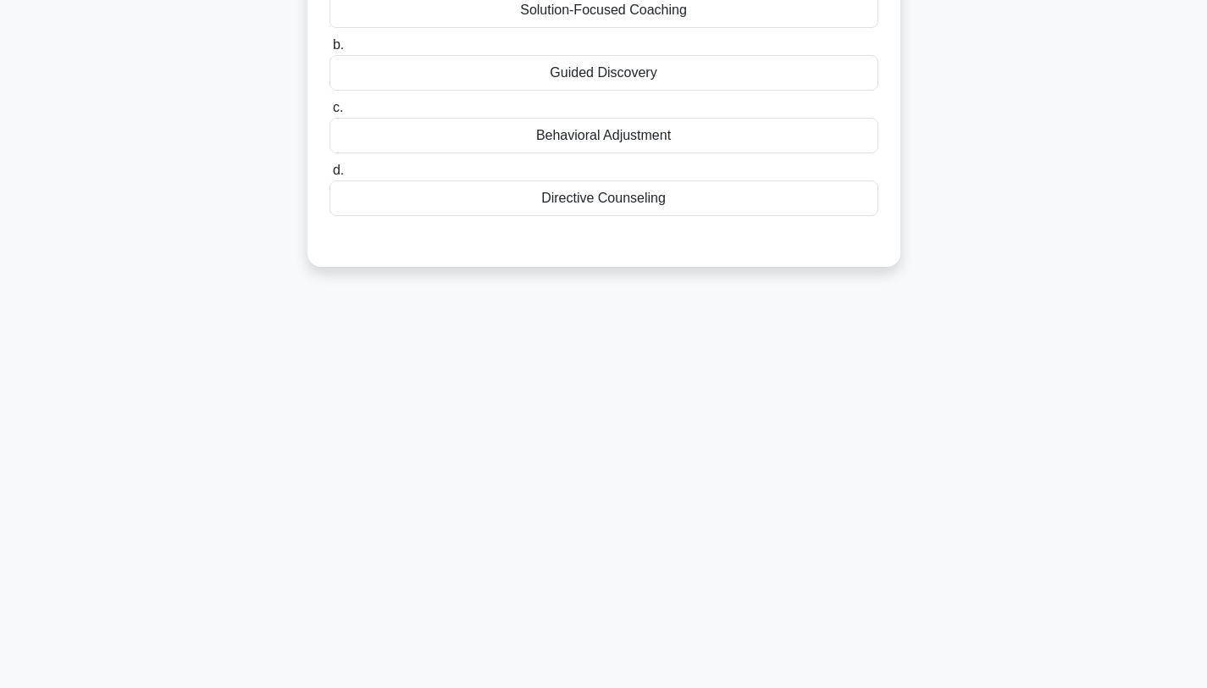
scroll to position [0, 0]
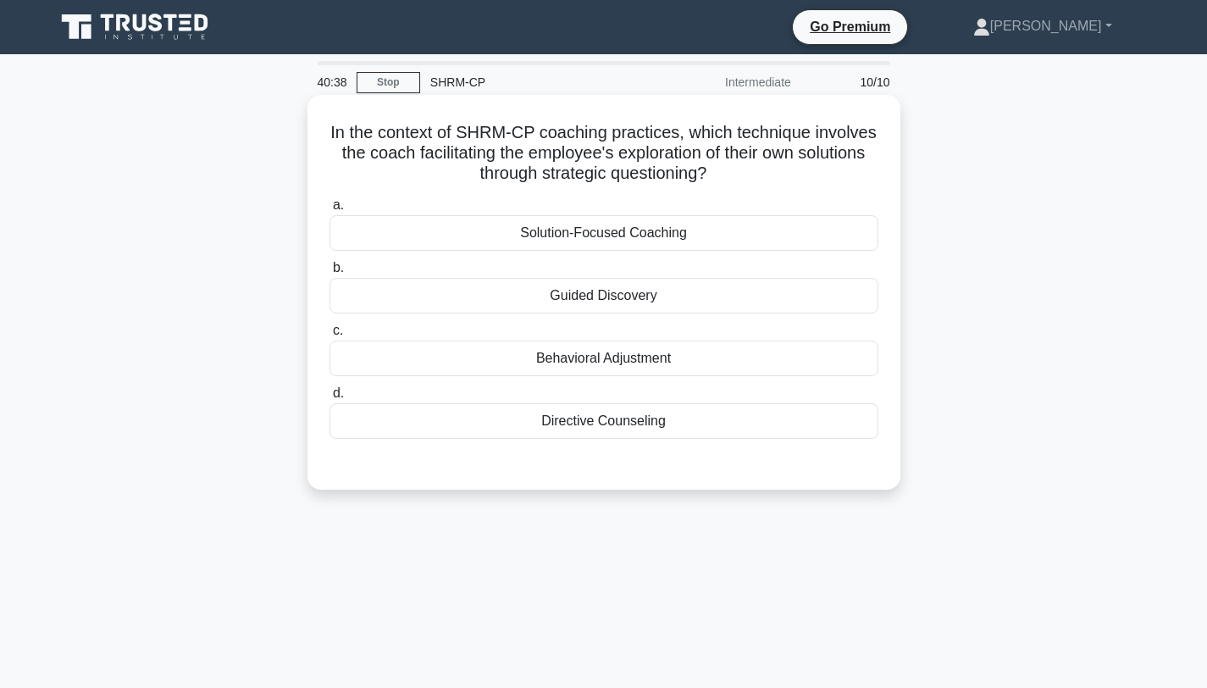
click at [698, 228] on div "Solution-Focused Coaching" at bounding box center [604, 233] width 549 height 36
click at [330, 211] on input "a. Solution-Focused Coaching" at bounding box center [330, 205] width 0 height 11
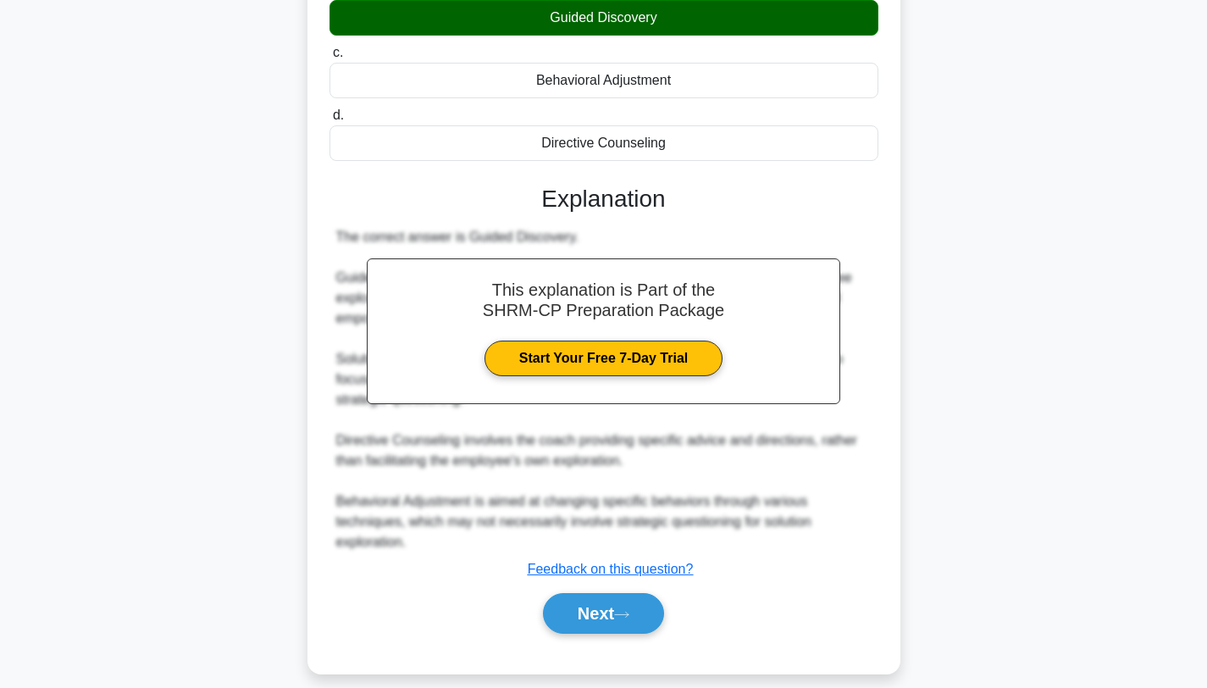
scroll to position [297, 0]
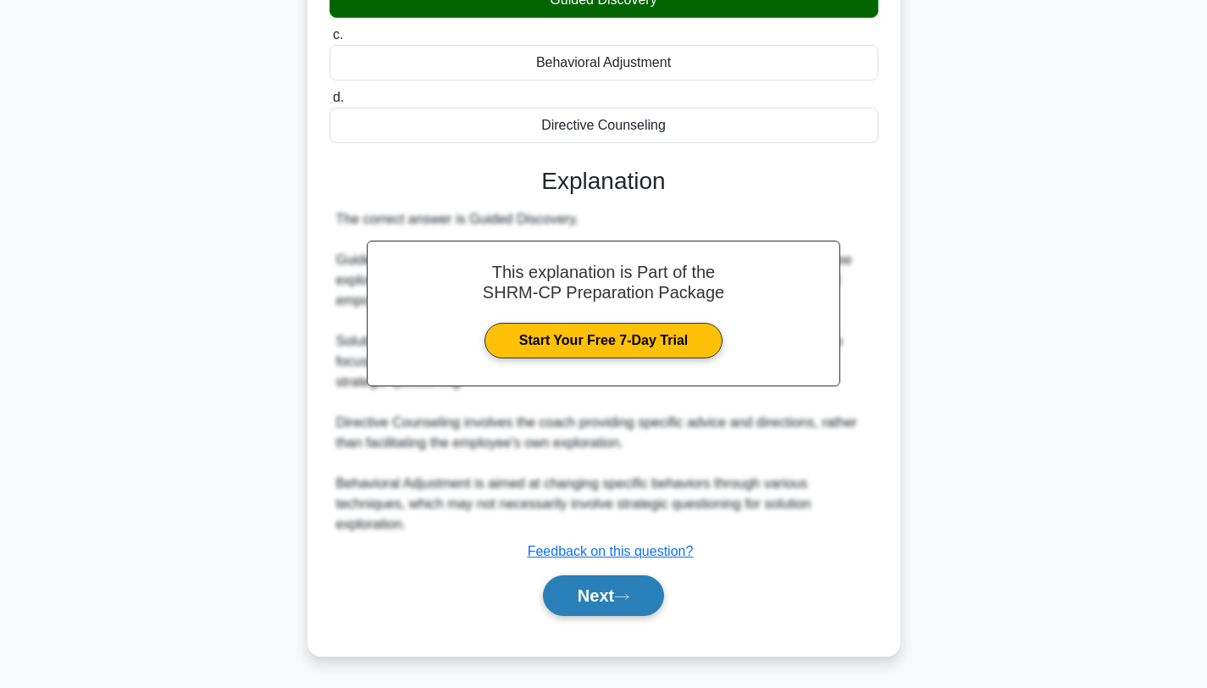
click at [603, 611] on button "Next" at bounding box center [603, 595] width 121 height 41
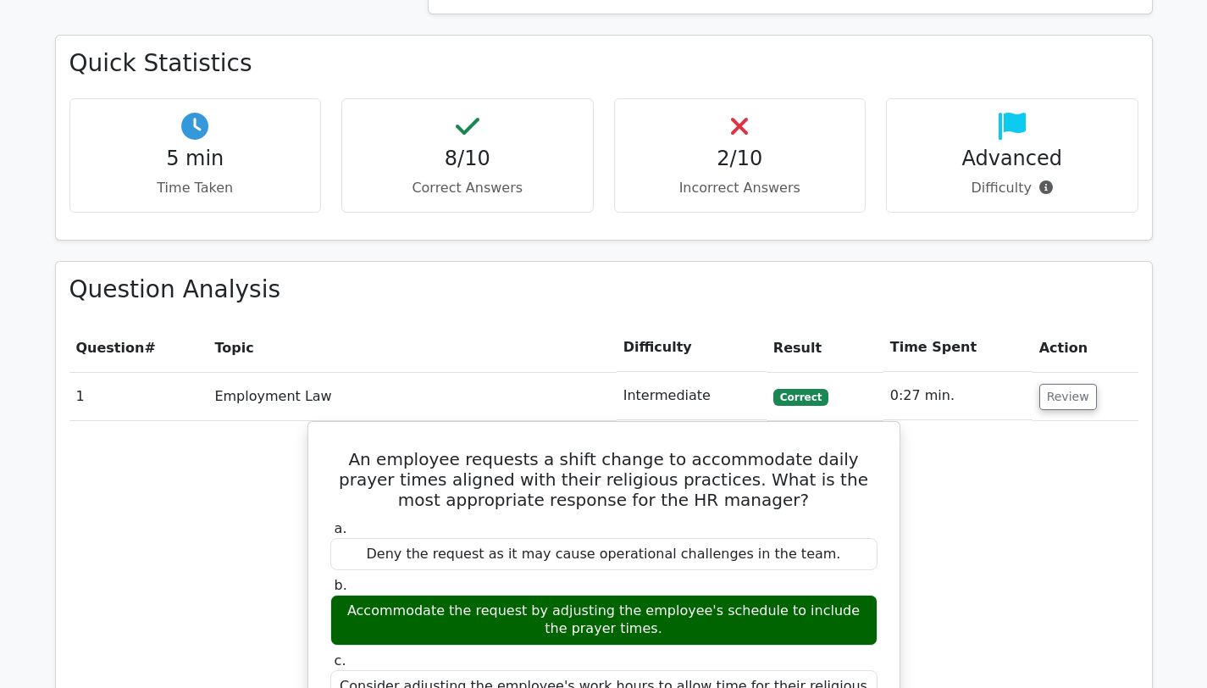
scroll to position [1078, 0]
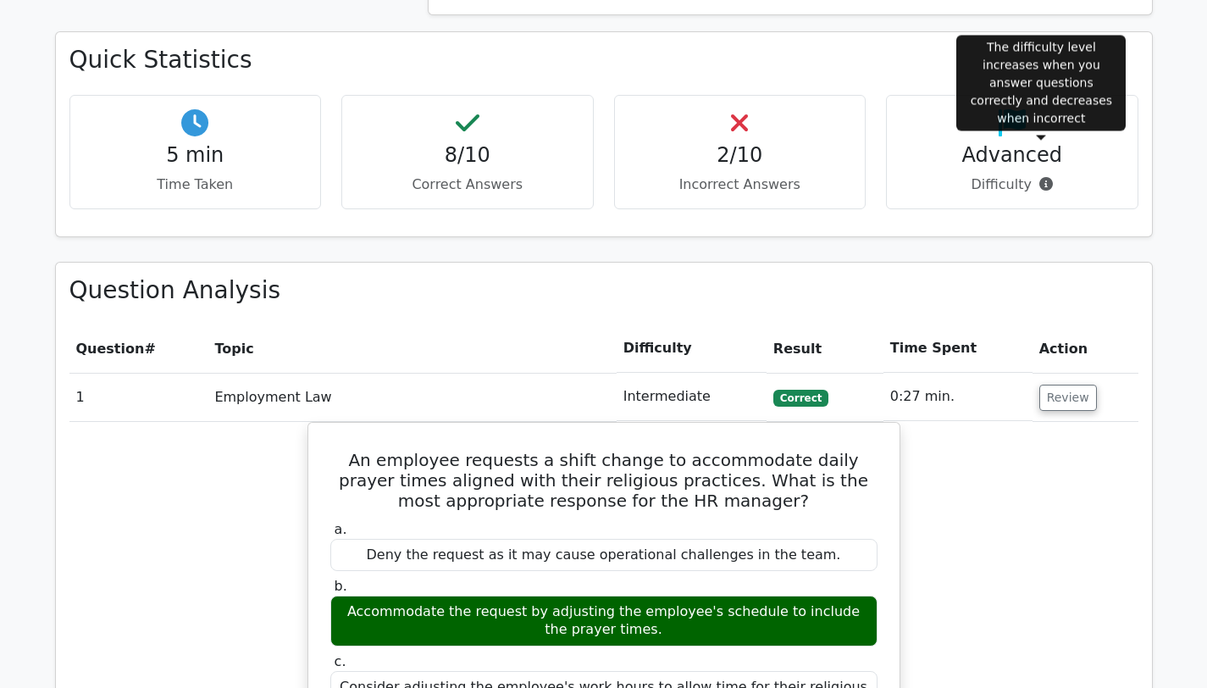
click at [1039, 177] on icon at bounding box center [1046, 184] width 14 height 14
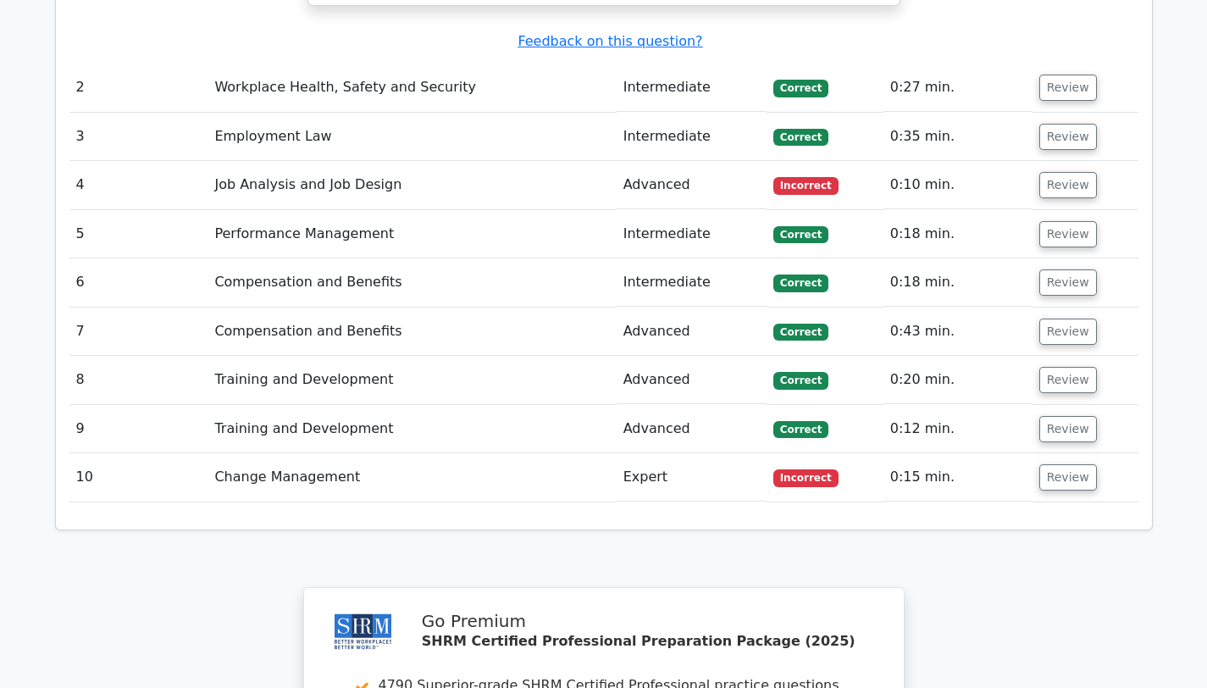
scroll to position [2673, 0]
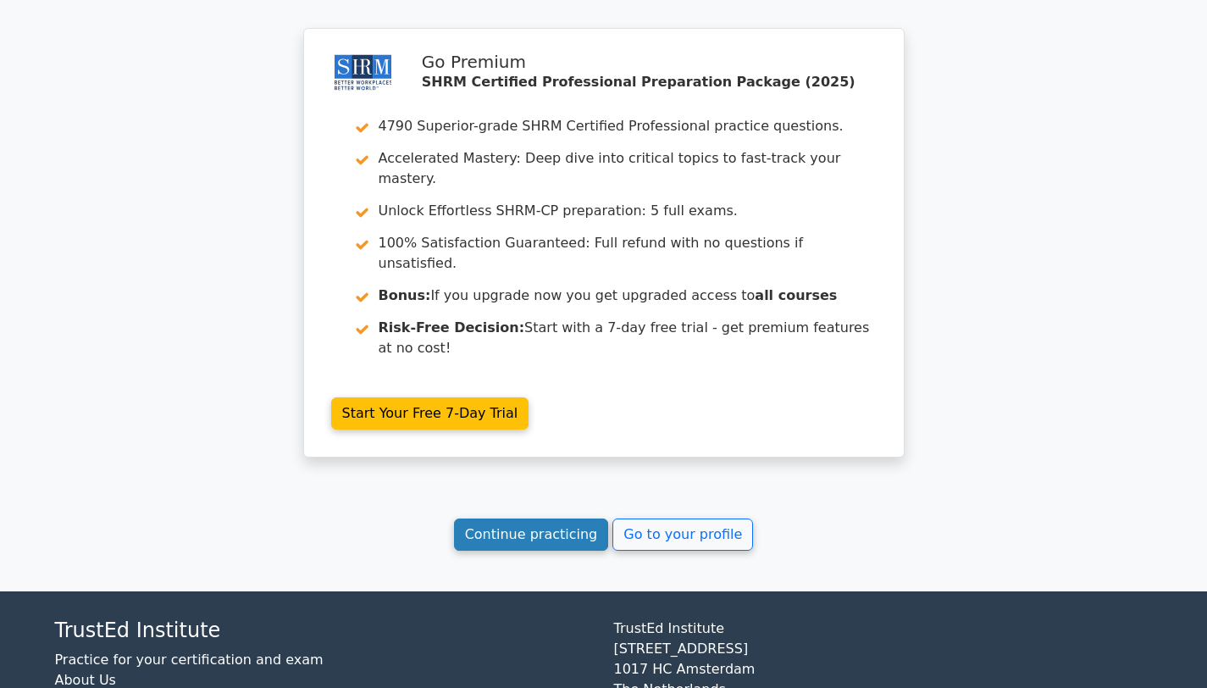
click at [562, 518] on link "Continue practicing" at bounding box center [531, 534] width 155 height 32
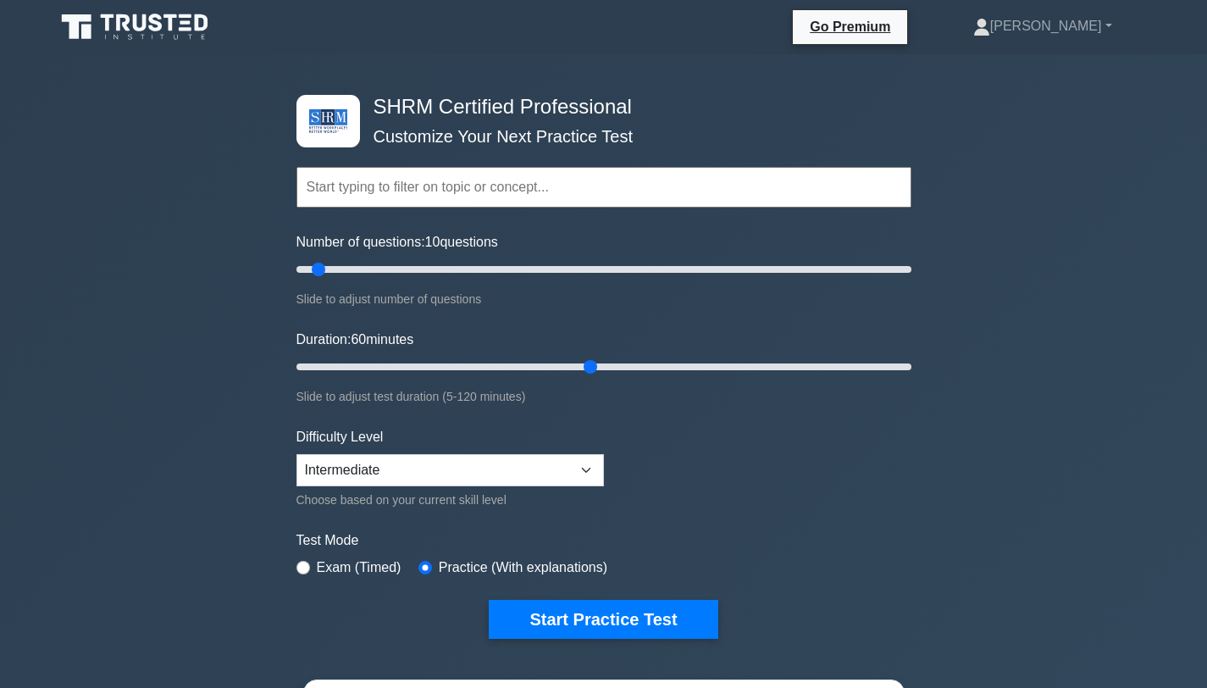
drag, startPoint x: 330, startPoint y: 365, endPoint x: 572, endPoint y: 363, distance: 241.4
type input "60"
click at [579, 363] on input "Duration: 60 minutes" at bounding box center [603, 367] width 615 height 20
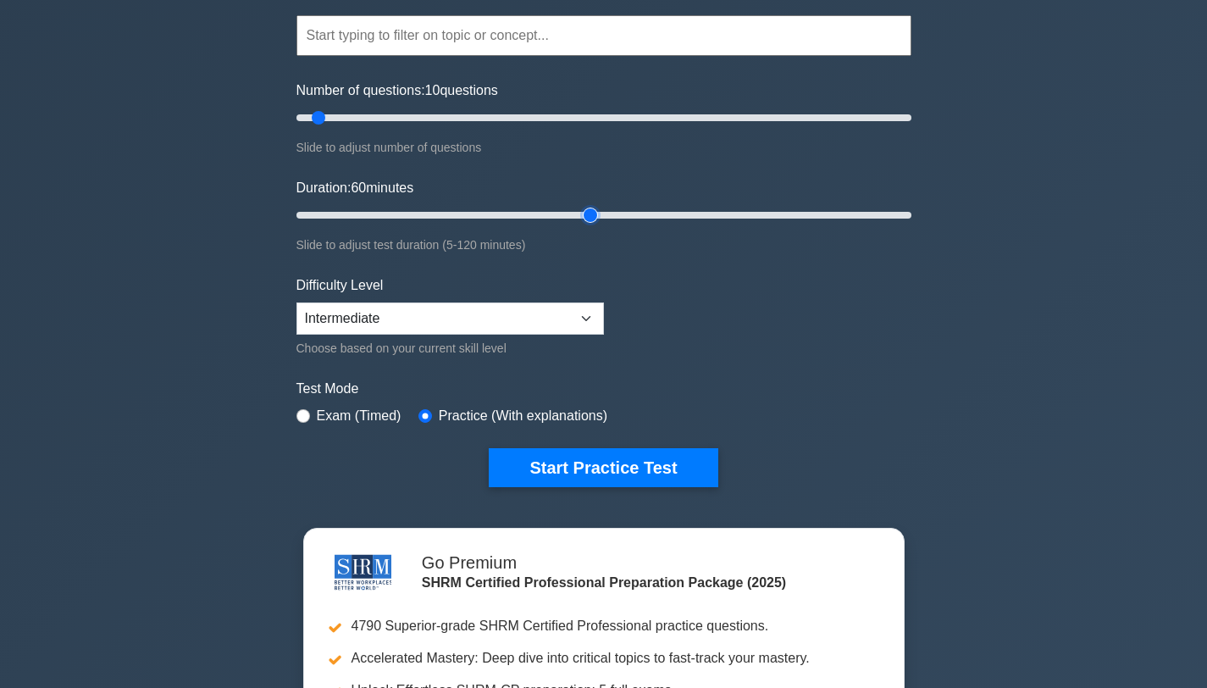
scroll to position [307, 0]
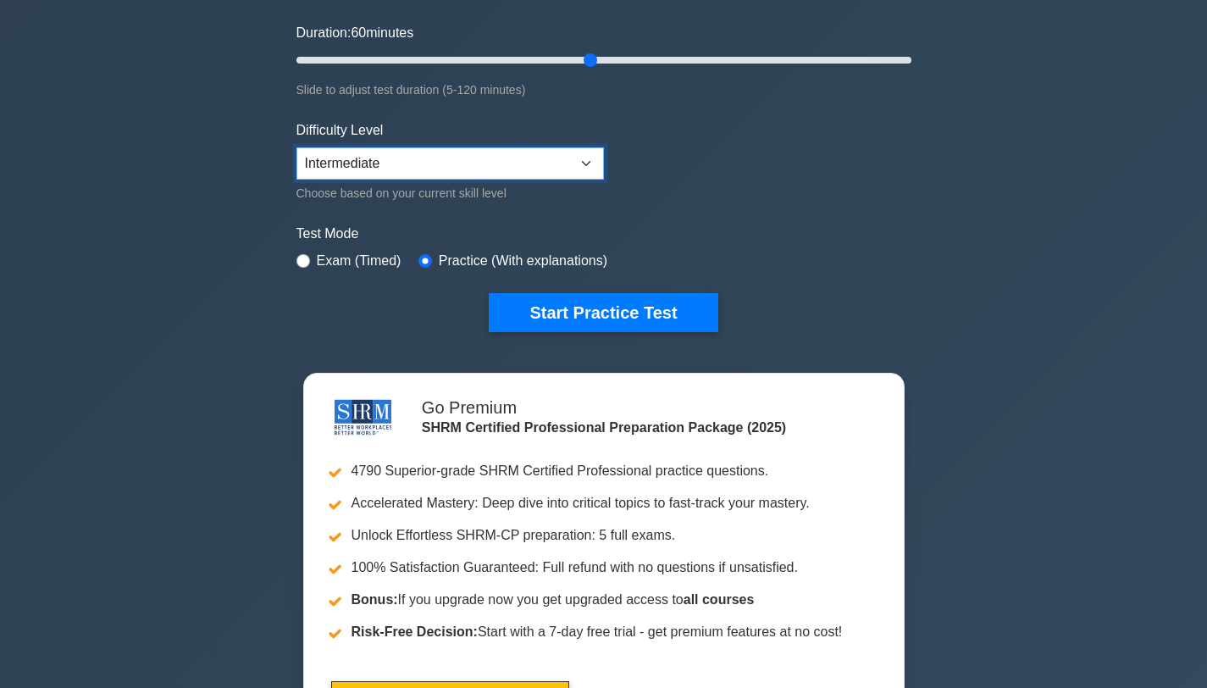
click at [512, 161] on select "Beginner Intermediate Expert" at bounding box center [449, 163] width 307 height 32
click at [296, 147] on select "Beginner Intermediate Expert" at bounding box center [449, 163] width 307 height 32
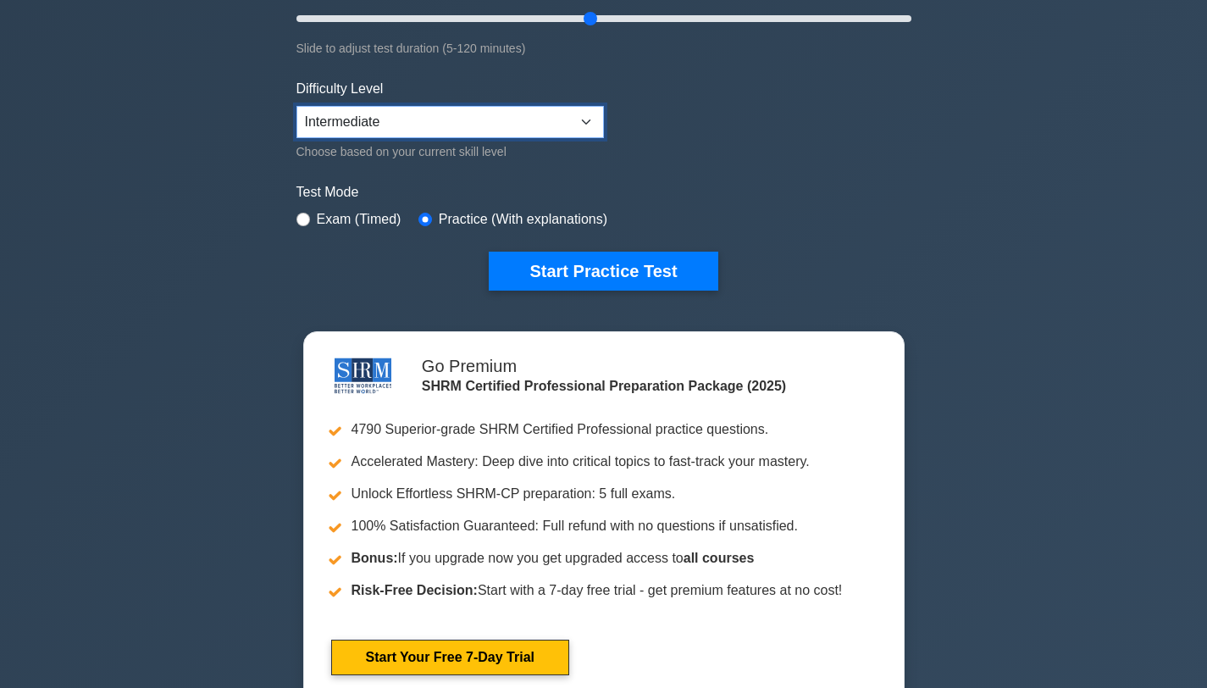
scroll to position [361, 0]
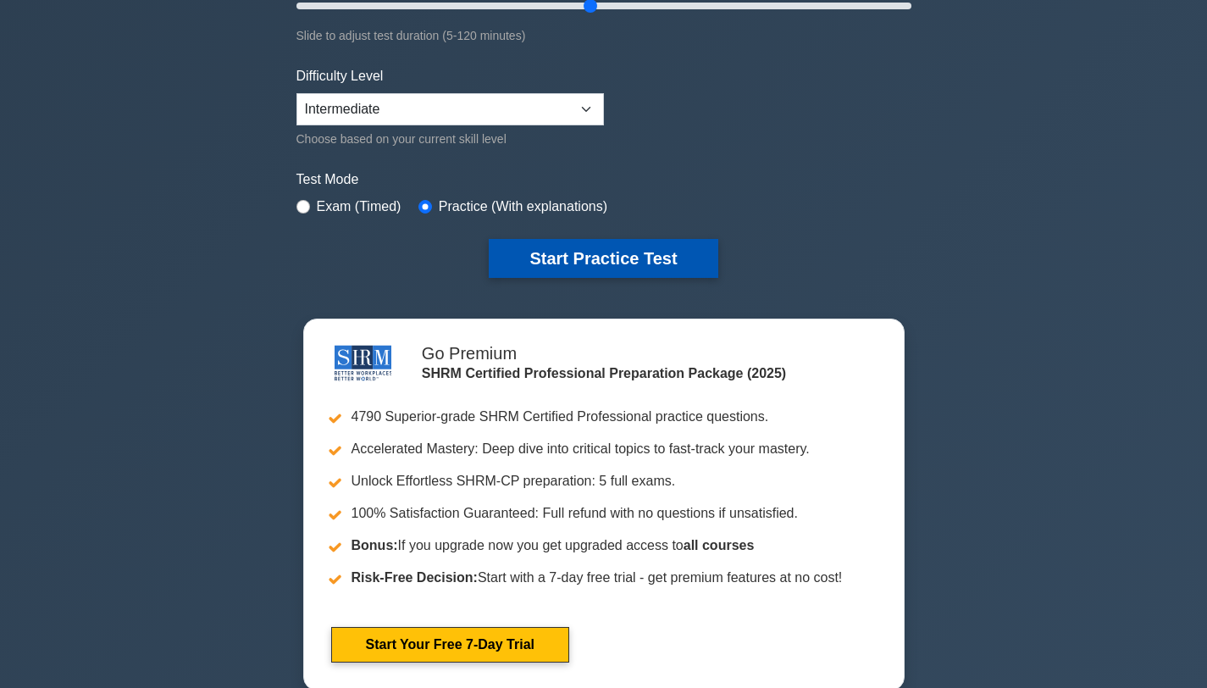
click at [541, 251] on button "Start Practice Test" at bounding box center [603, 258] width 229 height 39
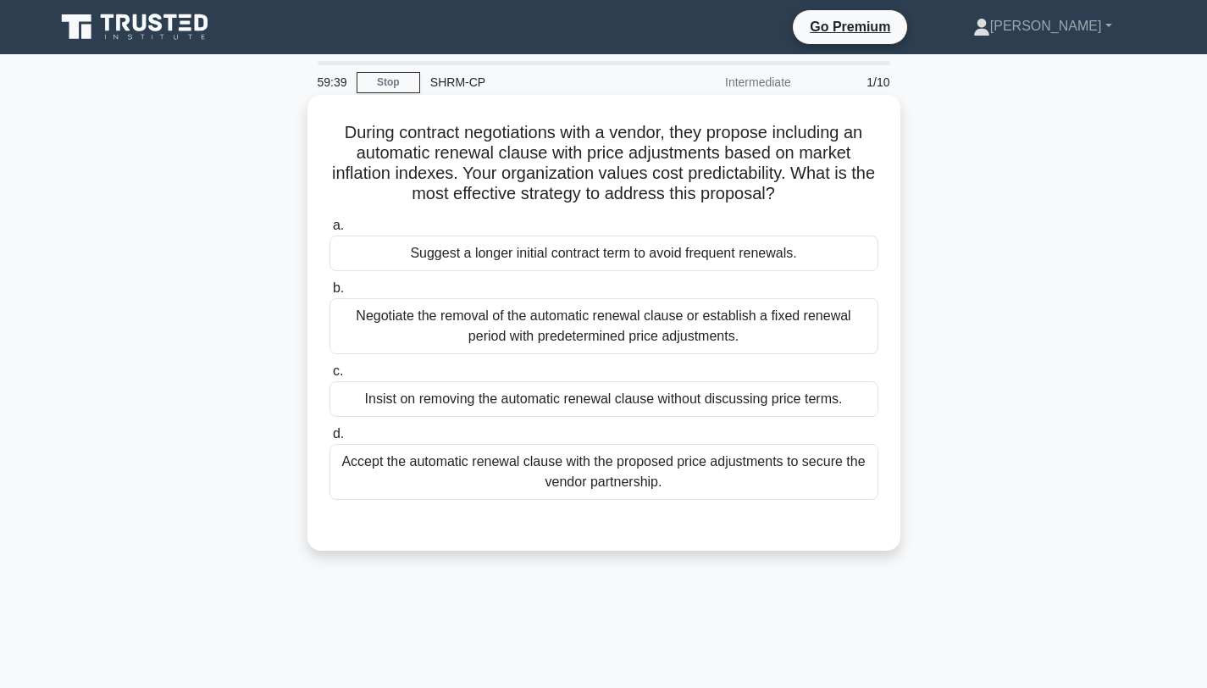
click at [645, 333] on div "Negotiate the removal of the automatic renewal clause or establish a fixed rene…" at bounding box center [604, 326] width 549 height 56
click at [330, 294] on input "b. Negotiate the removal of the automatic renewal clause or establish a fixed r…" at bounding box center [330, 288] width 0 height 11
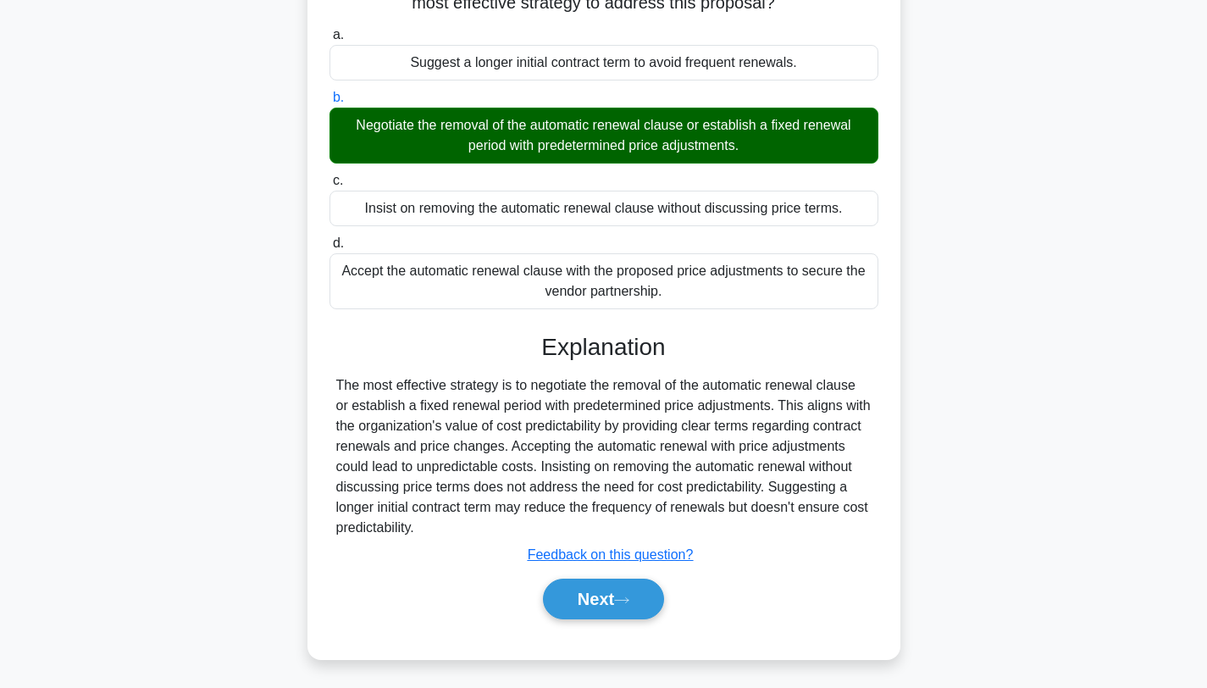
scroll to position [227, 0]
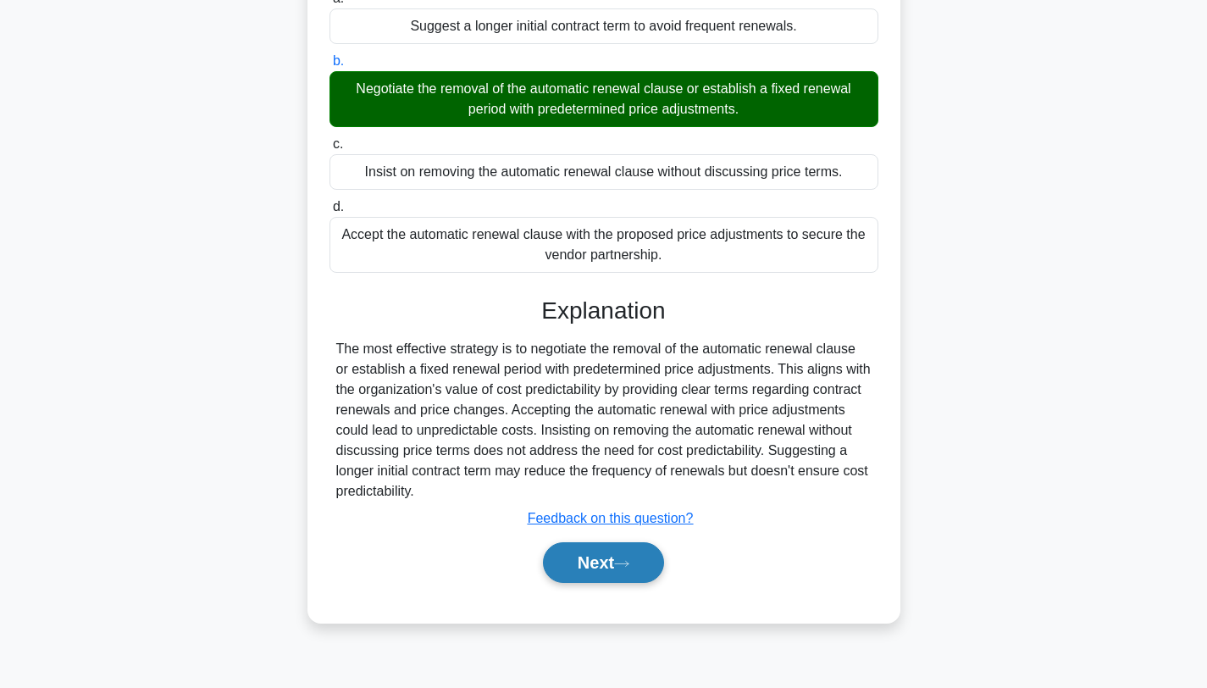
click at [621, 566] on icon at bounding box center [621, 563] width 15 height 9
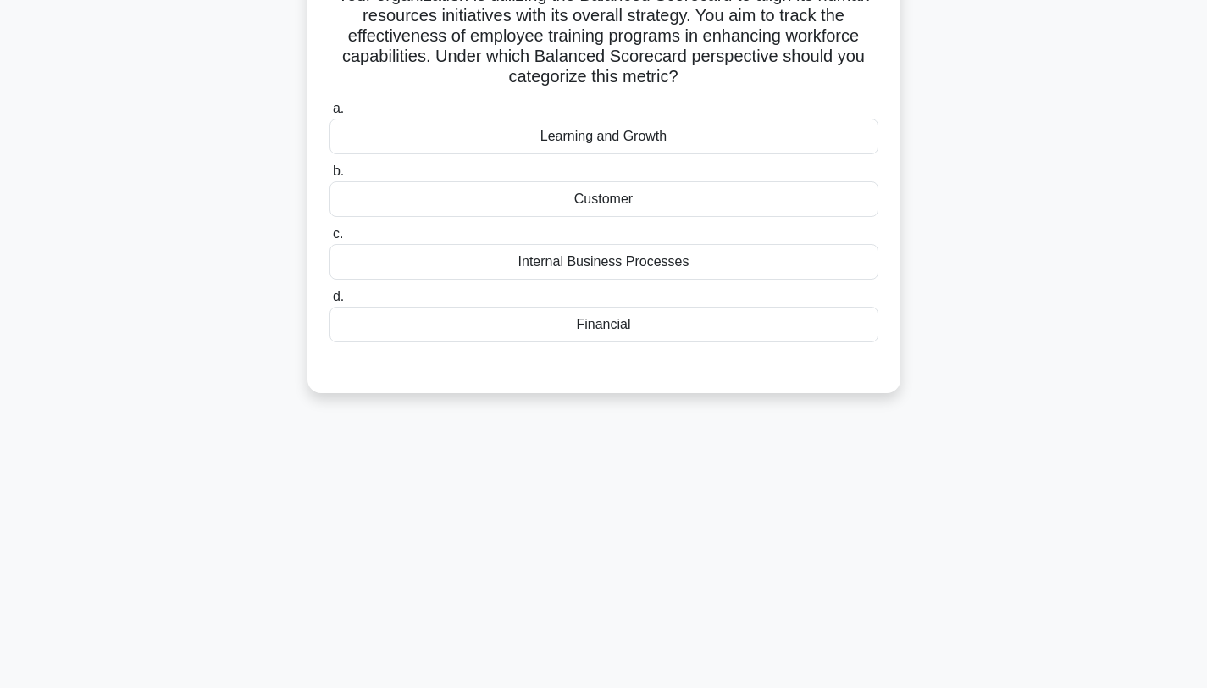
scroll to position [0, 0]
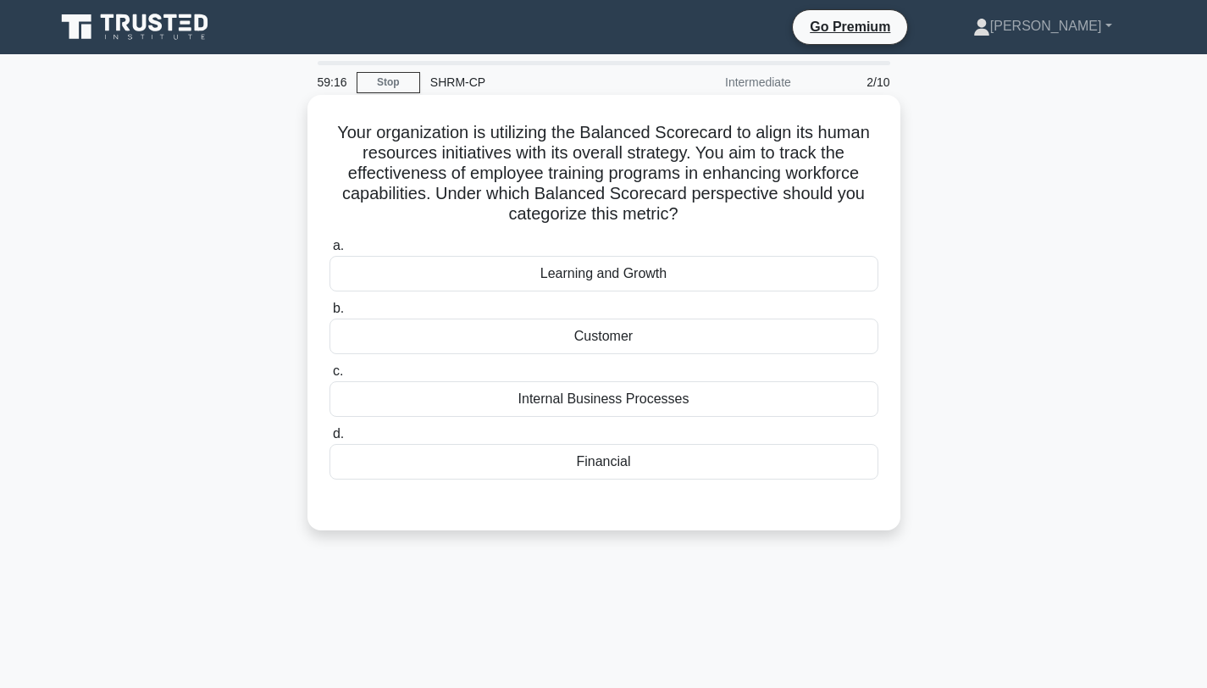
click at [626, 272] on div "Learning and Growth" at bounding box center [604, 274] width 549 height 36
click at [330, 252] on input "a. Learning and Growth" at bounding box center [330, 246] width 0 height 11
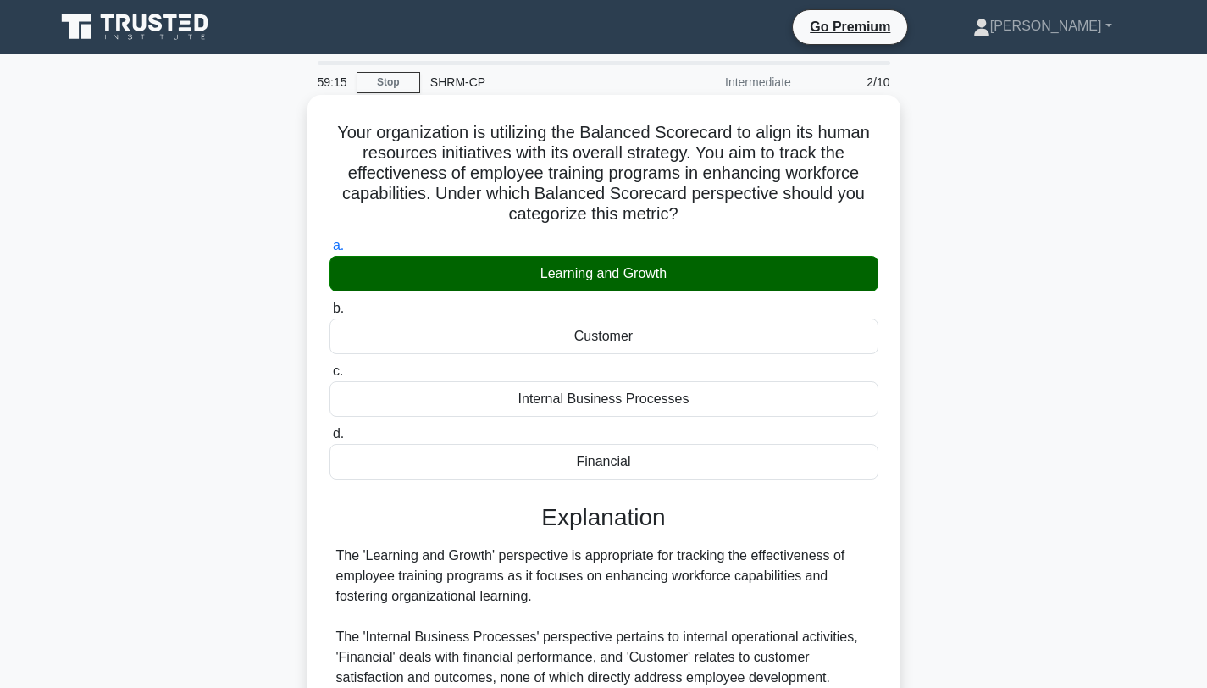
scroll to position [227, 0]
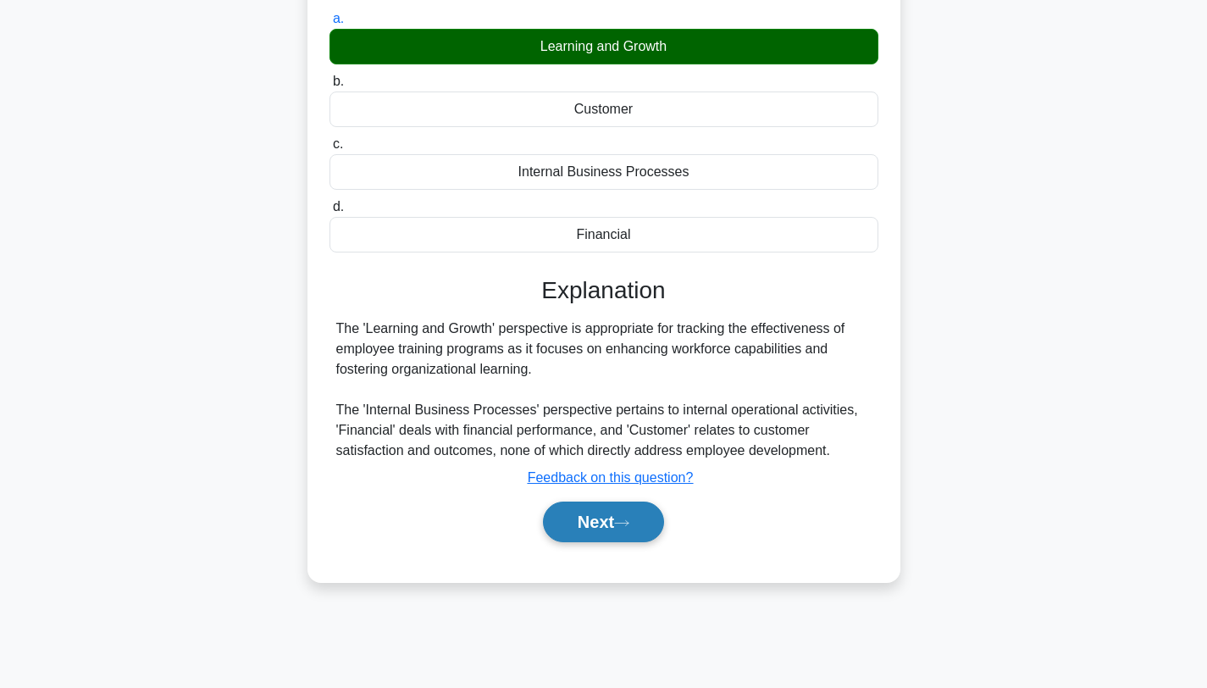
click at [616, 516] on button "Next" at bounding box center [603, 521] width 121 height 41
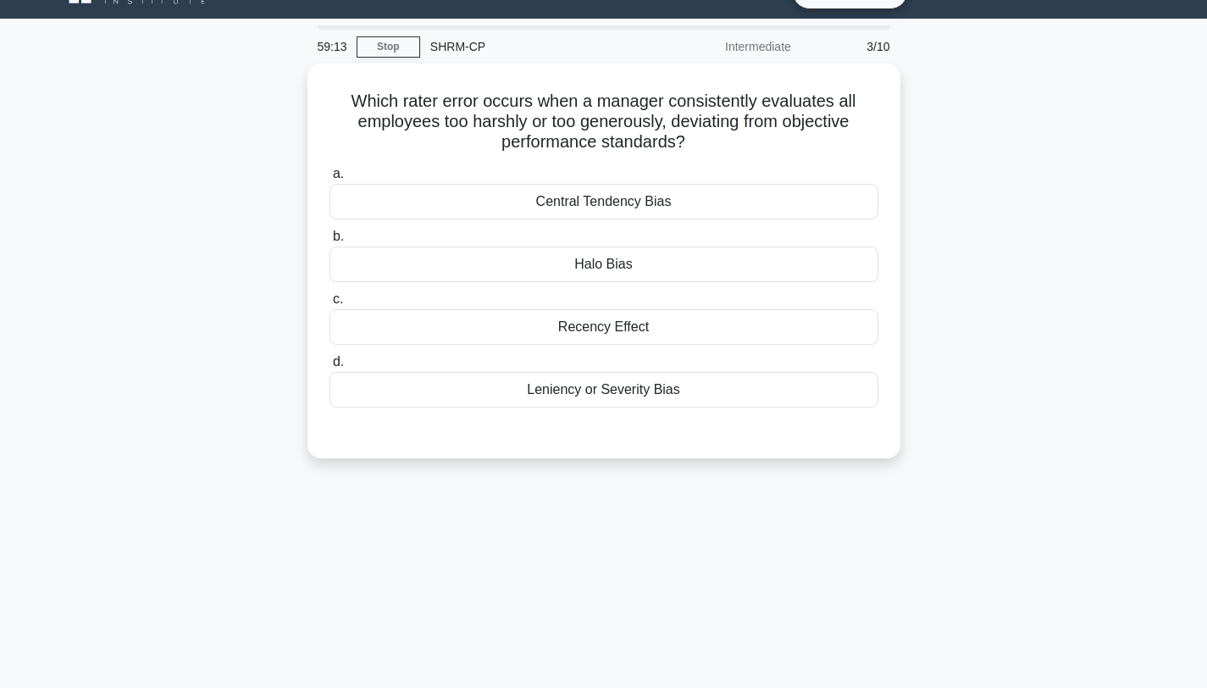
scroll to position [0, 0]
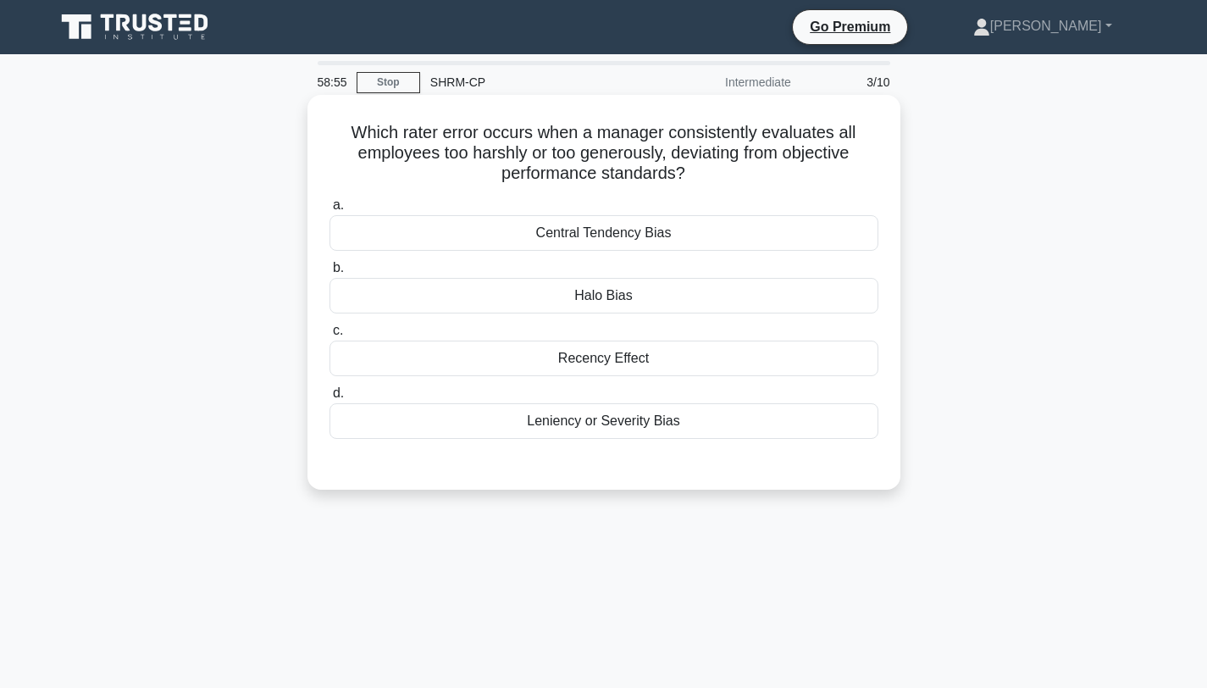
click at [612, 423] on div "Leniency or Severity Bias" at bounding box center [604, 421] width 549 height 36
click at [330, 399] on input "d. Leniency or Severity Bias" at bounding box center [330, 393] width 0 height 11
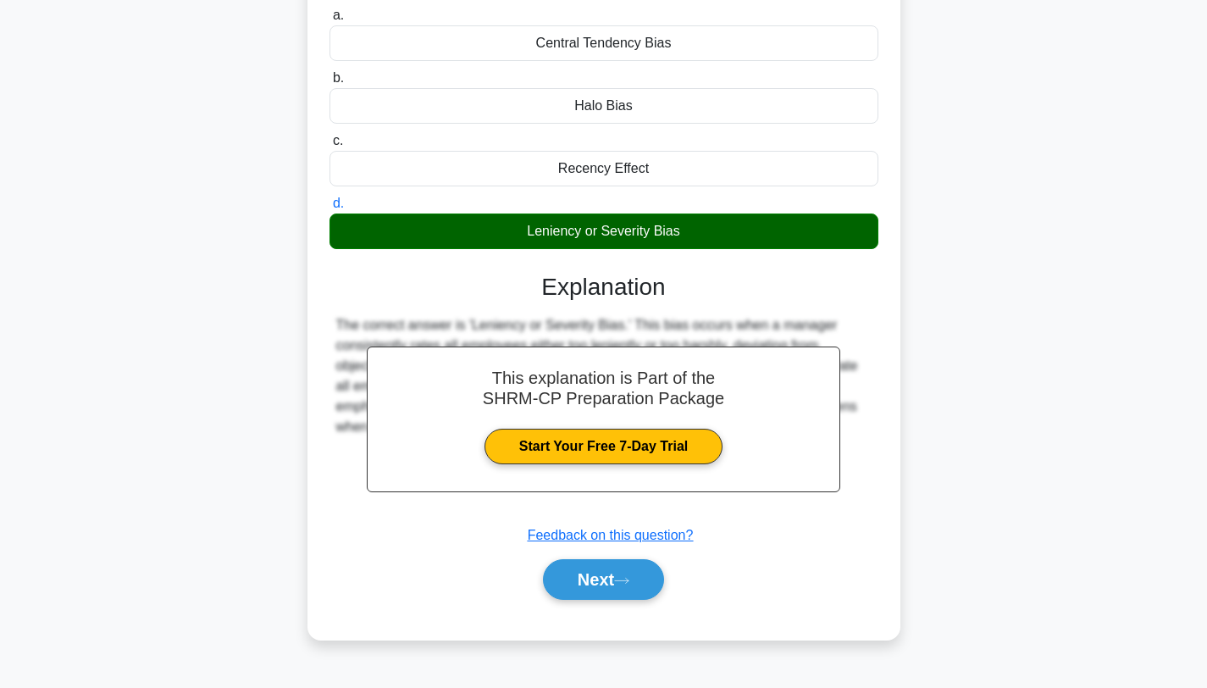
scroll to position [227, 0]
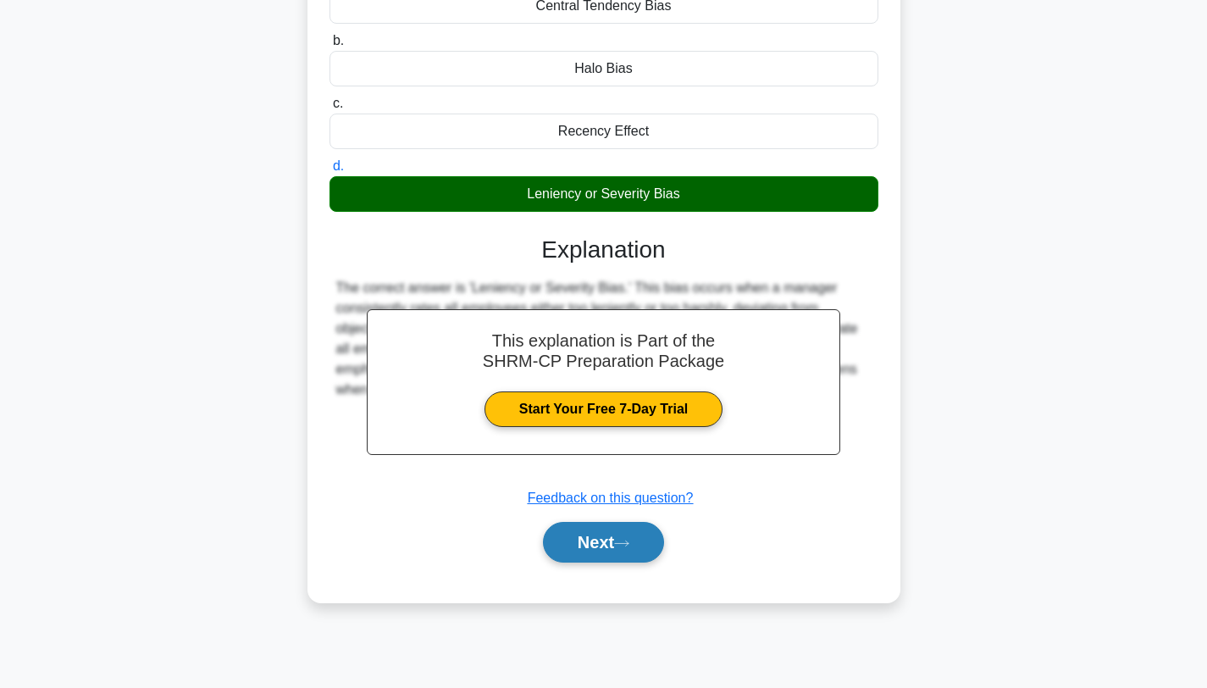
click at [580, 543] on button "Next" at bounding box center [603, 542] width 121 height 41
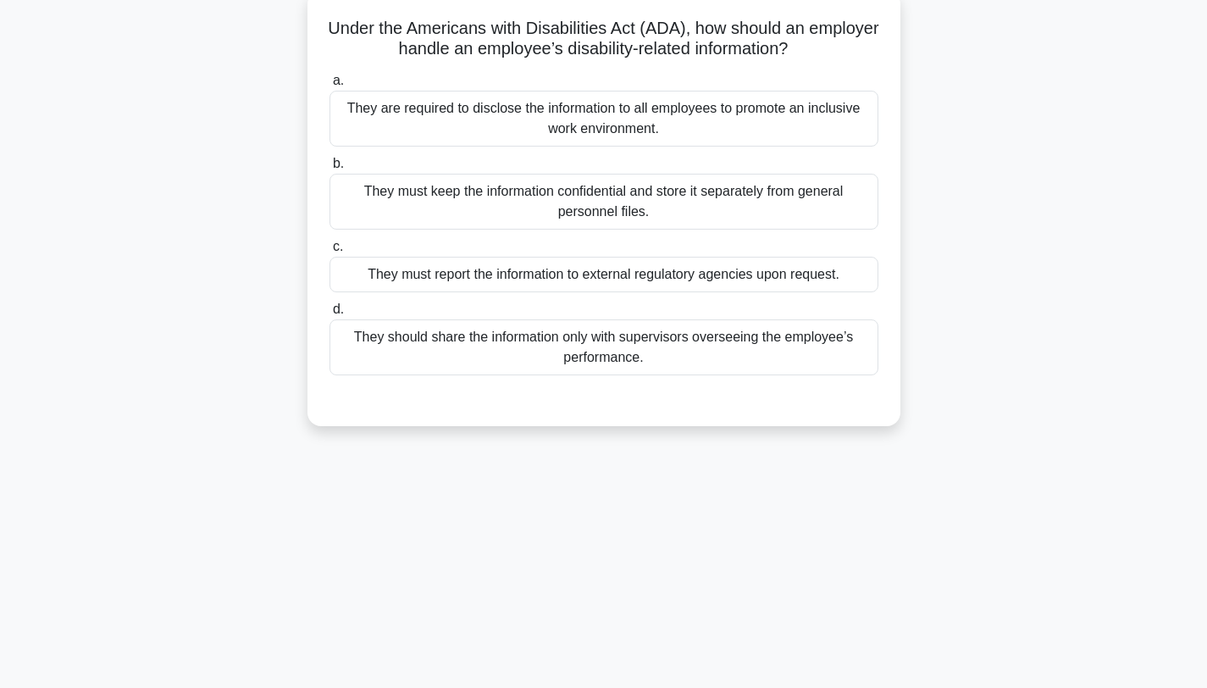
scroll to position [0, 0]
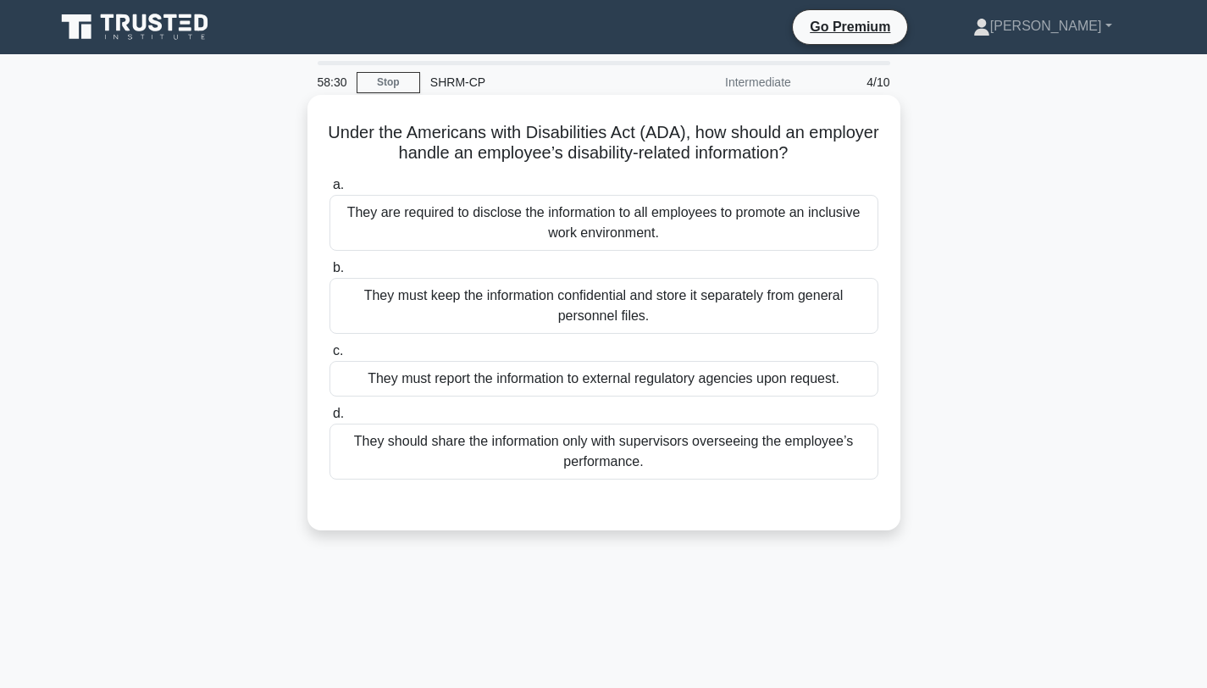
click at [672, 304] on div "They must keep the information confidential and store it separately from genera…" at bounding box center [604, 306] width 549 height 56
click at [330, 274] on input "b. They must keep the information confidential and store it separately from gen…" at bounding box center [330, 268] width 0 height 11
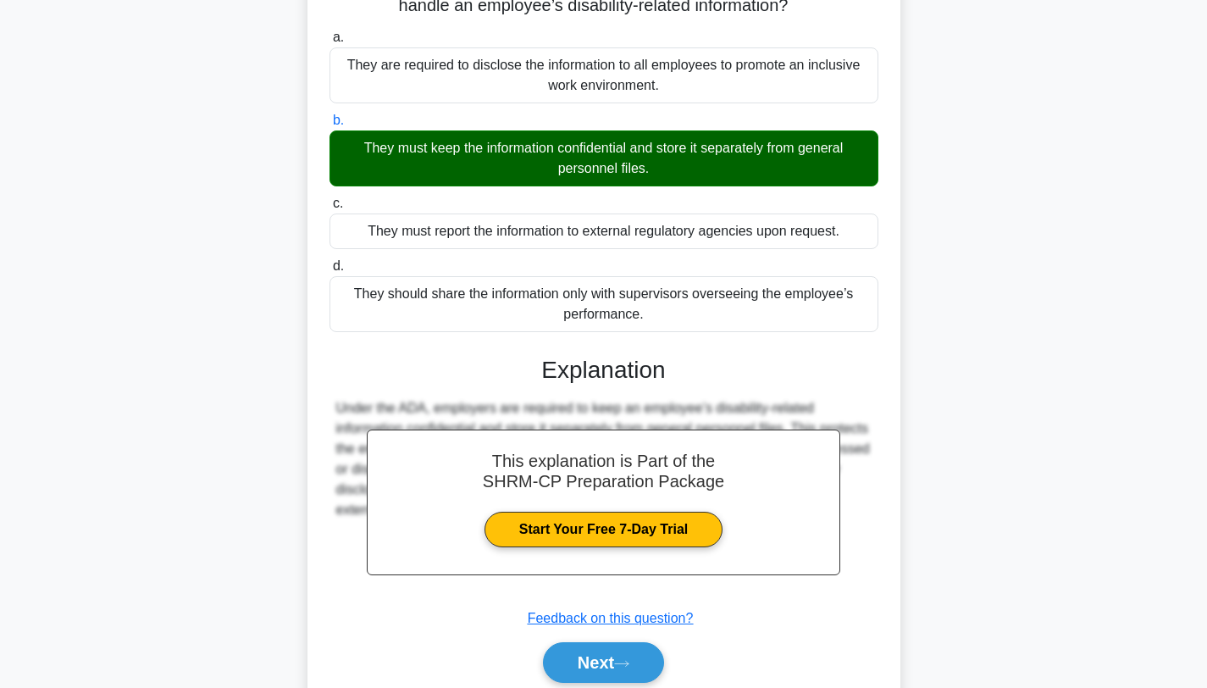
scroll to position [227, 0]
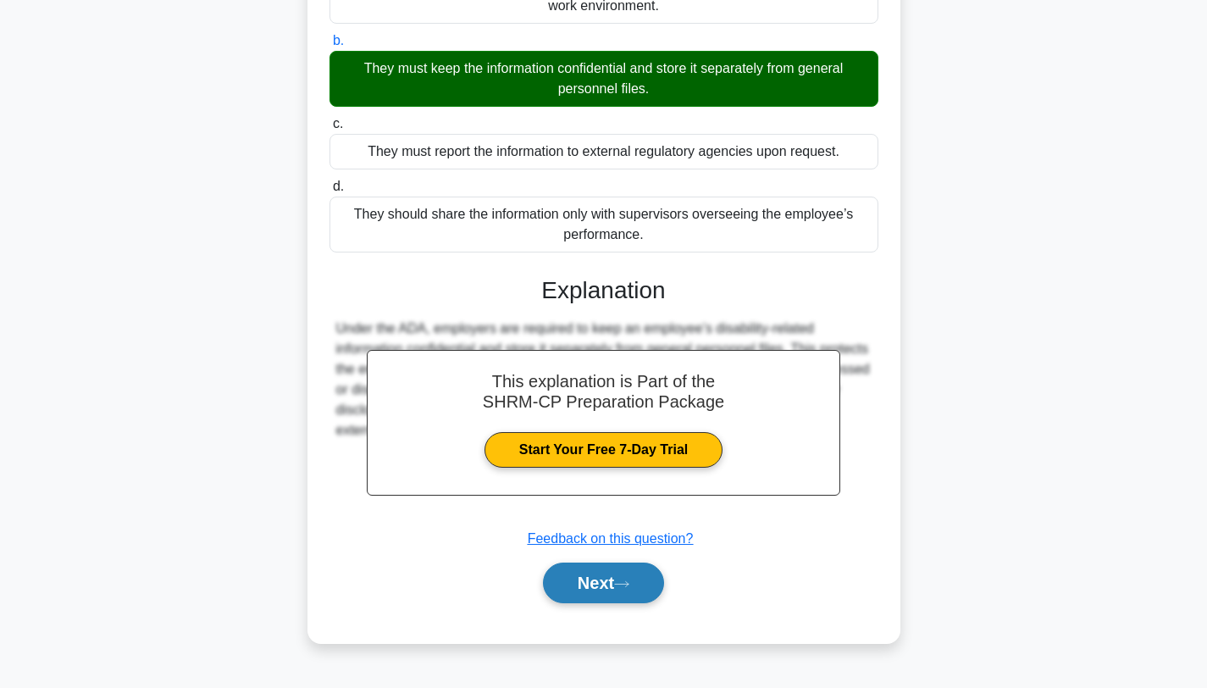
click at [614, 579] on button "Next" at bounding box center [603, 582] width 121 height 41
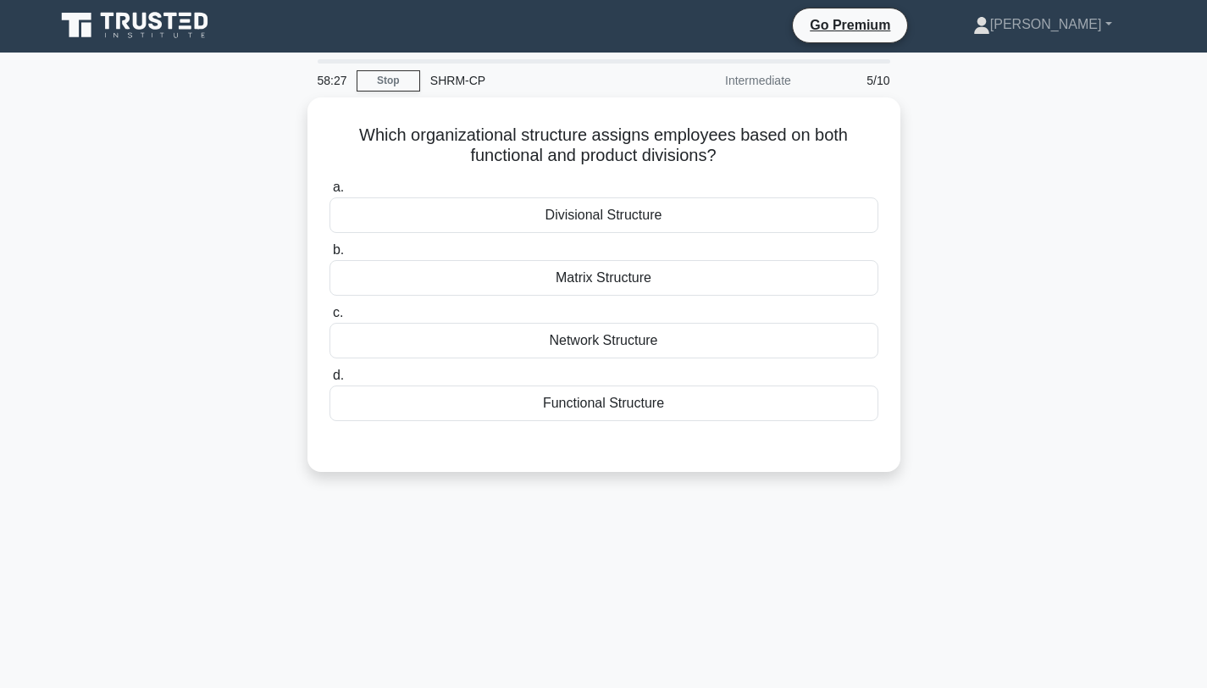
scroll to position [0, 0]
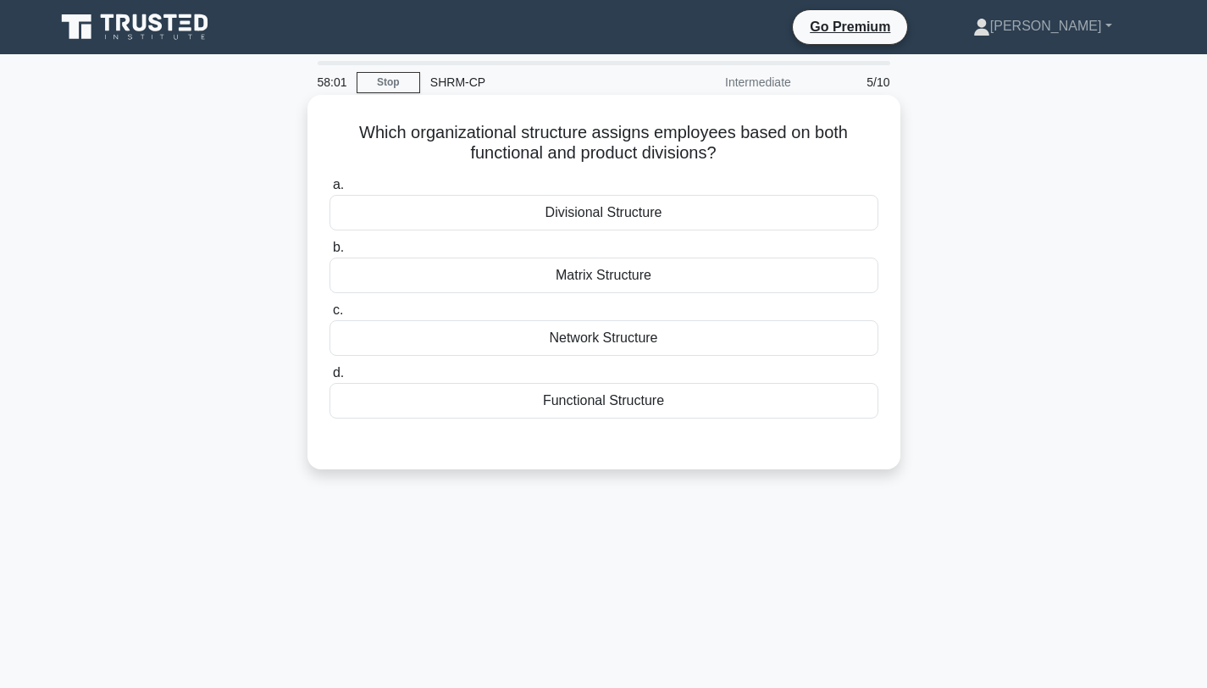
click at [670, 223] on div "Divisional Structure" at bounding box center [604, 213] width 549 height 36
click at [330, 191] on input "a. Divisional Structure" at bounding box center [330, 185] width 0 height 11
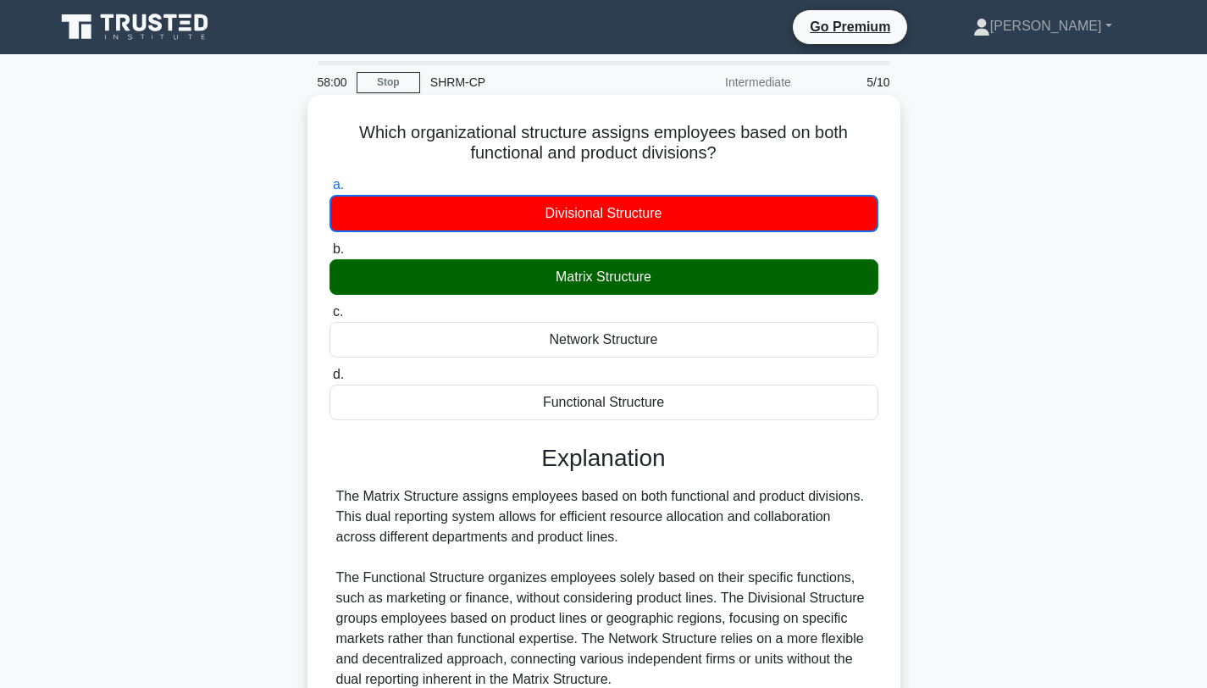
scroll to position [227, 0]
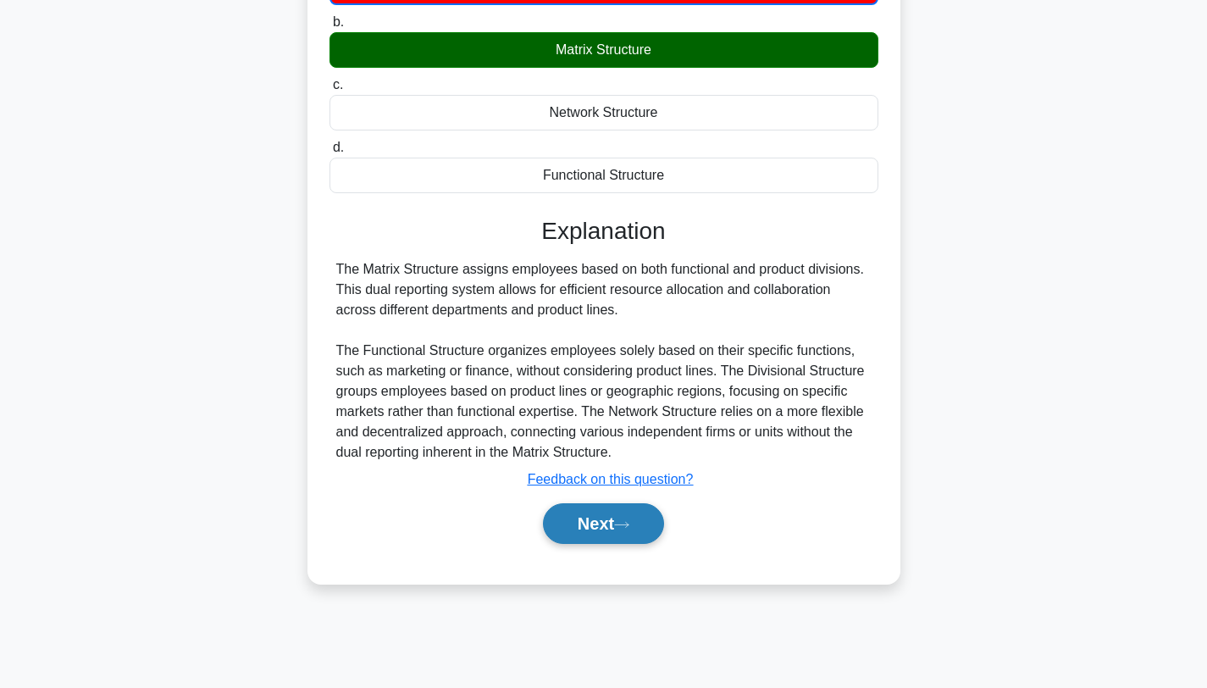
click at [602, 517] on button "Next" at bounding box center [603, 523] width 121 height 41
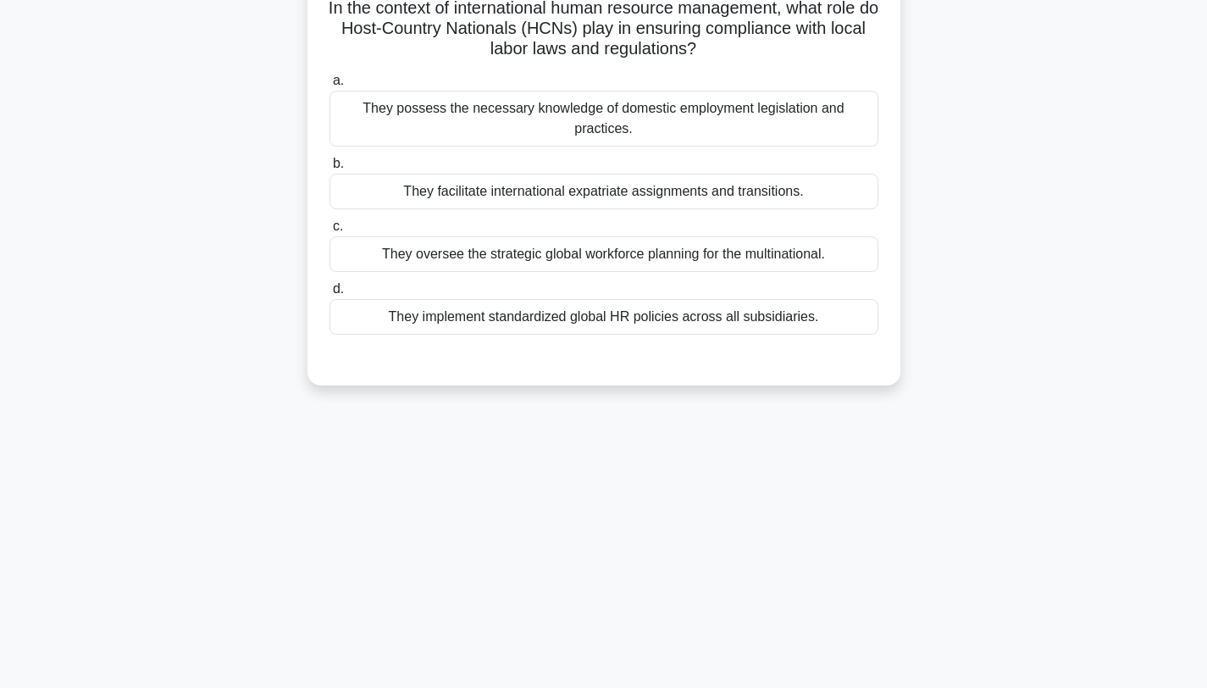
scroll to position [0, 0]
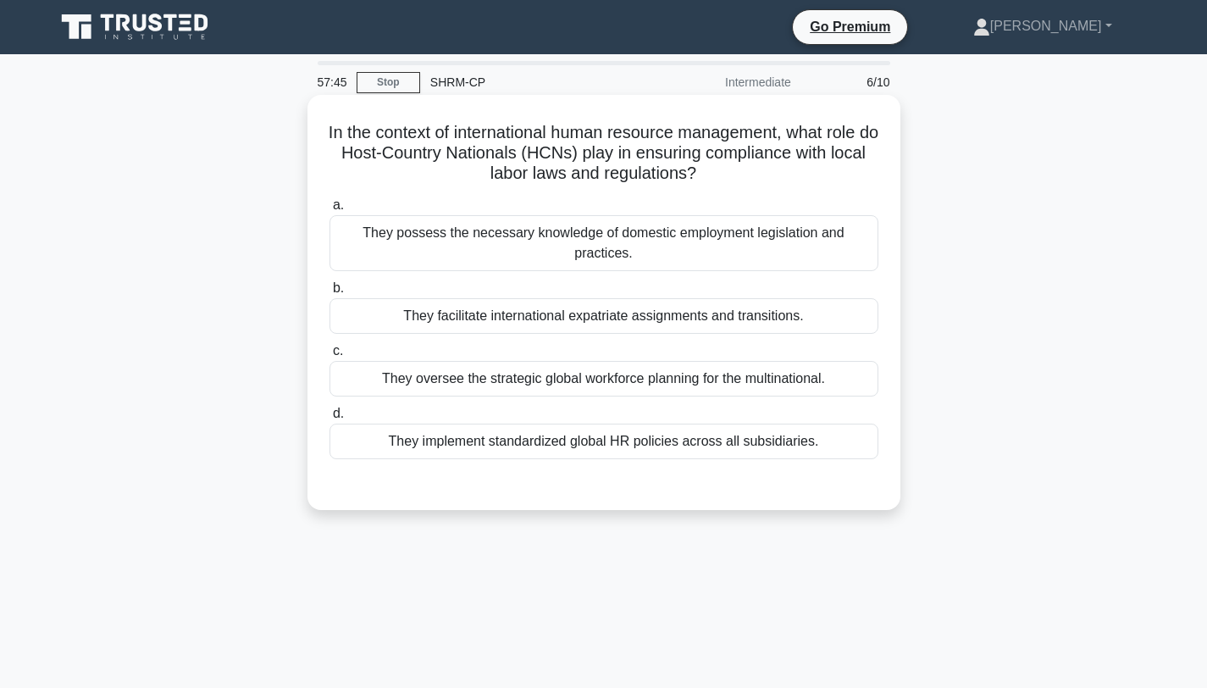
click at [671, 231] on div "They possess the necessary knowledge of domestic employment legislation and pra…" at bounding box center [604, 243] width 549 height 56
click at [330, 211] on input "a. They possess the necessary knowledge of domestic employment legislation and …" at bounding box center [330, 205] width 0 height 11
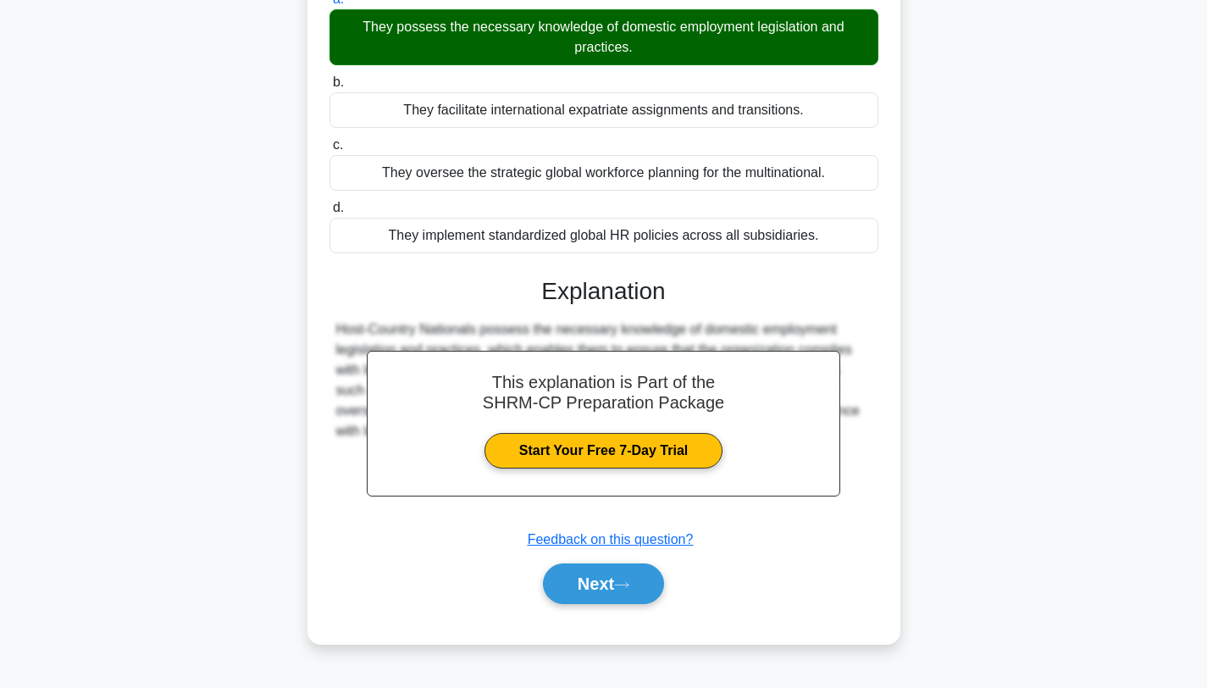
scroll to position [227, 0]
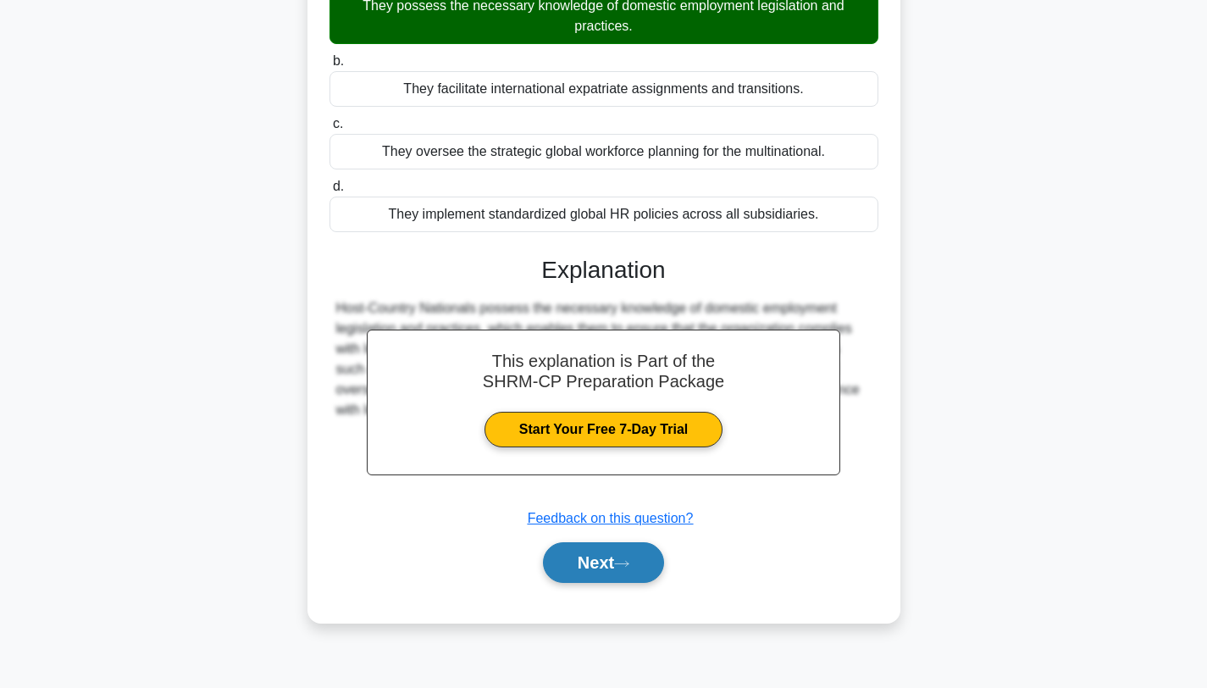
click at [609, 563] on button "Next" at bounding box center [603, 562] width 121 height 41
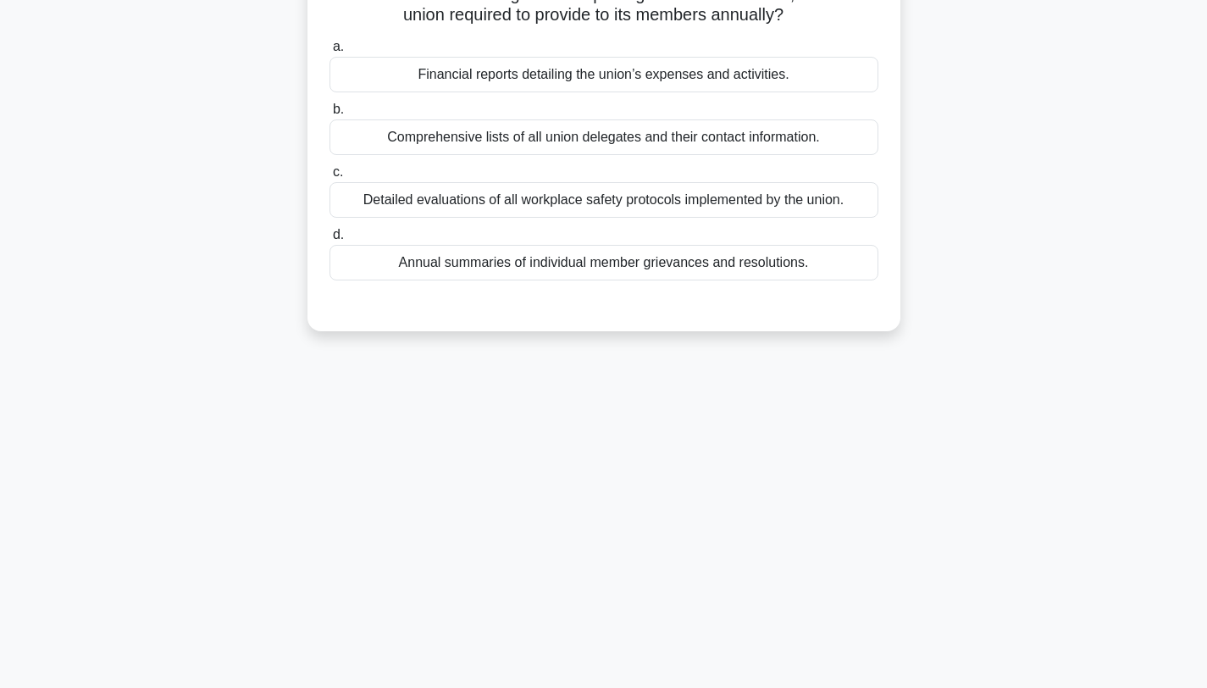
scroll to position [0, 0]
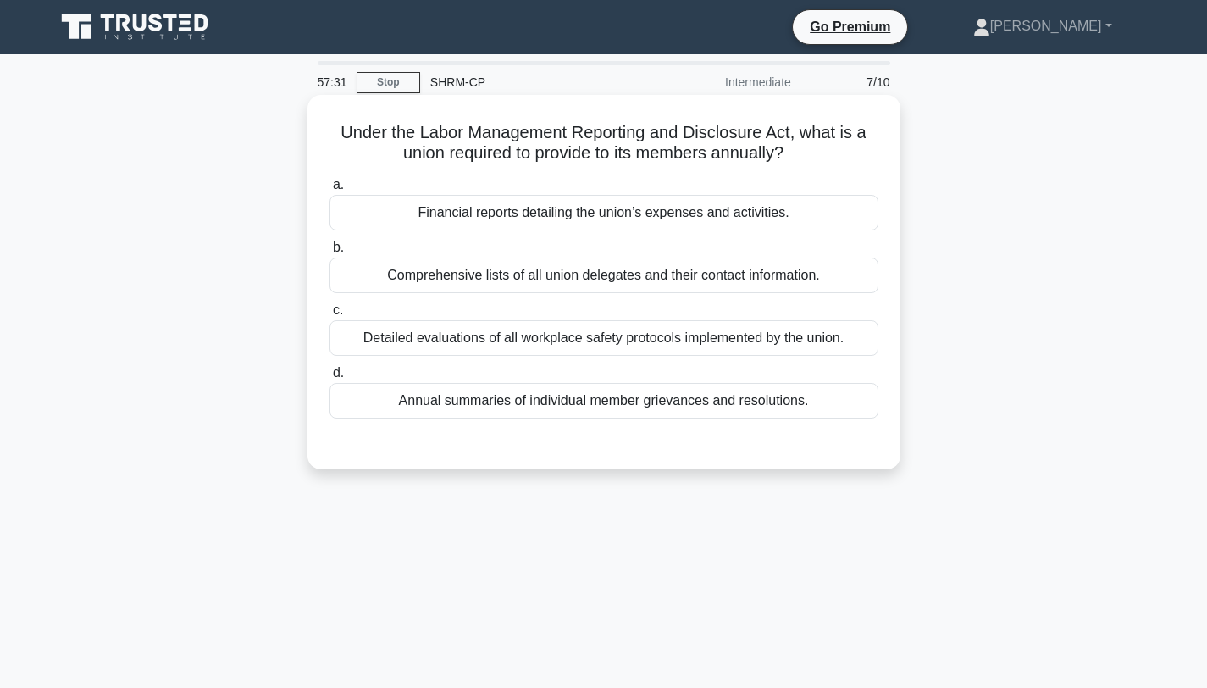
click at [691, 340] on div "Detailed evaluations of all workplace safety protocols implemented by the union." at bounding box center [604, 338] width 549 height 36
click at [330, 316] on input "c. Detailed evaluations of all workplace safety protocols implemented by the un…" at bounding box center [330, 310] width 0 height 11
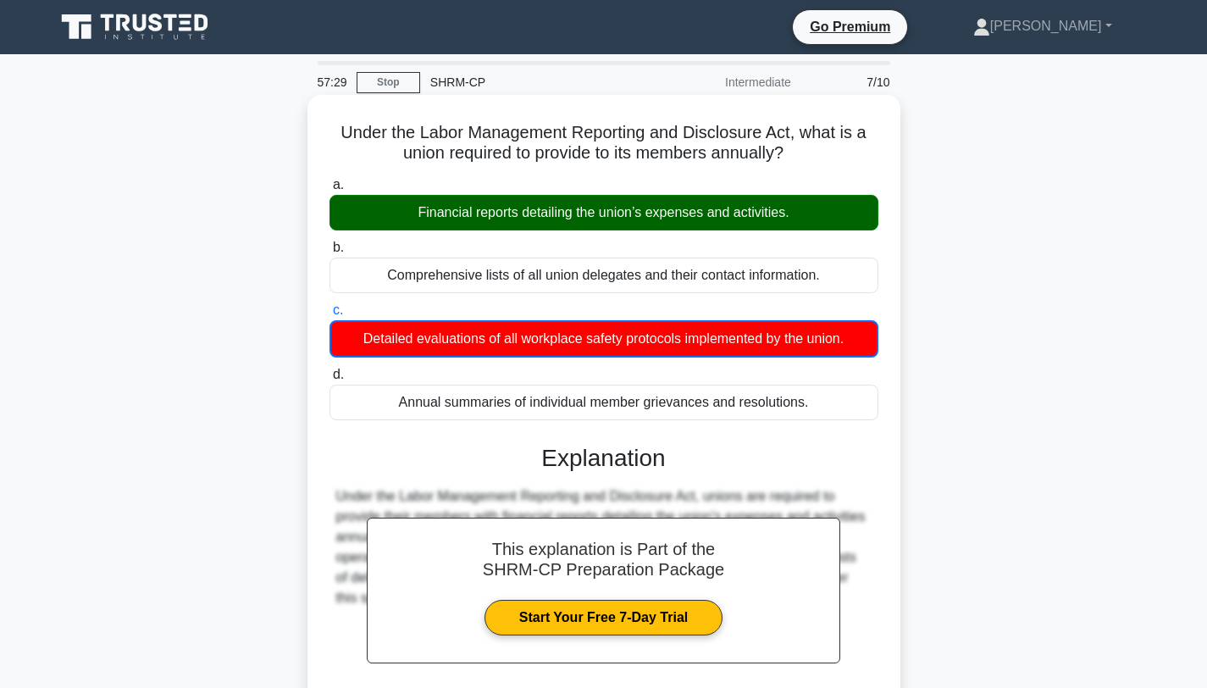
scroll to position [227, 0]
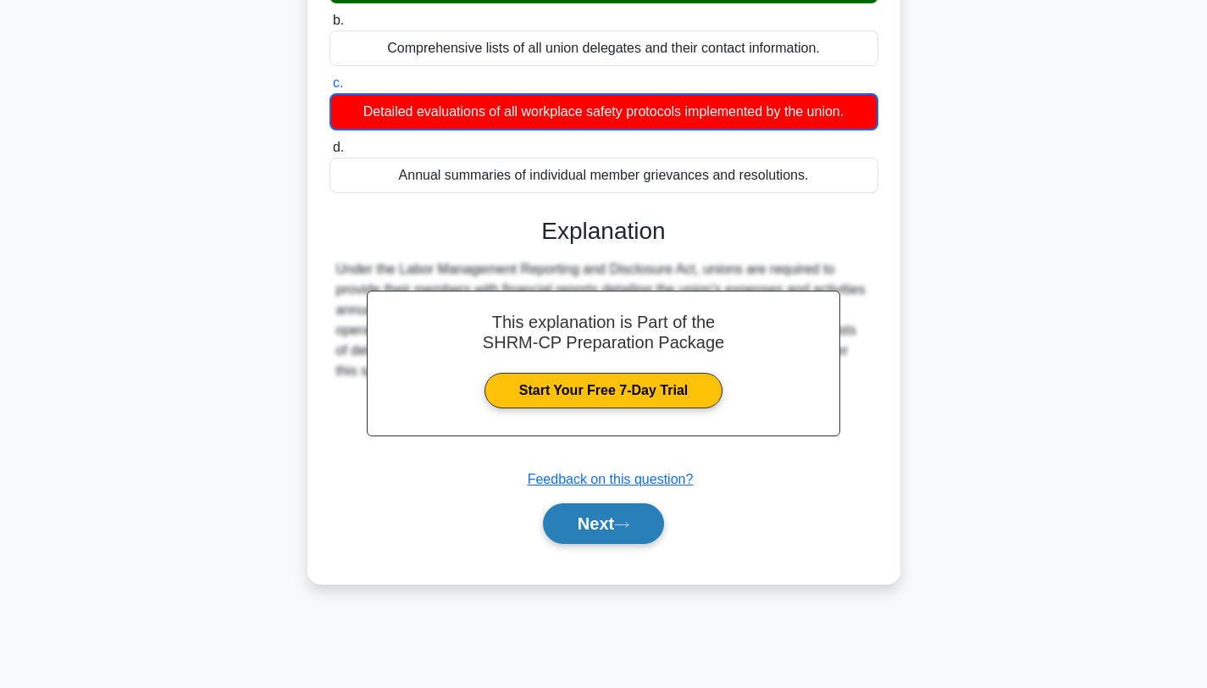
click at [602, 513] on button "Next" at bounding box center [603, 523] width 121 height 41
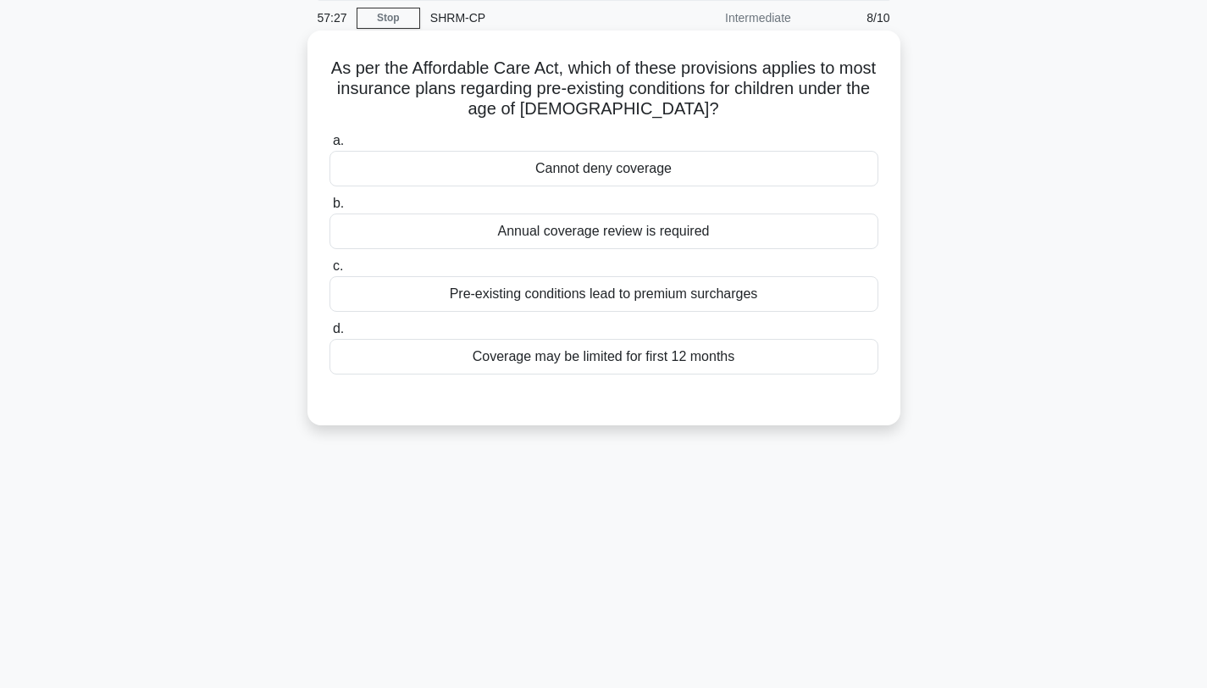
scroll to position [0, 0]
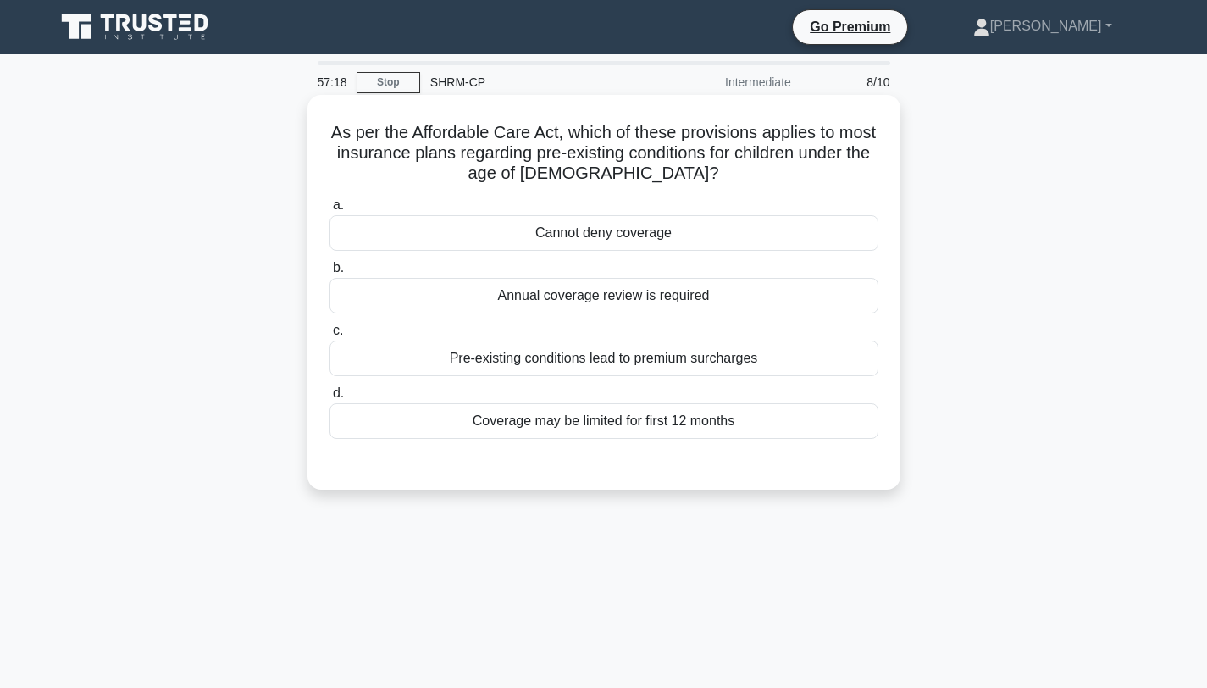
click at [613, 300] on div "Annual coverage review is required" at bounding box center [604, 296] width 549 height 36
click at [330, 274] on input "b. Annual coverage review is required" at bounding box center [330, 268] width 0 height 11
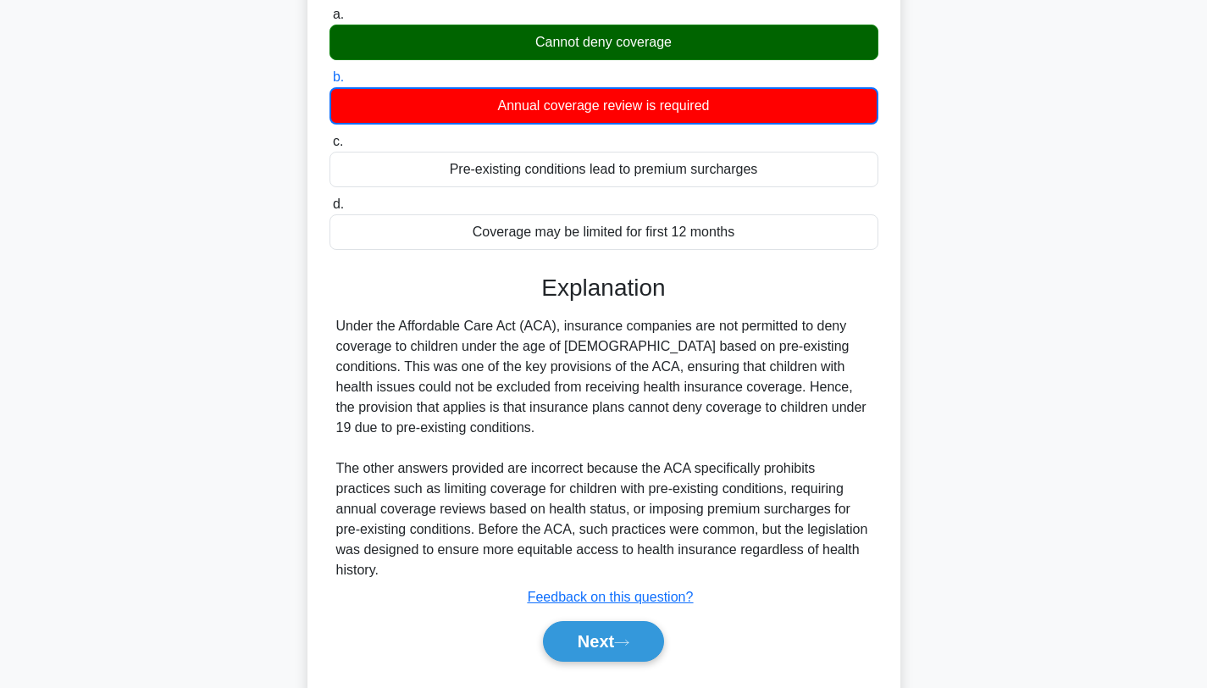
scroll to position [236, 0]
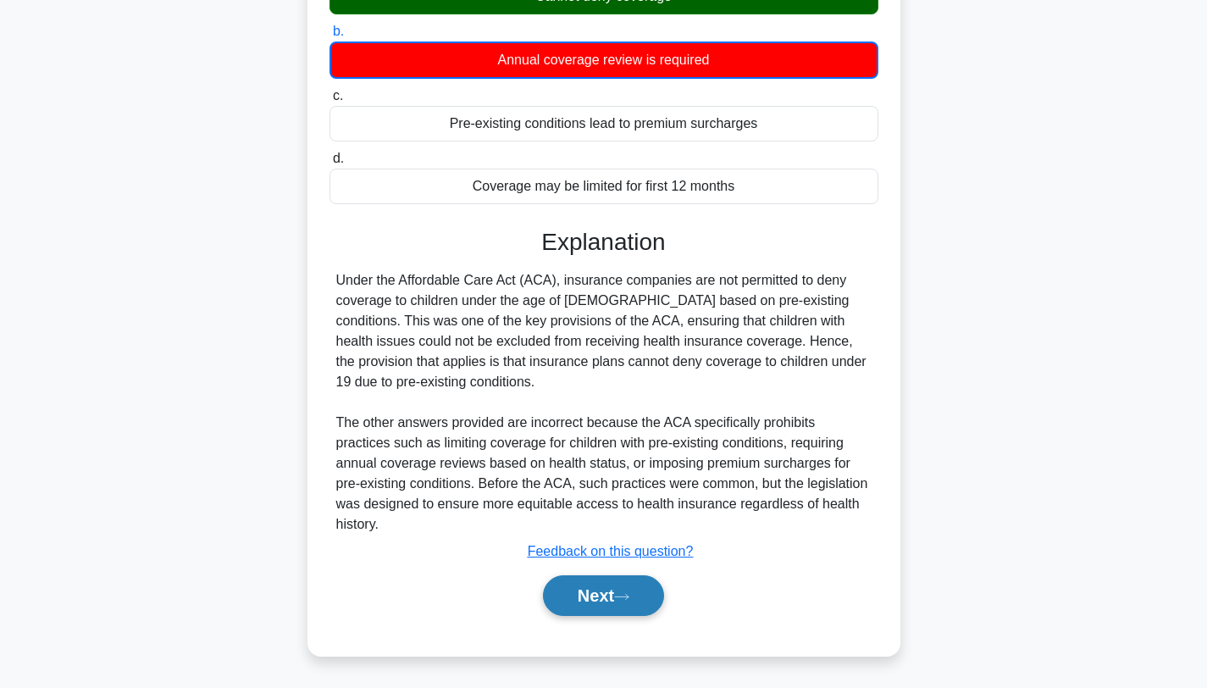
click at [615, 588] on button "Next" at bounding box center [603, 595] width 121 height 41
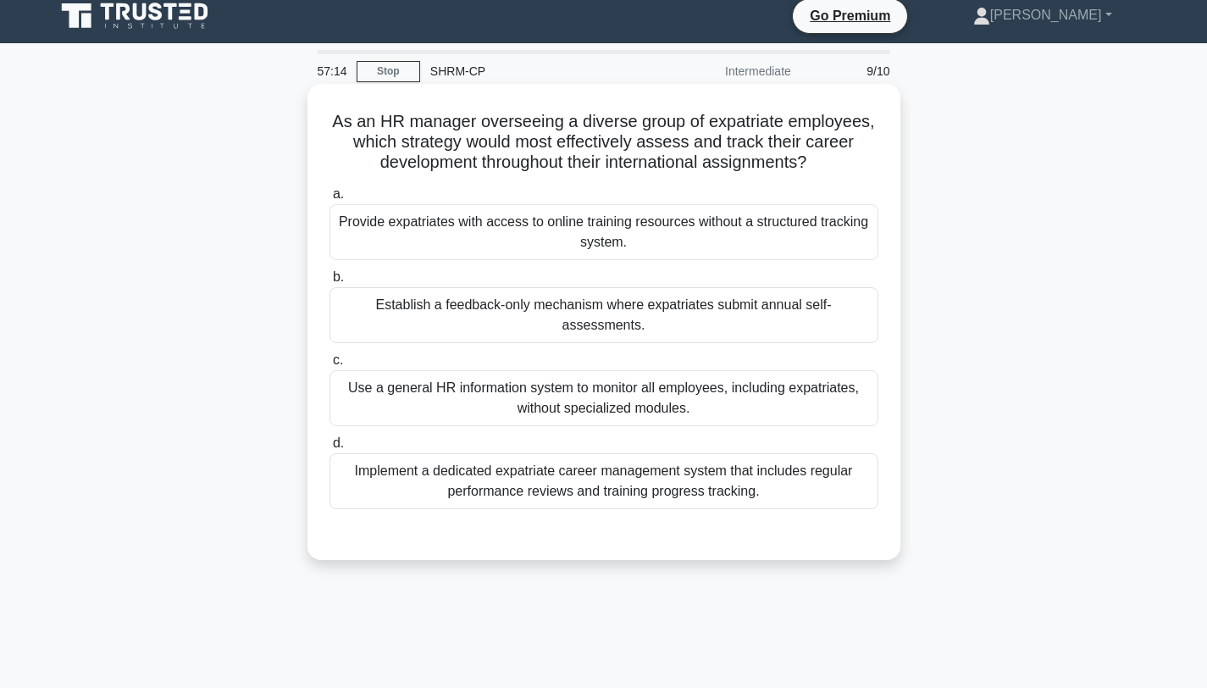
scroll to position [0, 0]
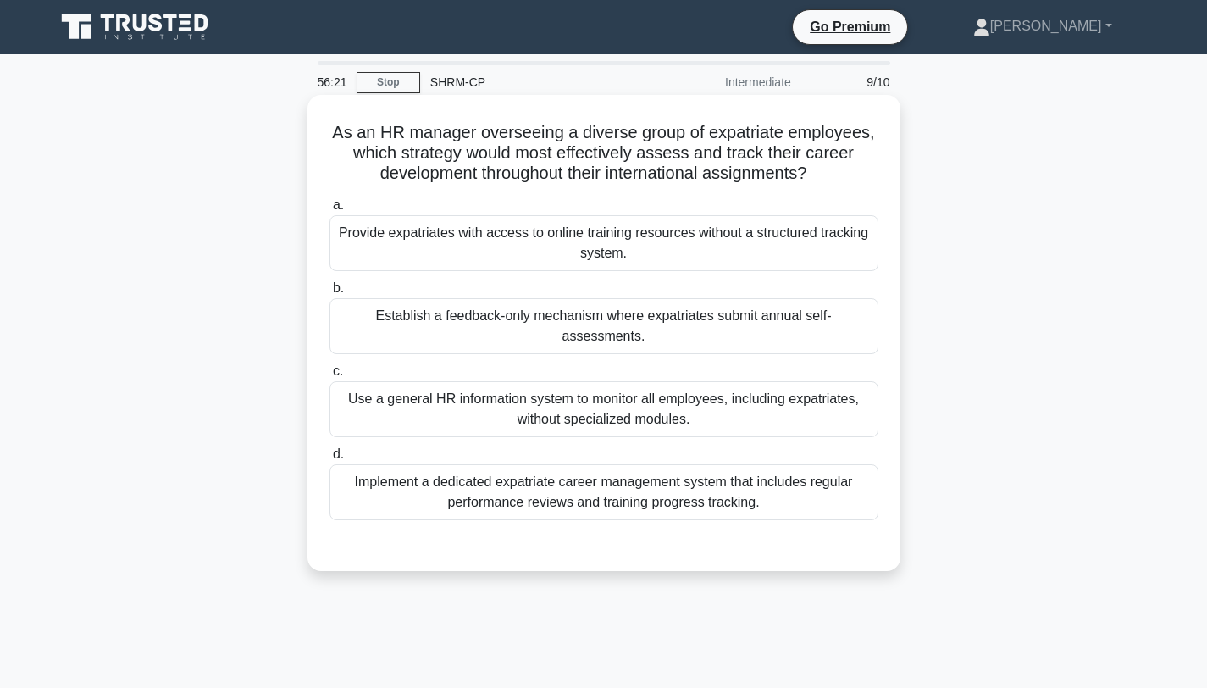
click at [584, 474] on div "Implement a dedicated expatriate career management system that includes regular…" at bounding box center [604, 492] width 549 height 56
click at [330, 460] on input "d. Implement a dedicated expatriate career management system that includes regu…" at bounding box center [330, 454] width 0 height 11
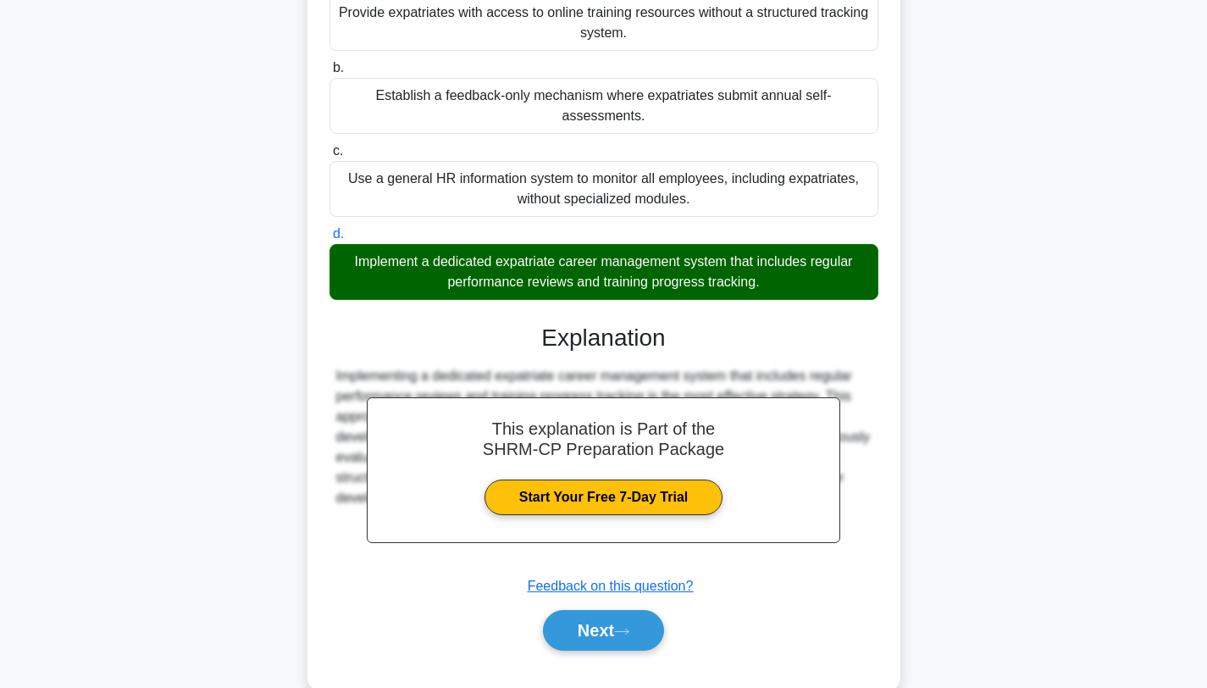
scroll to position [235, 0]
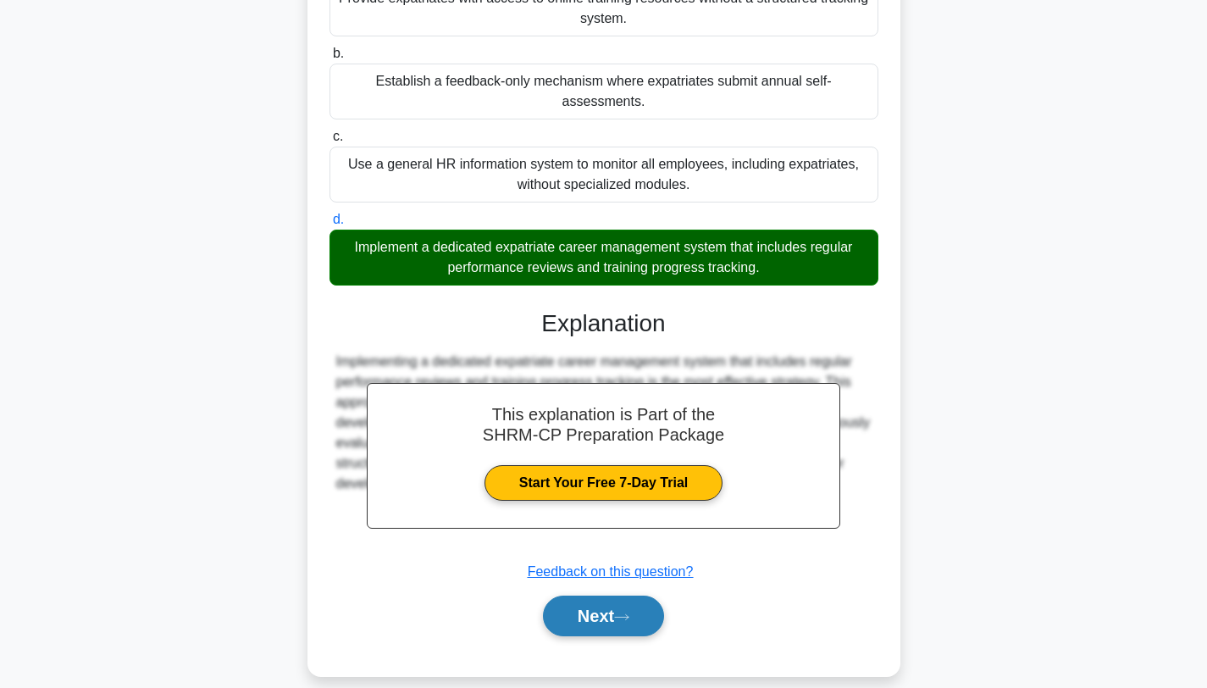
click at [579, 596] on button "Next" at bounding box center [603, 616] width 121 height 41
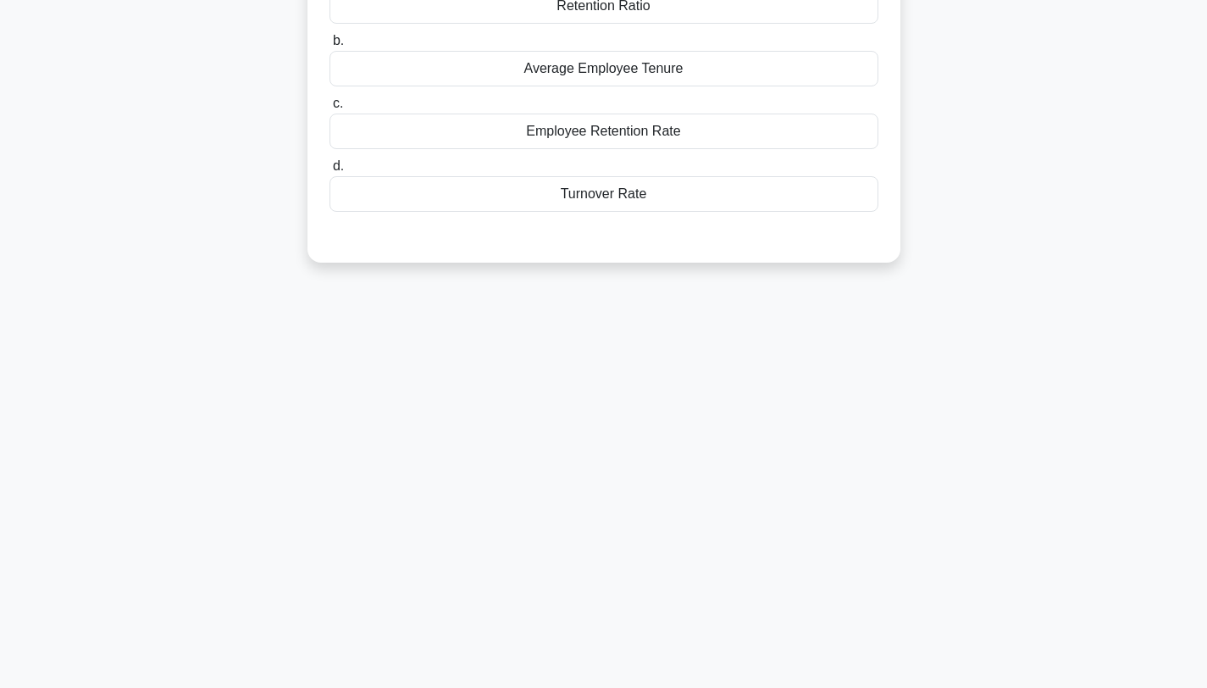
scroll to position [0, 0]
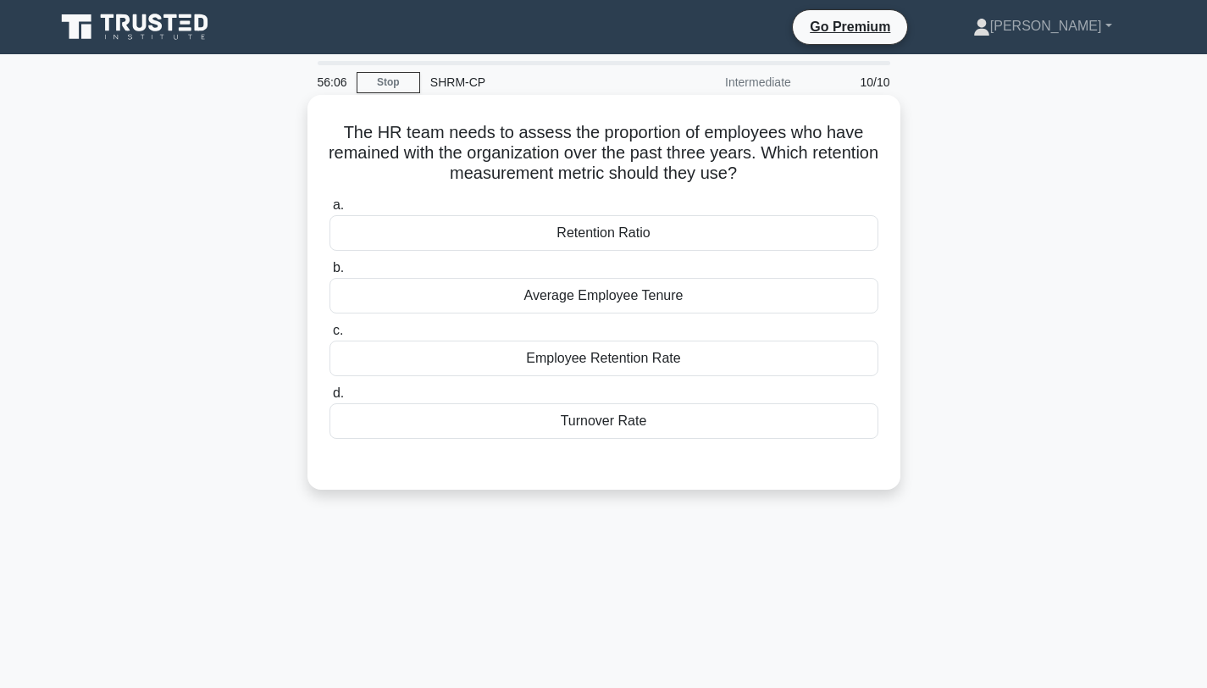
click at [624, 356] on div "Employee Retention Rate" at bounding box center [604, 359] width 549 height 36
click at [330, 336] on input "c. Employee Retention Rate" at bounding box center [330, 330] width 0 height 11
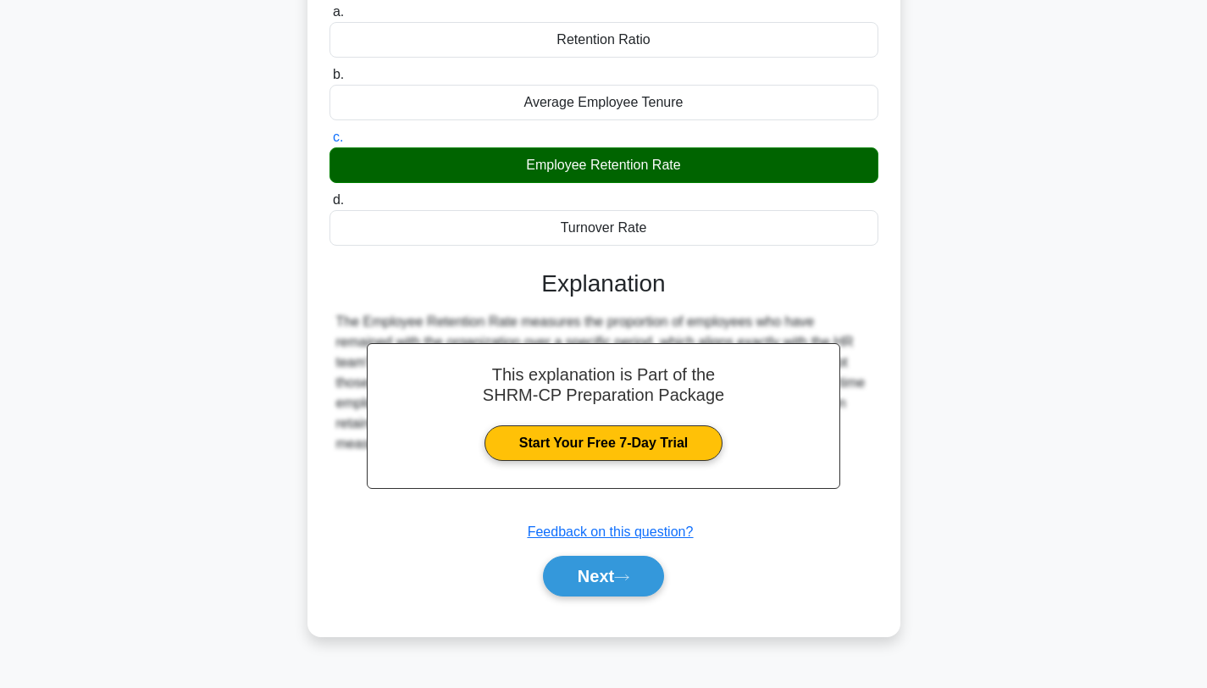
scroll to position [227, 0]
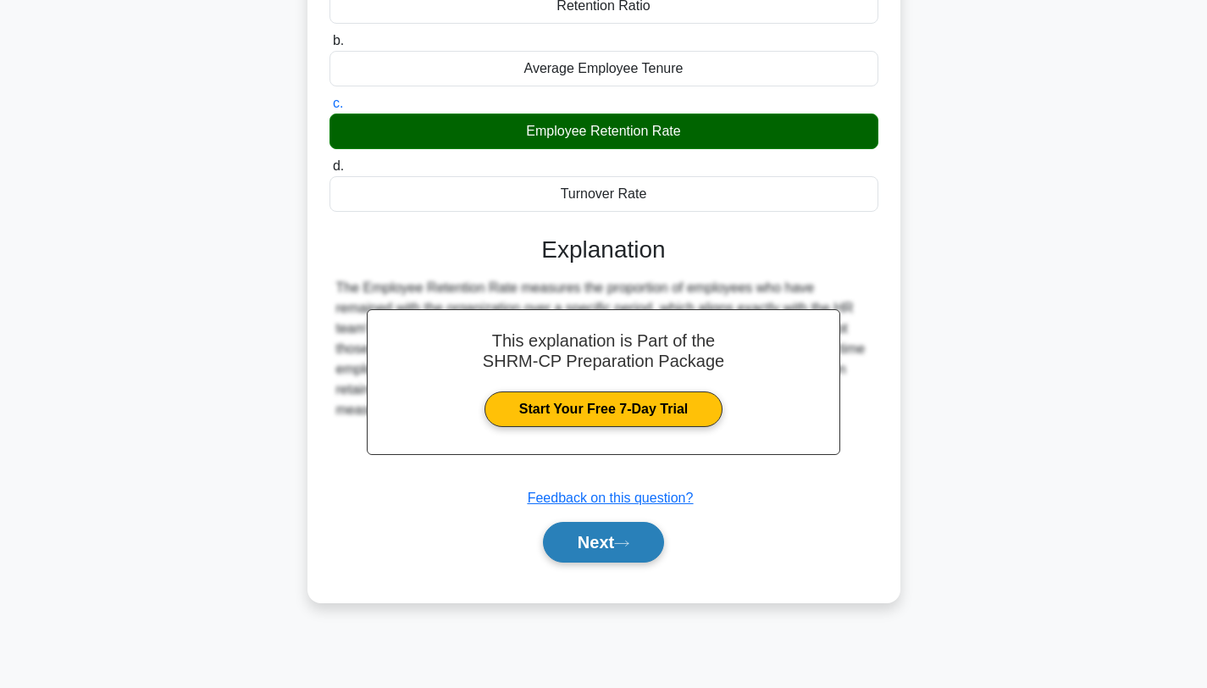
click at [600, 534] on button "Next" at bounding box center [603, 542] width 121 height 41
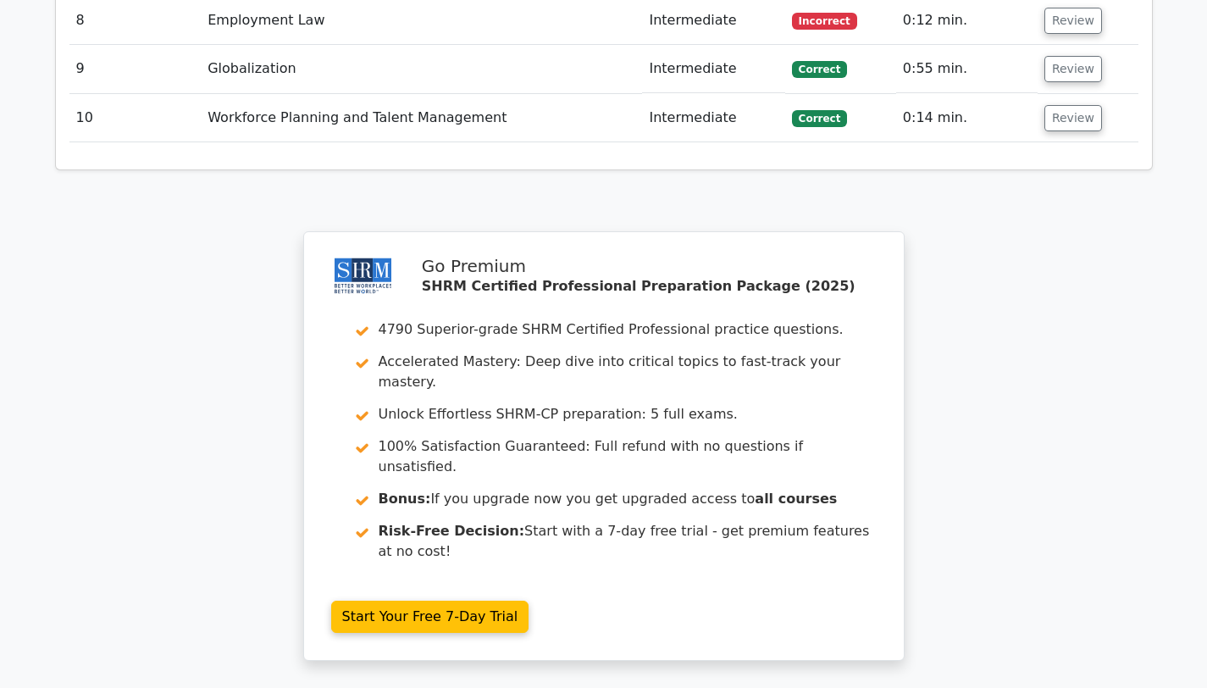
scroll to position [2745, 0]
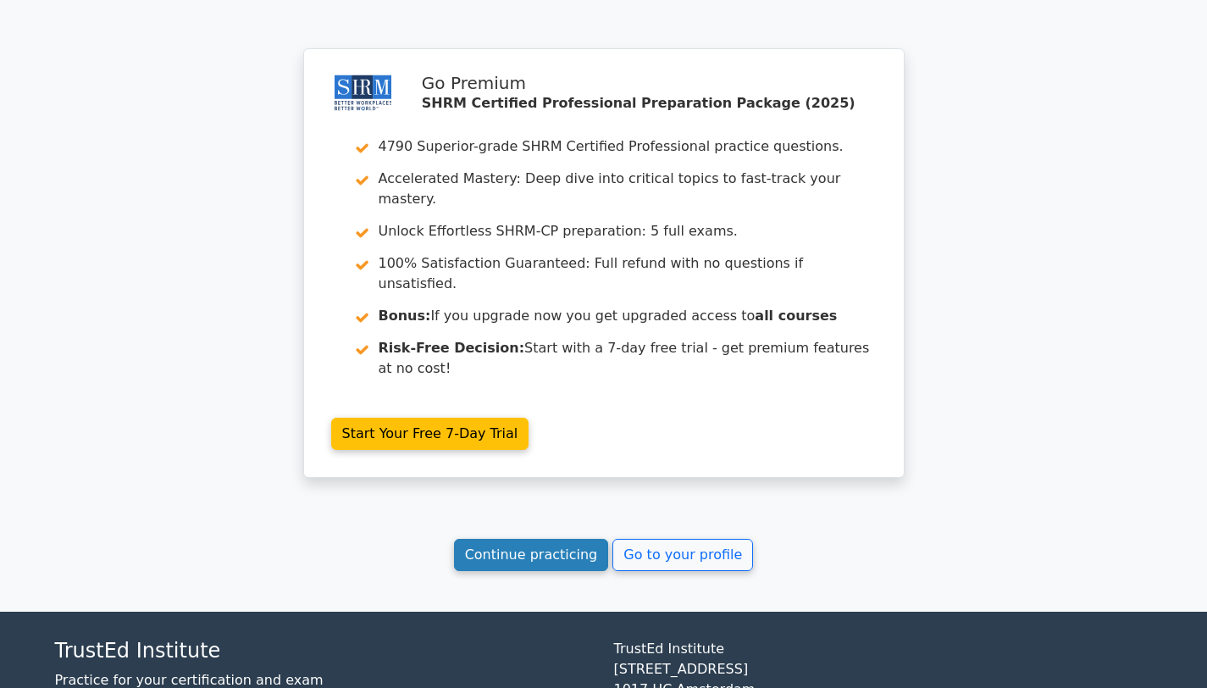
click at [562, 539] on link "Continue practicing" at bounding box center [531, 555] width 155 height 32
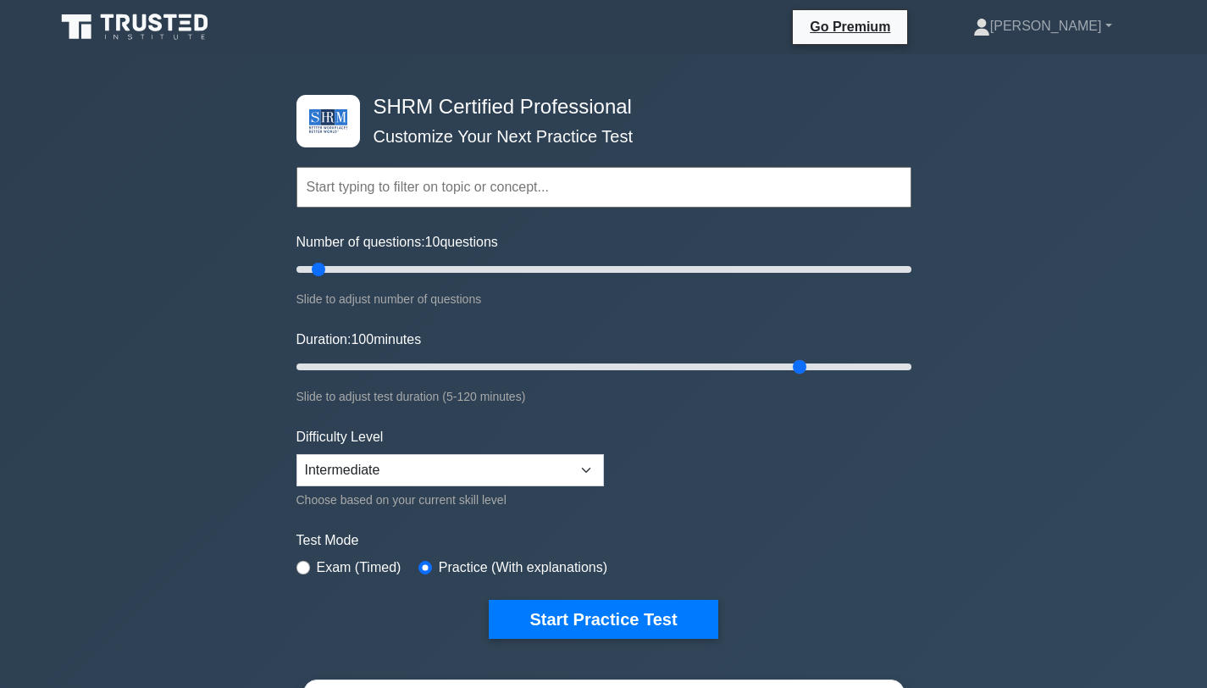
drag, startPoint x: 327, startPoint y: 364, endPoint x: 812, endPoint y: 374, distance: 484.6
type input "100"
click at [812, 374] on input "Duration: 100 minutes" at bounding box center [603, 367] width 615 height 20
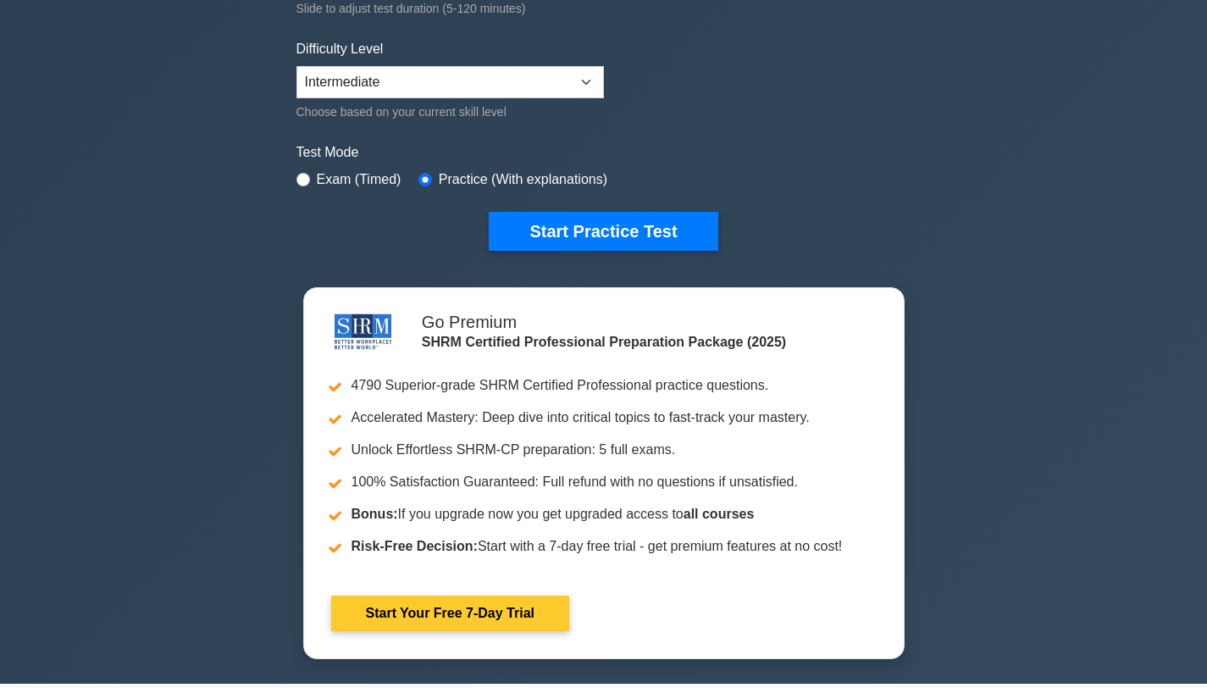
scroll to position [215, 0]
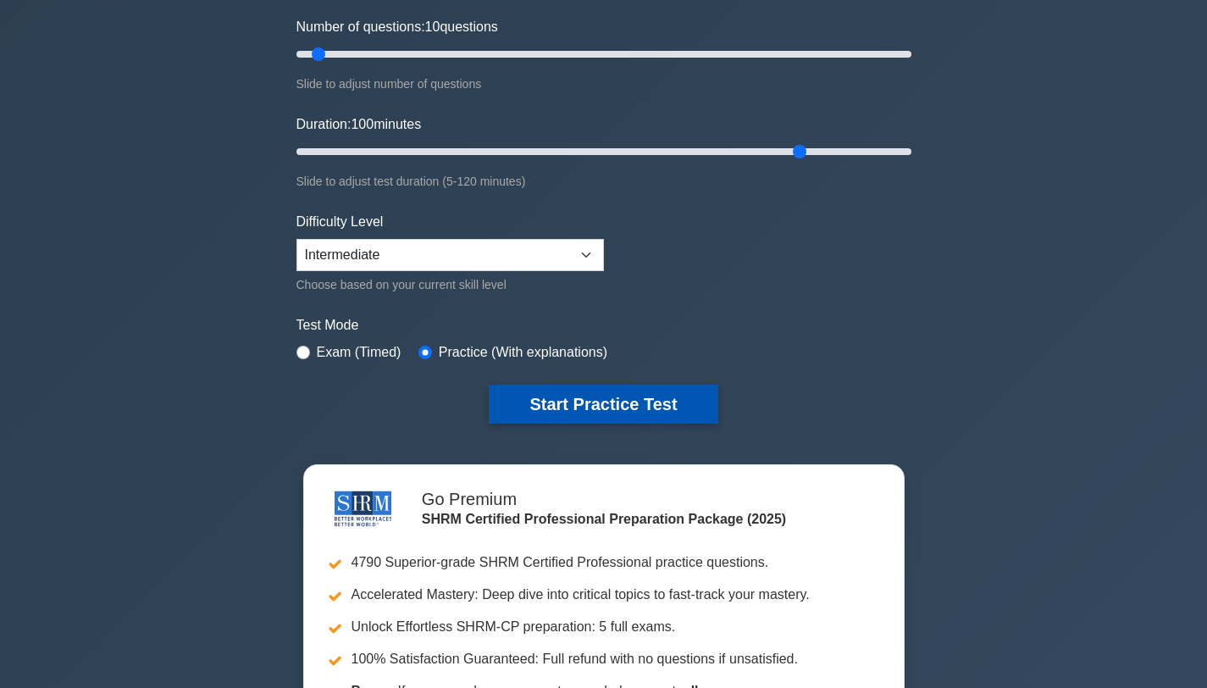
click at [567, 413] on button "Start Practice Test" at bounding box center [603, 404] width 229 height 39
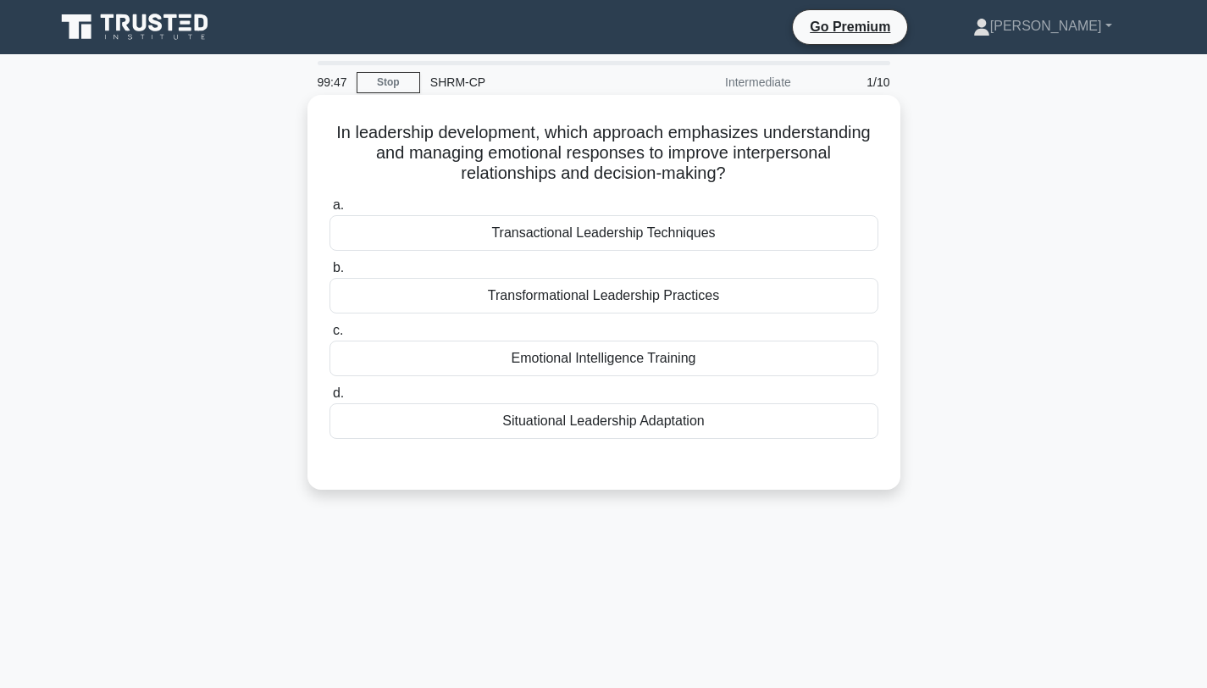
click at [563, 362] on div "Emotional Intelligence Training" at bounding box center [604, 359] width 549 height 36
click at [330, 336] on input "c. Emotional Intelligence Training" at bounding box center [330, 330] width 0 height 11
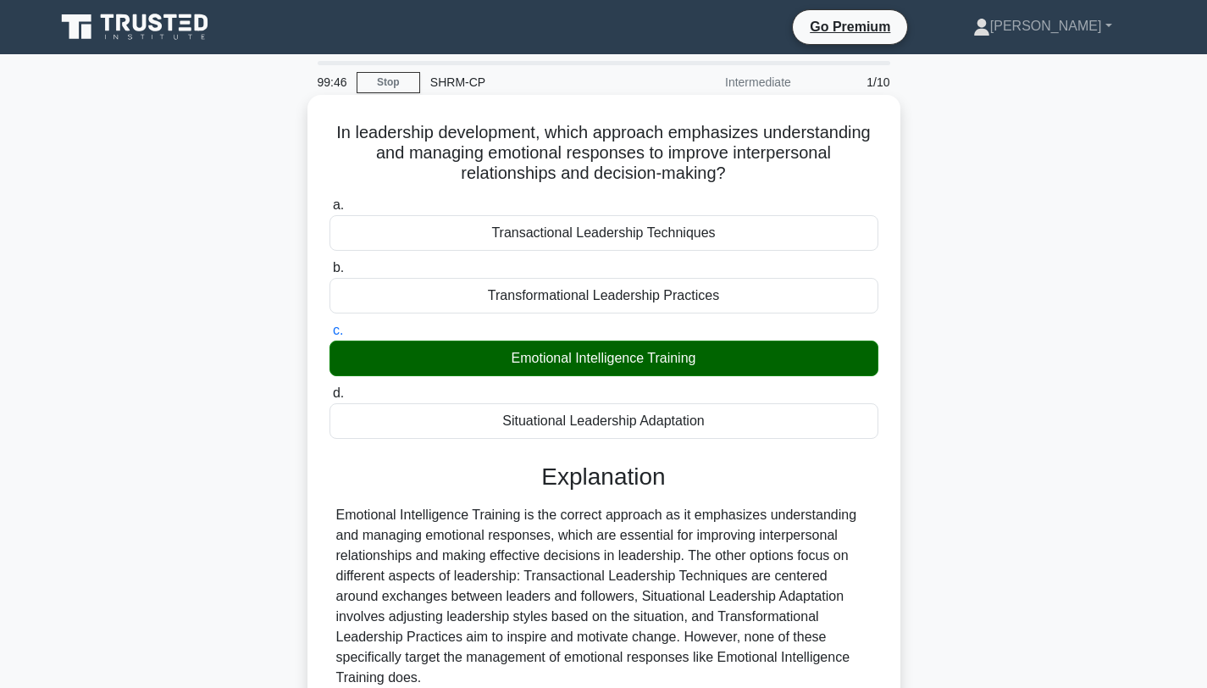
scroll to position [227, 0]
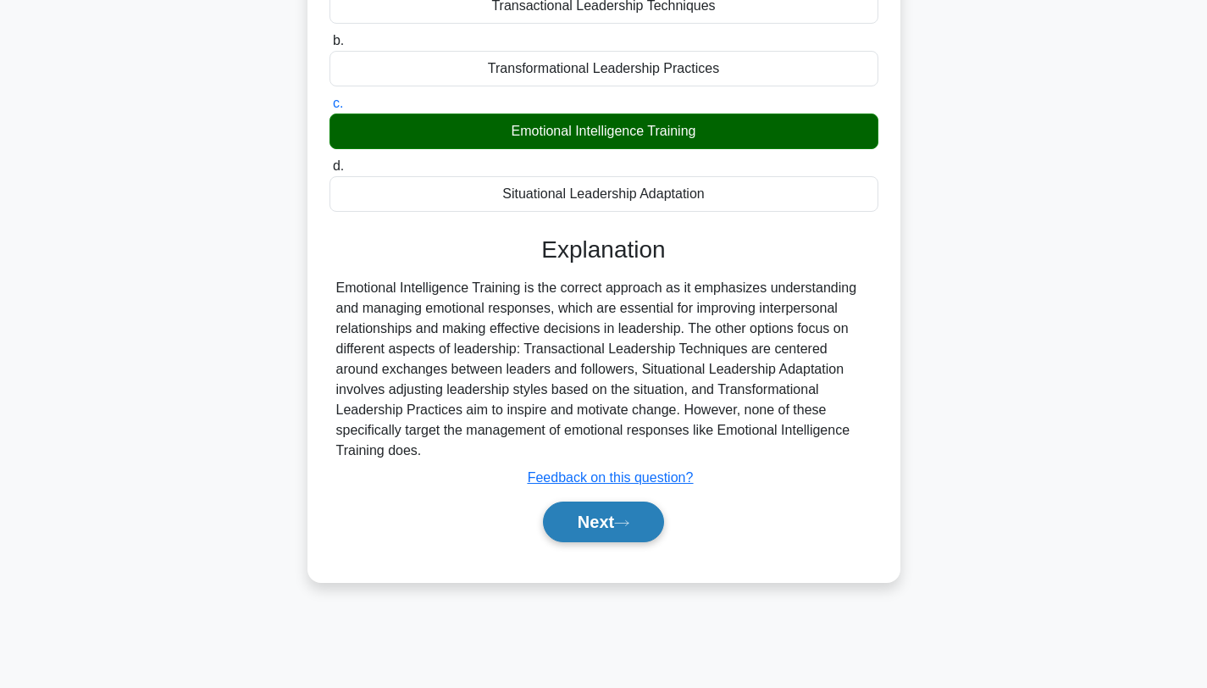
click at [570, 501] on button "Next" at bounding box center [603, 521] width 121 height 41
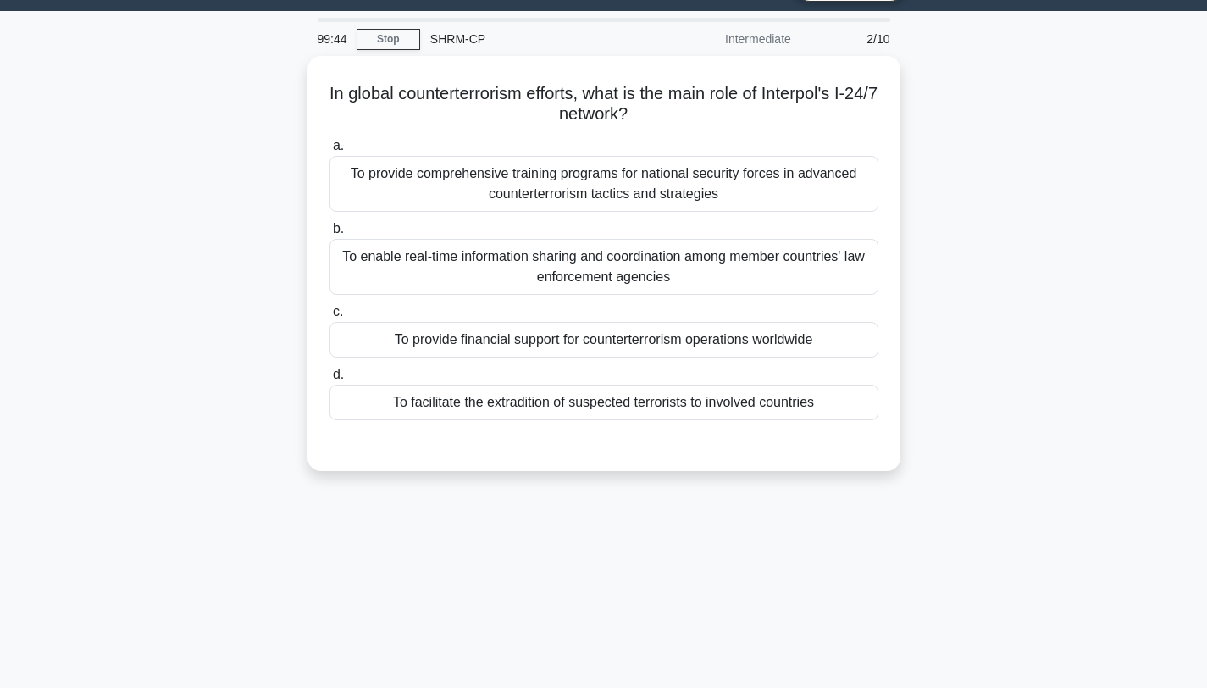
scroll to position [0, 0]
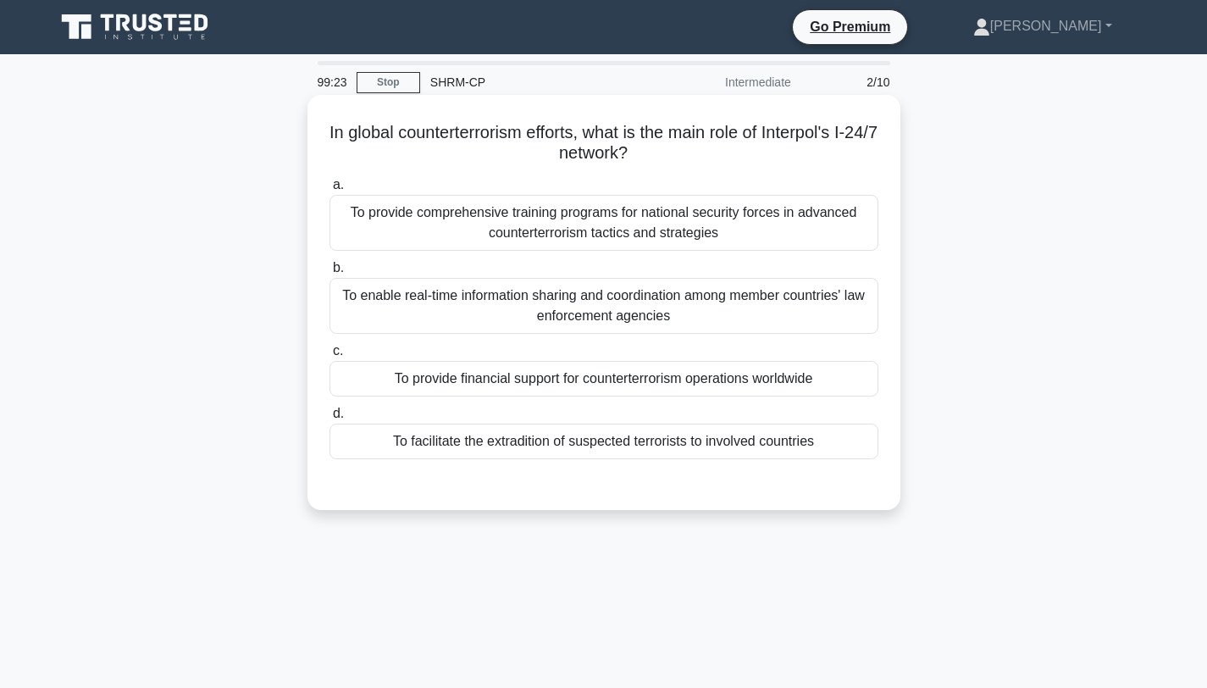
click at [551, 229] on div "To provide comprehensive training programs for national security forces in adva…" at bounding box center [604, 223] width 549 height 56
click at [330, 191] on input "a. To provide comprehensive training programs for national security forces in a…" at bounding box center [330, 185] width 0 height 11
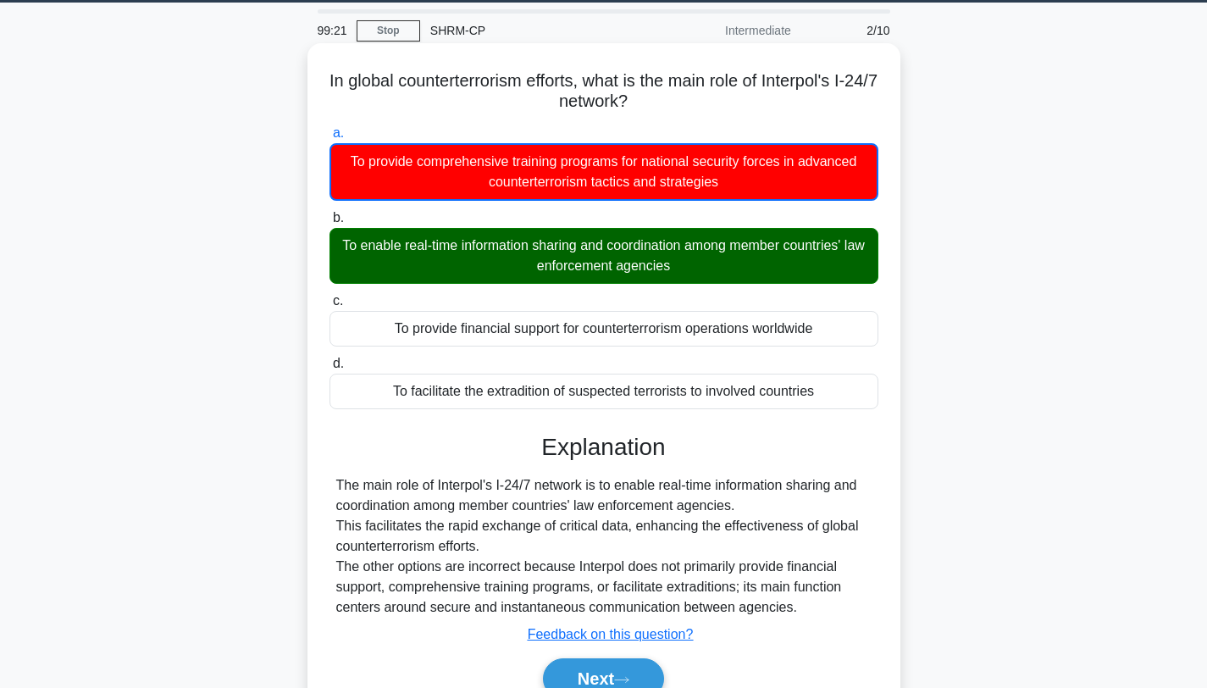
scroll to position [227, 0]
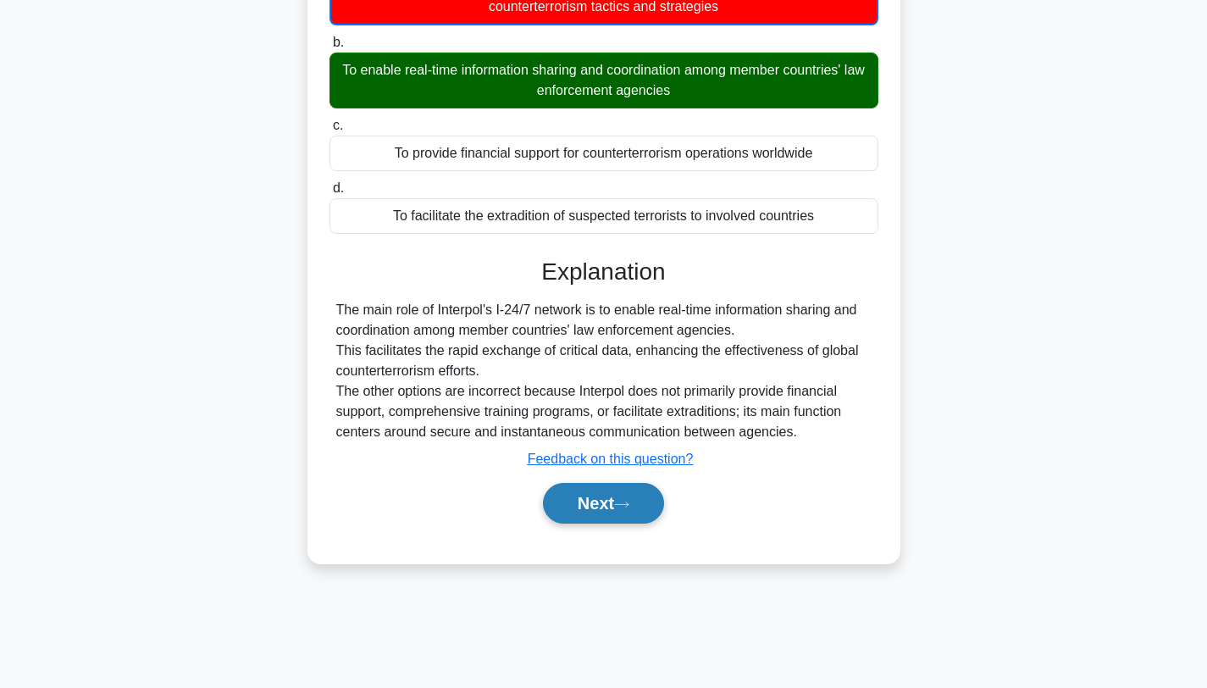
click at [559, 493] on button "Next" at bounding box center [603, 503] width 121 height 41
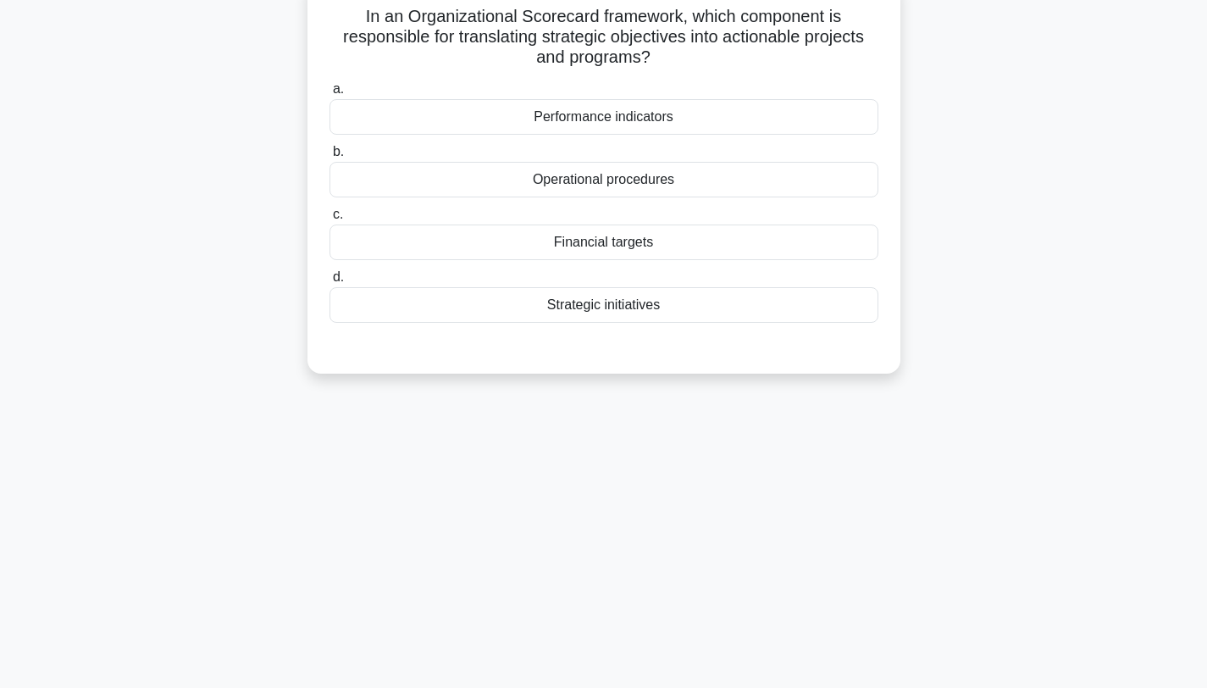
scroll to position [0, 0]
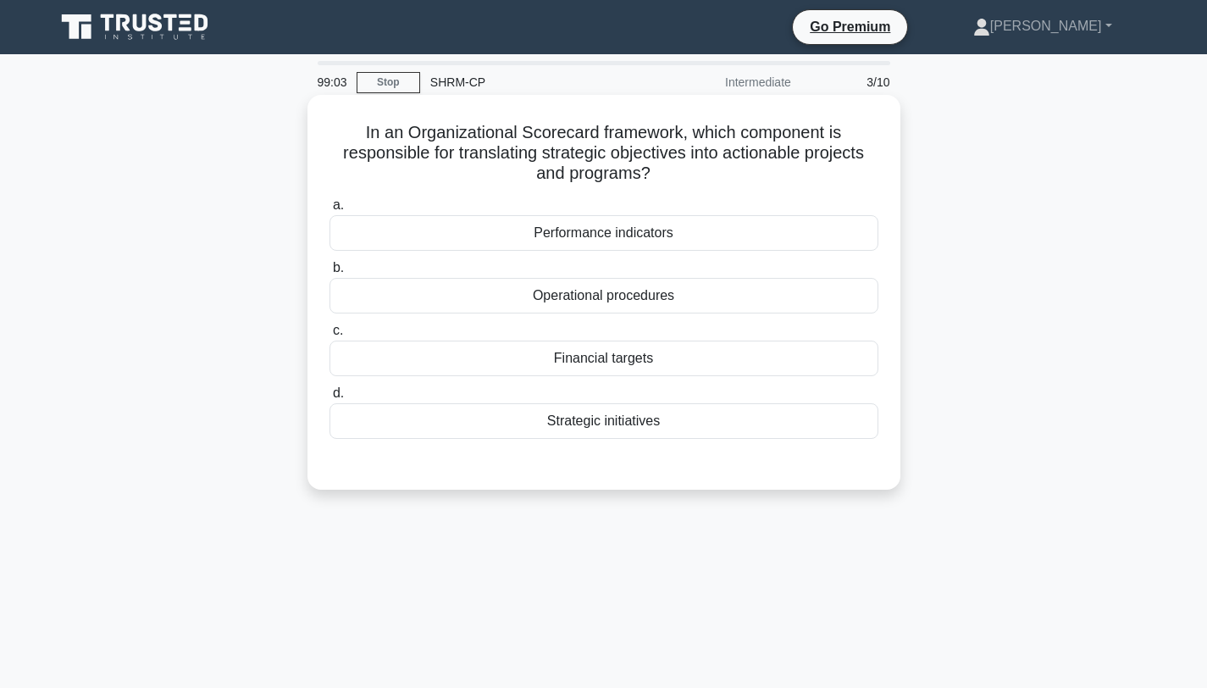
click at [457, 286] on div "Operational procedures" at bounding box center [604, 296] width 549 height 36
click at [330, 274] on input "b. Operational procedures" at bounding box center [330, 268] width 0 height 11
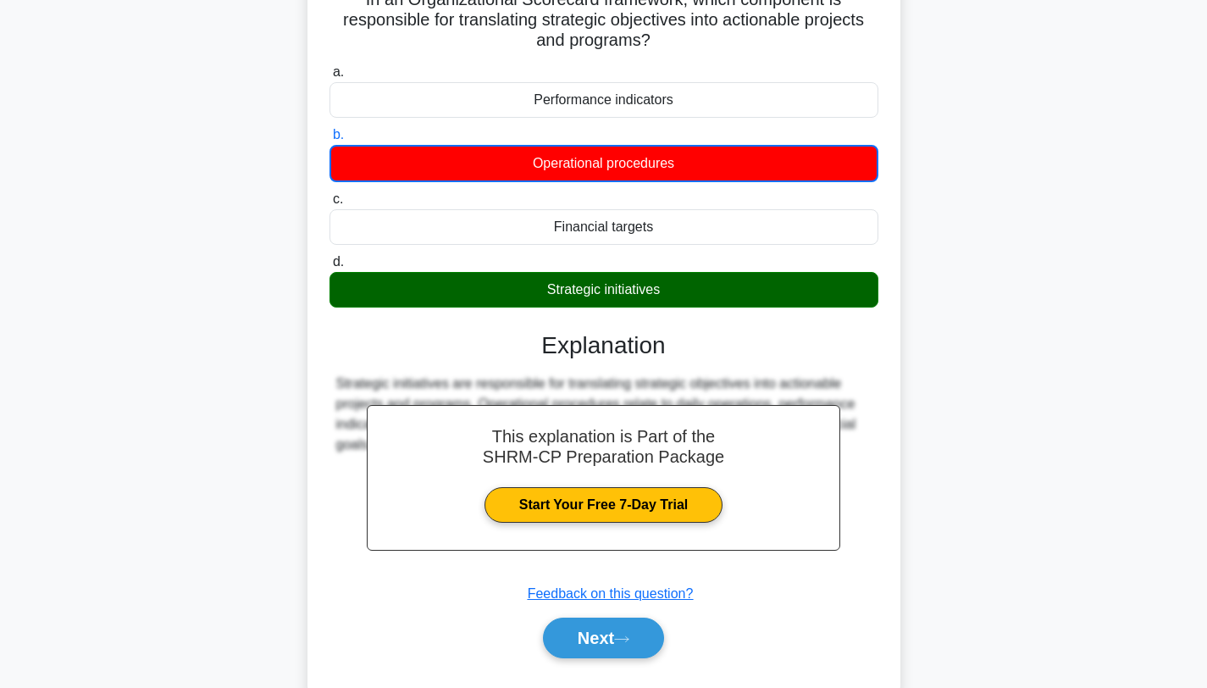
scroll to position [227, 0]
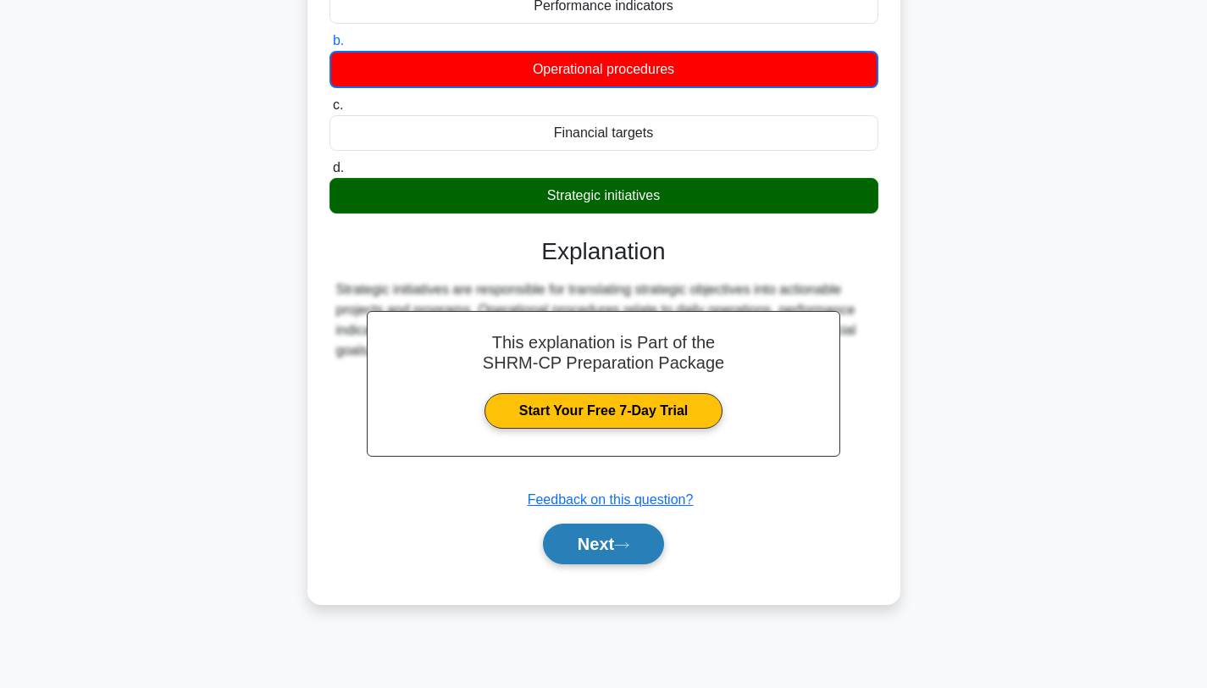
click at [552, 535] on button "Next" at bounding box center [603, 544] width 121 height 41
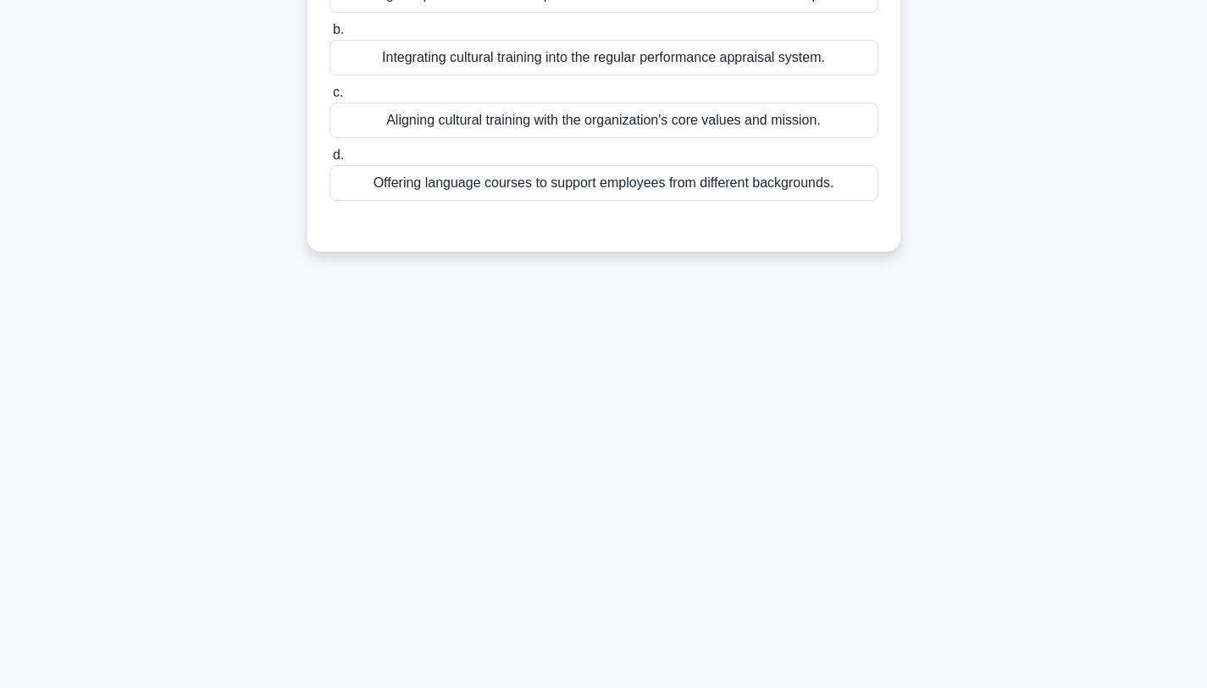
scroll to position [0, 0]
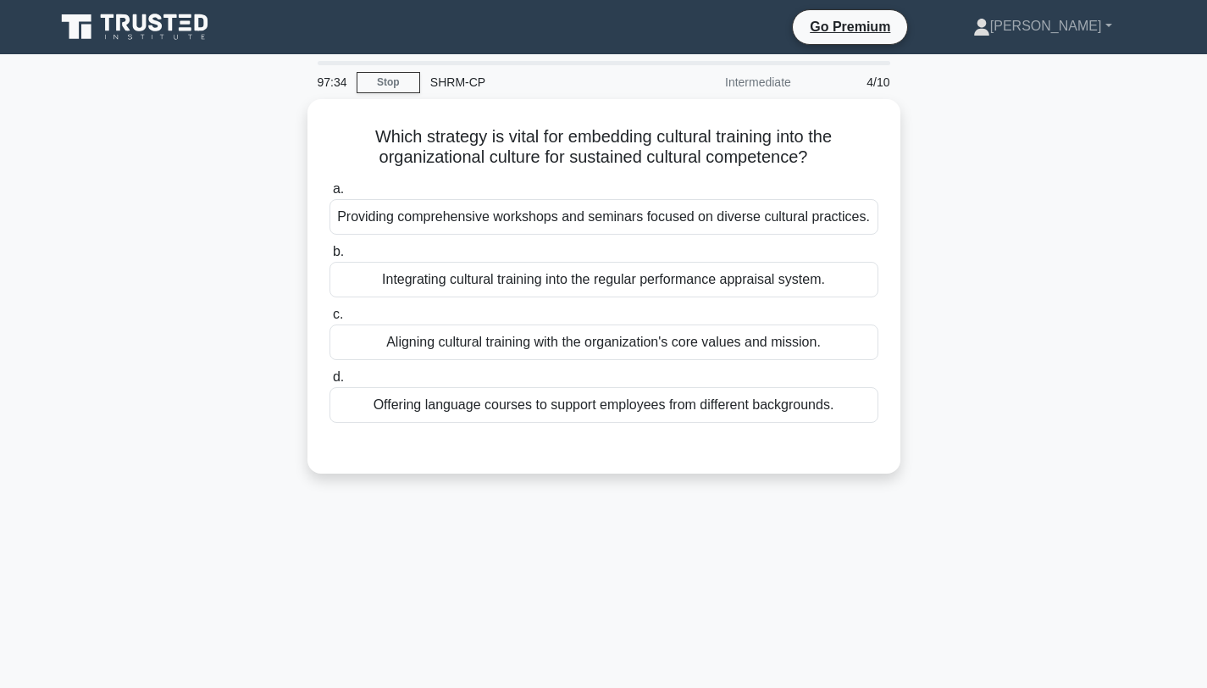
click at [541, 570] on div "97:34 Stop SHRM-CP Intermediate 4/10 Which strategy is vital for embedding cult…" at bounding box center [604, 484] width 1118 height 847
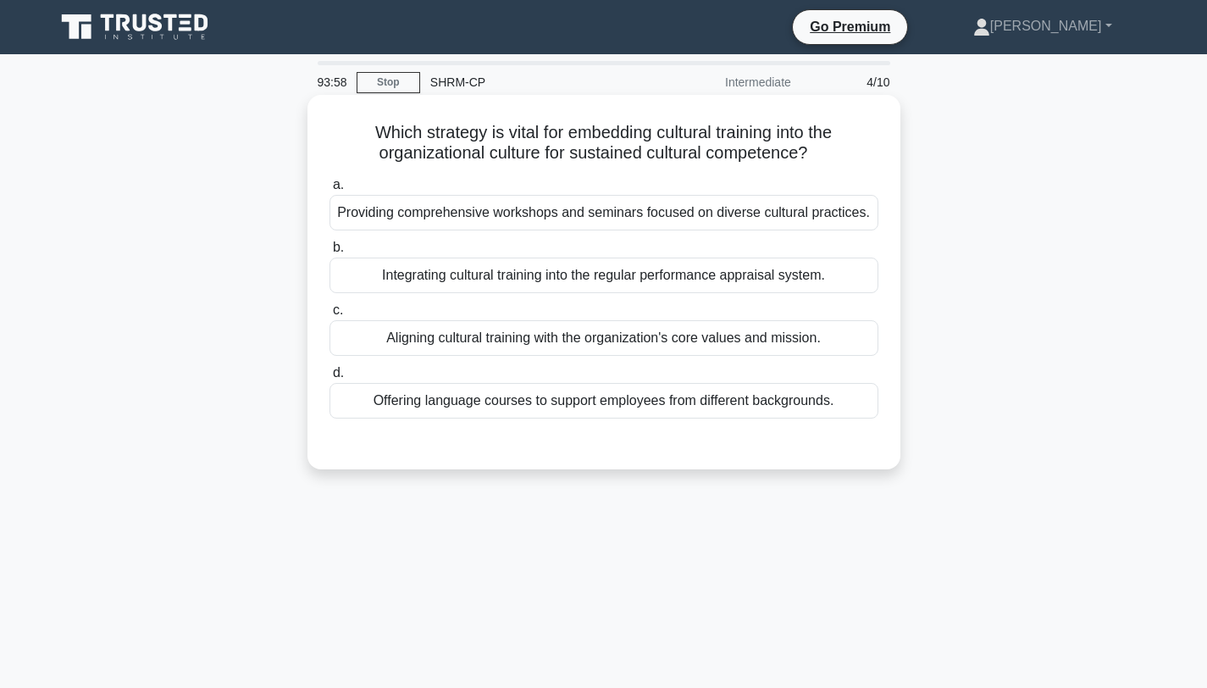
click at [410, 215] on div "Providing comprehensive workshops and seminars focused on diverse cultural prac…" at bounding box center [604, 213] width 549 height 36
click at [330, 191] on input "a. Providing comprehensive workshops and seminars focused on diverse cultural p…" at bounding box center [330, 185] width 0 height 11
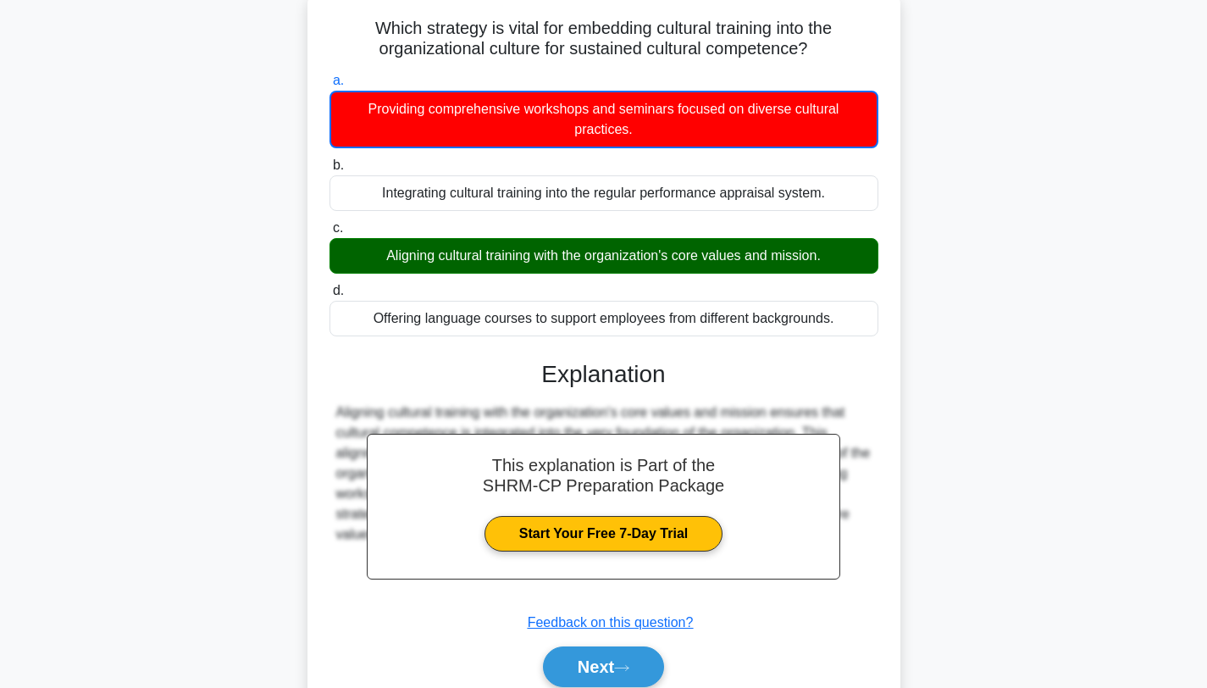
scroll to position [227, 0]
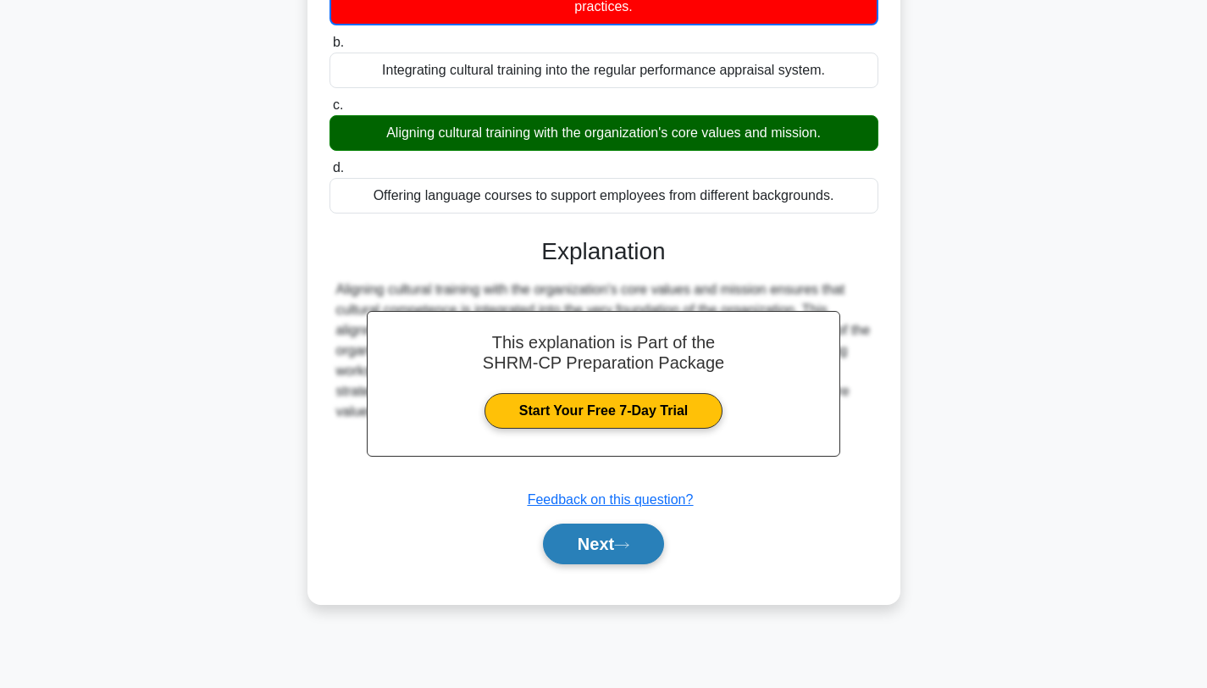
click at [552, 524] on button "Next" at bounding box center [603, 544] width 121 height 41
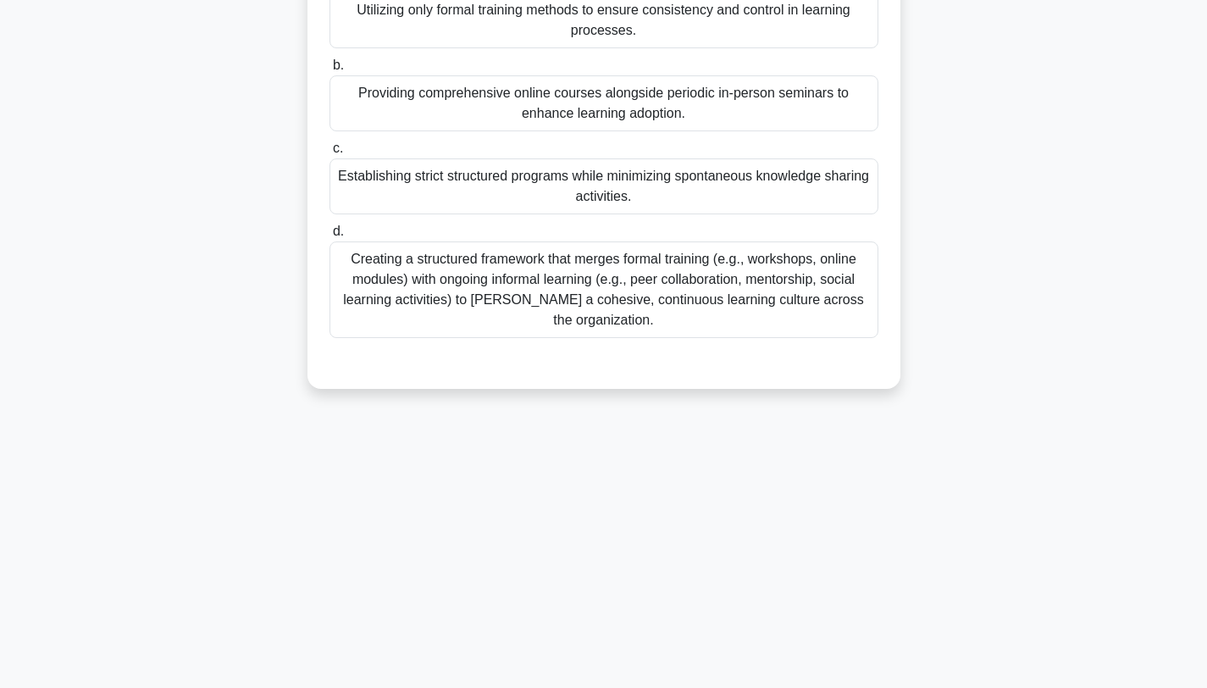
scroll to position [0, 0]
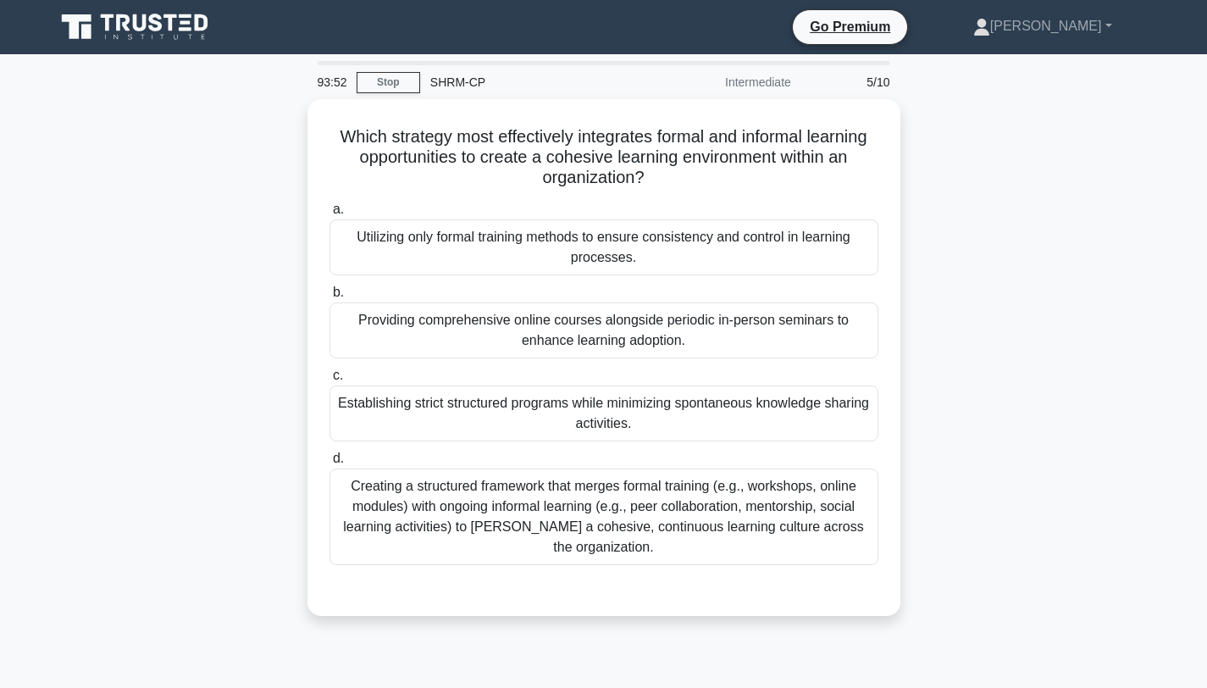
click at [184, 16] on icon at bounding box center [186, 15] width 13 height 3
